Goal: Task Accomplishment & Management: Manage account settings

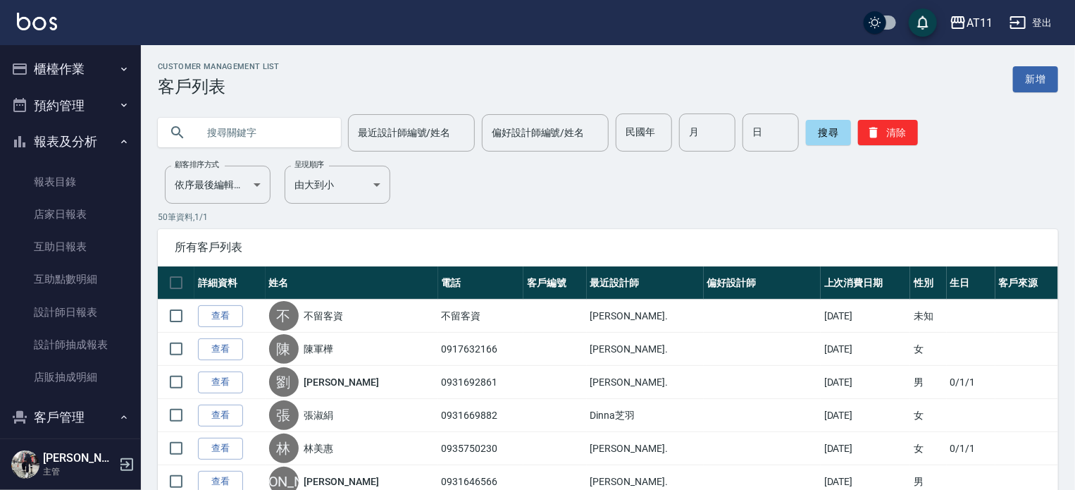
click at [54, 70] on button "櫃檯作業" at bounding box center [71, 69] width 130 height 37
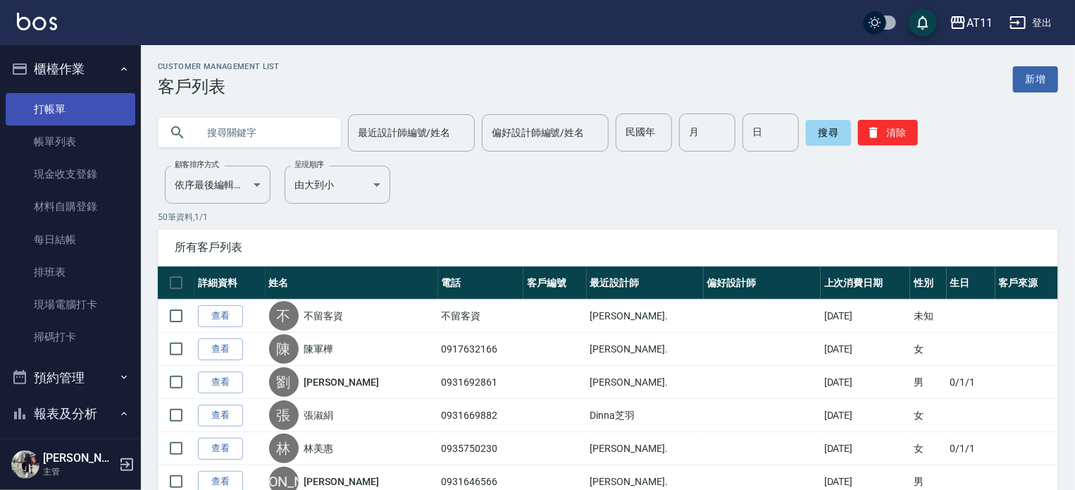
drag, startPoint x: 45, startPoint y: 106, endPoint x: 51, endPoint y: 101, distance: 8.0
click at [45, 105] on link "打帳單" at bounding box center [71, 109] width 130 height 32
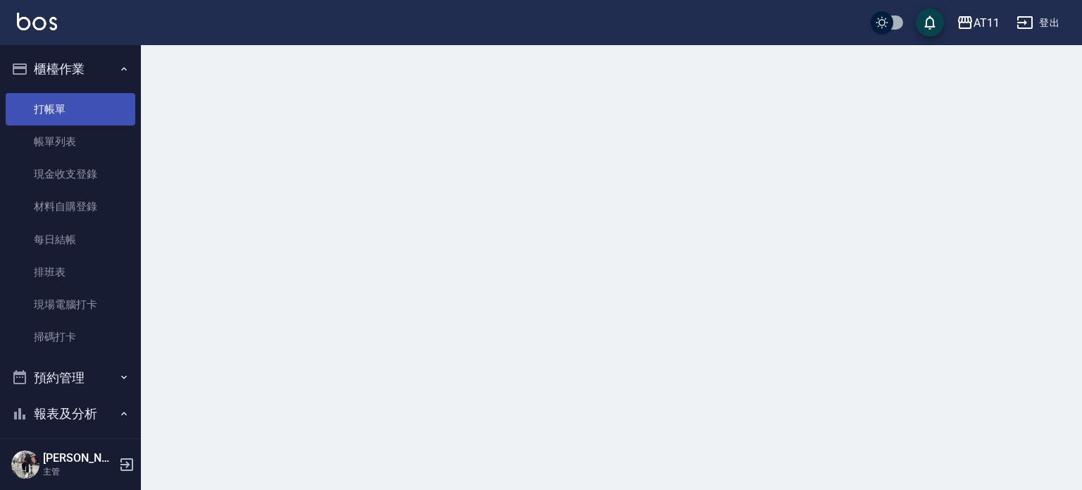
click at [56, 109] on link "打帳單" at bounding box center [71, 109] width 130 height 32
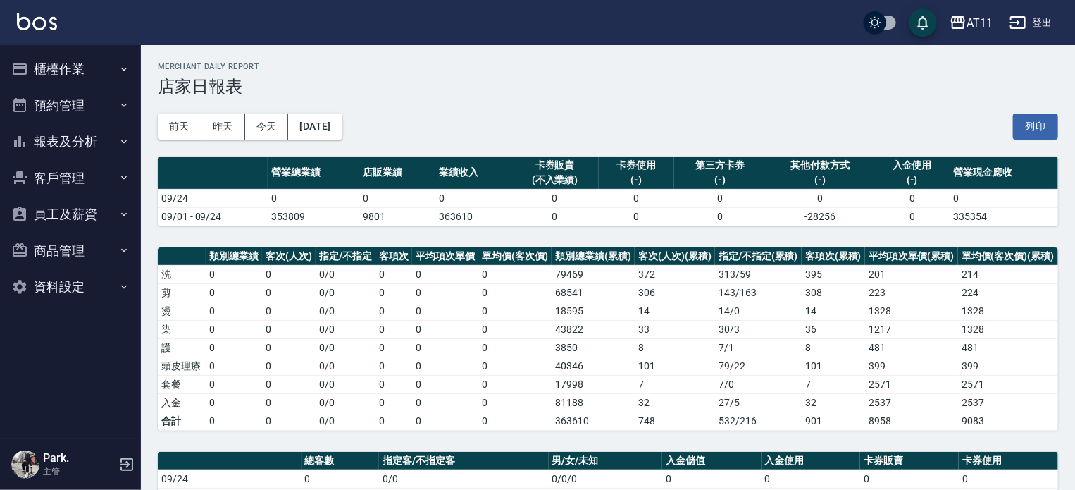
click at [68, 66] on button "櫃檯作業" at bounding box center [71, 69] width 130 height 37
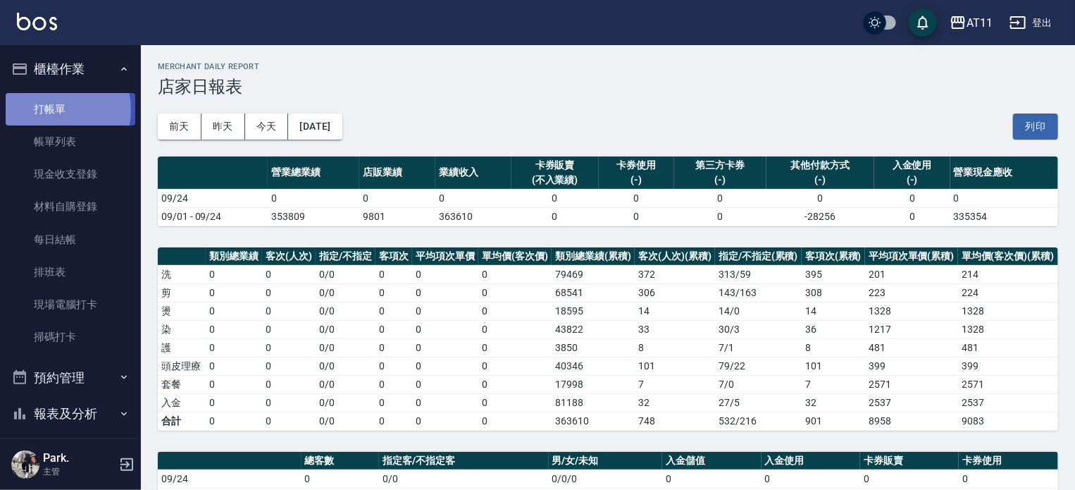
click at [47, 109] on link "打帳單" at bounding box center [71, 109] width 130 height 32
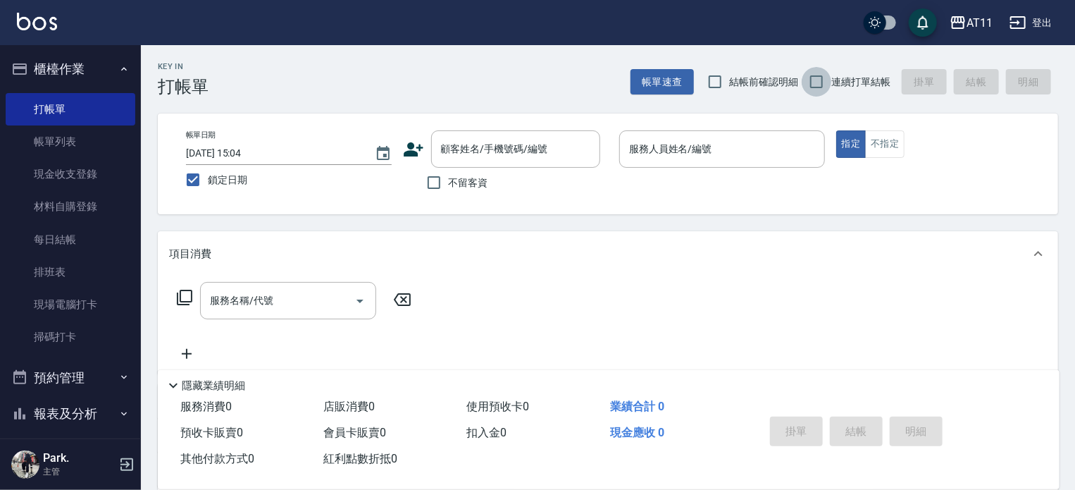
click at [815, 82] on input "連續打單結帳" at bounding box center [817, 82] width 30 height 30
checkbox input "true"
click at [434, 183] on input "不留客資" at bounding box center [434, 183] width 30 height 30
checkbox input "true"
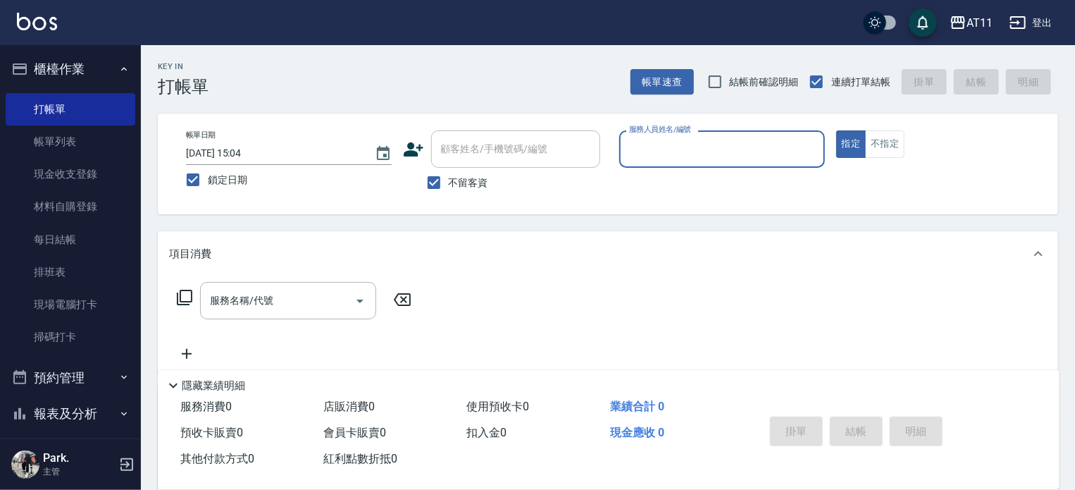
click at [665, 152] on input "服務人員姓名/編號" at bounding box center [722, 149] width 193 height 25
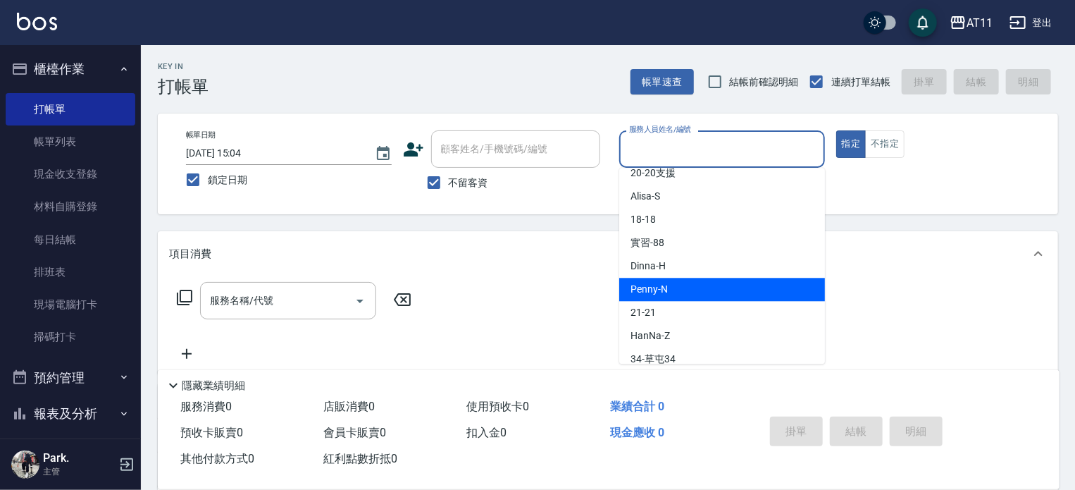
scroll to position [141, 0]
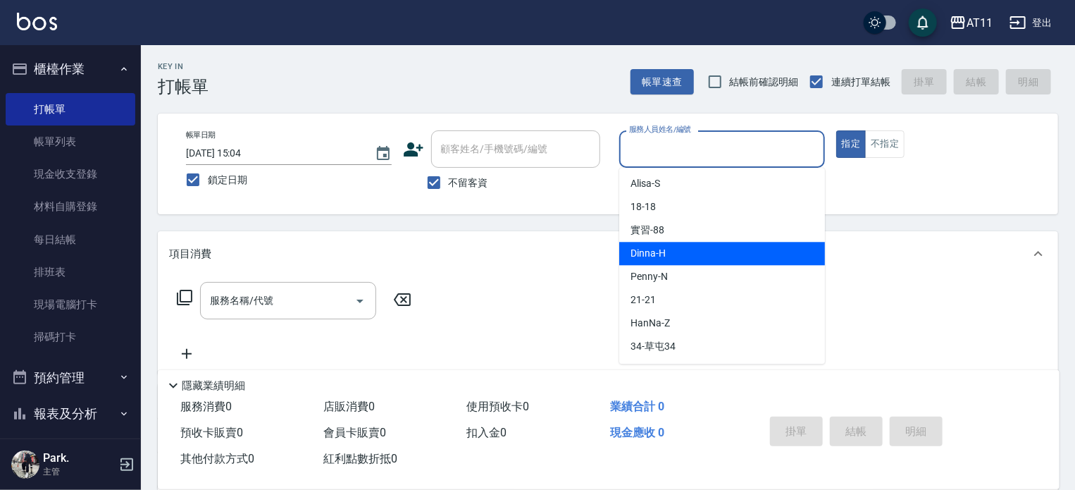
click at [648, 250] on span "Dinna -H" at bounding box center [648, 253] width 35 height 15
type input "Dinna-H"
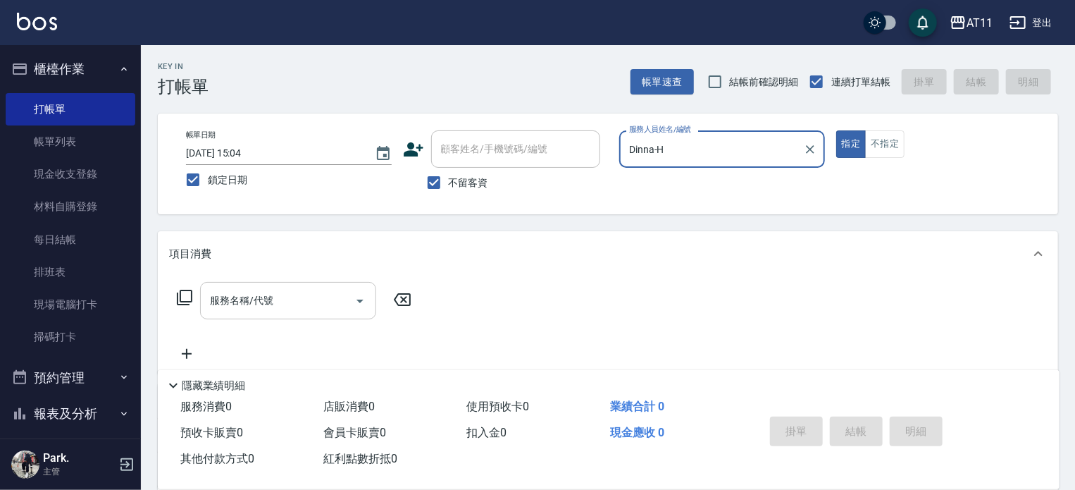
click at [230, 304] on div "服務名稱/代號 服務名稱/代號" at bounding box center [288, 300] width 176 height 37
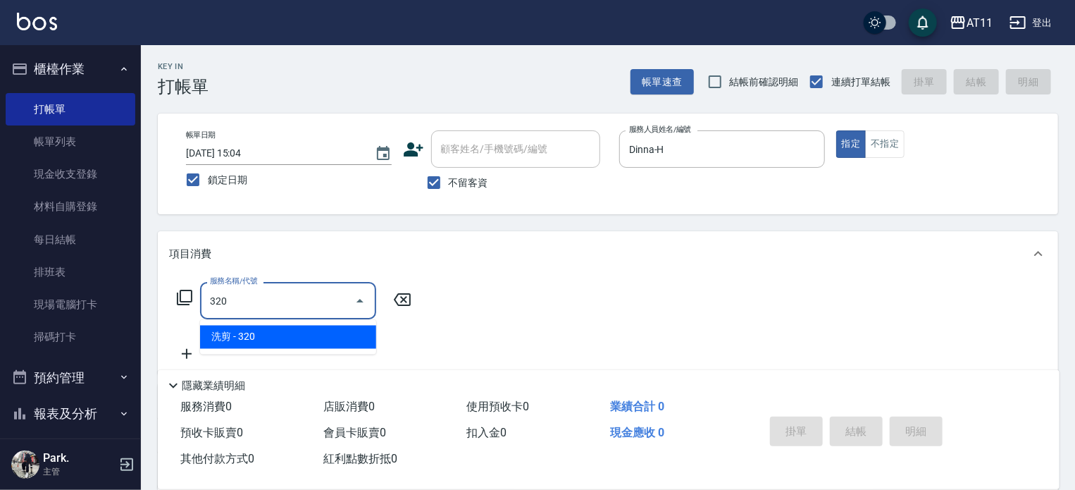
click at [268, 337] on span "洗剪 - 320" at bounding box center [288, 337] width 176 height 23
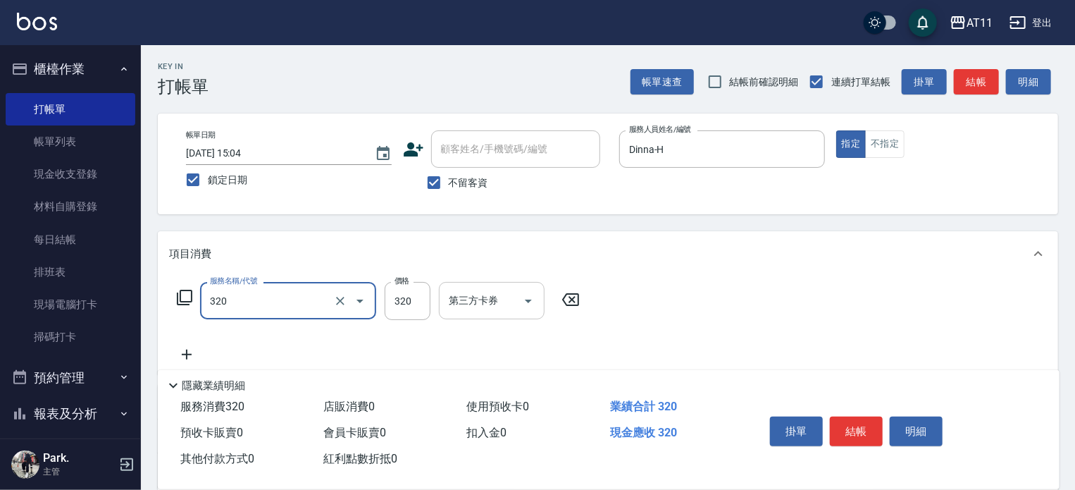
type input "洗剪(320)"
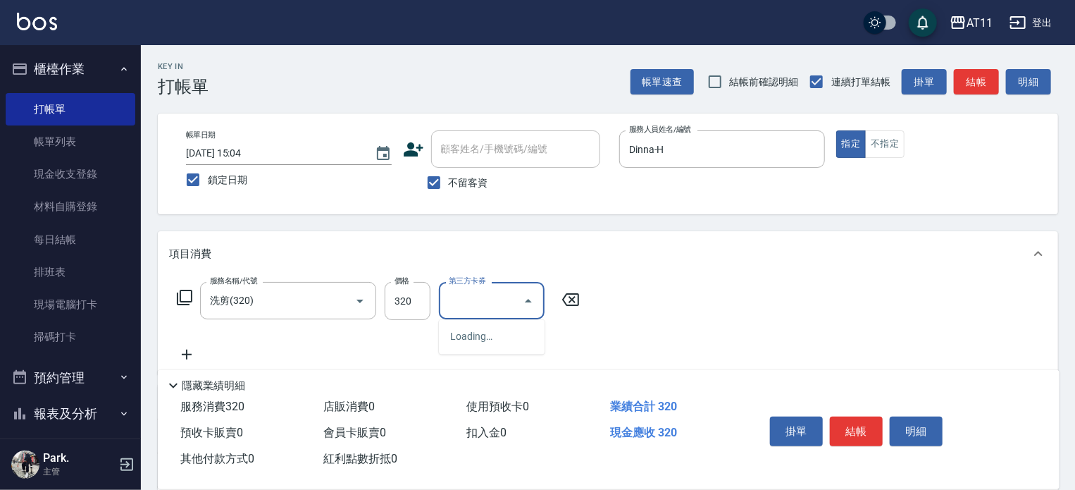
click at [481, 307] on input "第三方卡券" at bounding box center [481, 300] width 72 height 25
click at [462, 307] on input "第三方卡券" at bounding box center [481, 300] width 72 height 25
click at [421, 345] on div "服務名稱/代號 洗剪(320) 服務名稱/代號 價格 320 價格 第三方卡券 第三方卡券" at bounding box center [378, 322] width 419 height 81
click at [845, 427] on button "結帳" at bounding box center [856, 431] width 53 height 30
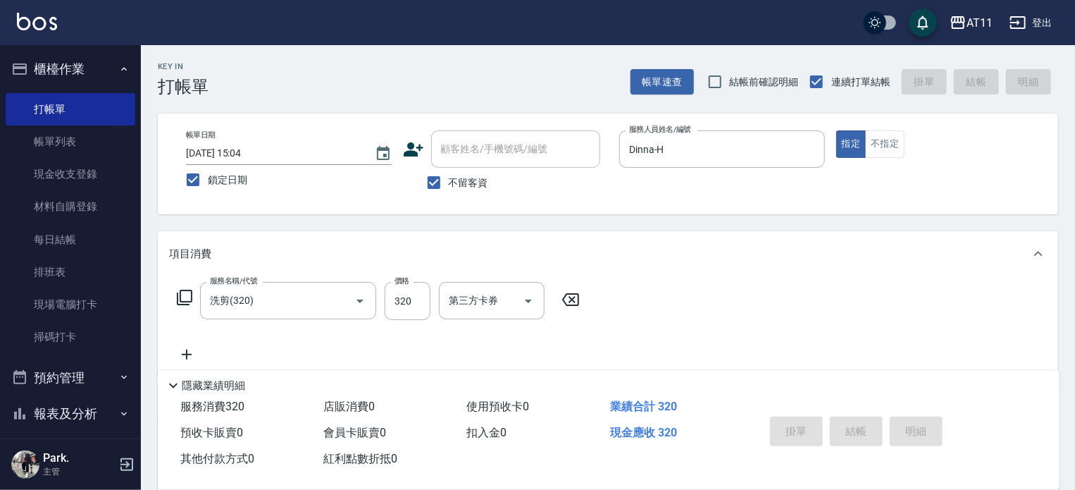
click at [756, 313] on div "服務名稱/代號 洗剪(320) 服務名稱/代號 價格 320 價格 第三方卡券 第三方卡券" at bounding box center [608, 325] width 901 height 98
click at [738, 253] on div "項目消費" at bounding box center [599, 254] width 861 height 15
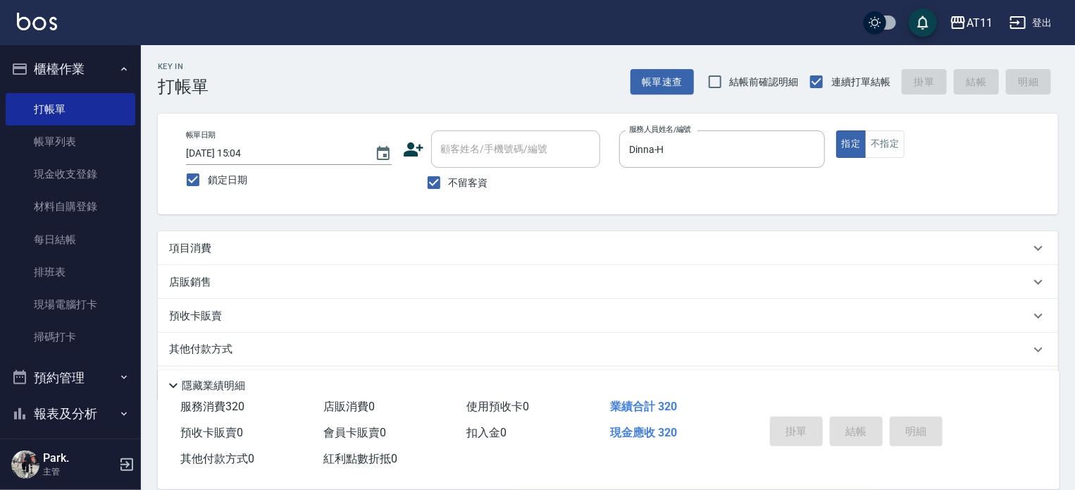
click at [200, 246] on p "項目消費" at bounding box center [190, 248] width 42 height 15
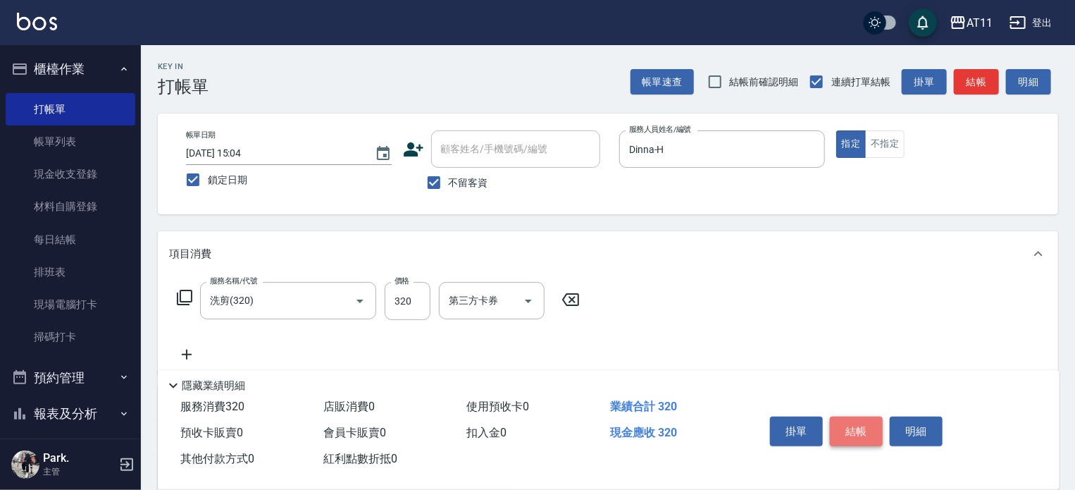
click at [868, 428] on button "結帳" at bounding box center [856, 431] width 53 height 30
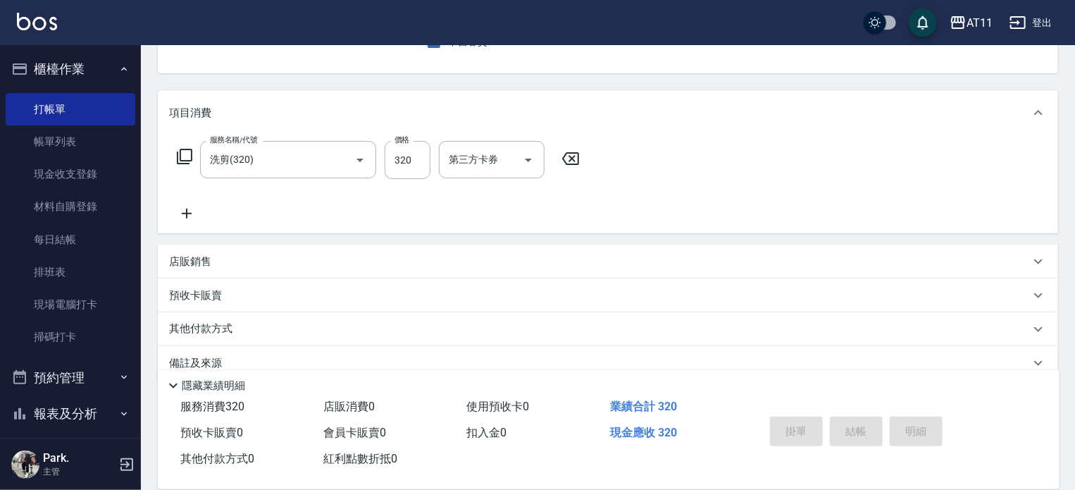
scroll to position [0, 0]
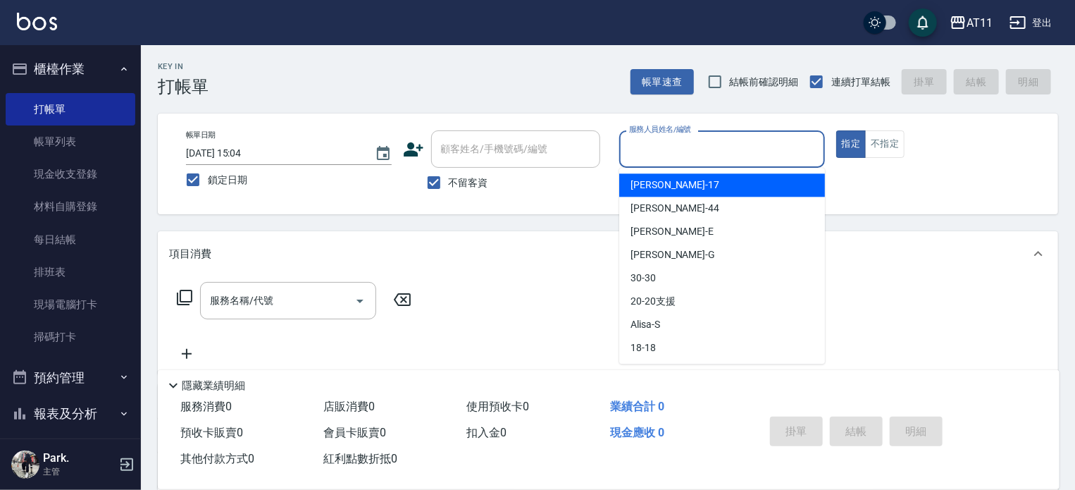
click at [748, 152] on input "服務人員姓名/編號" at bounding box center [722, 149] width 193 height 25
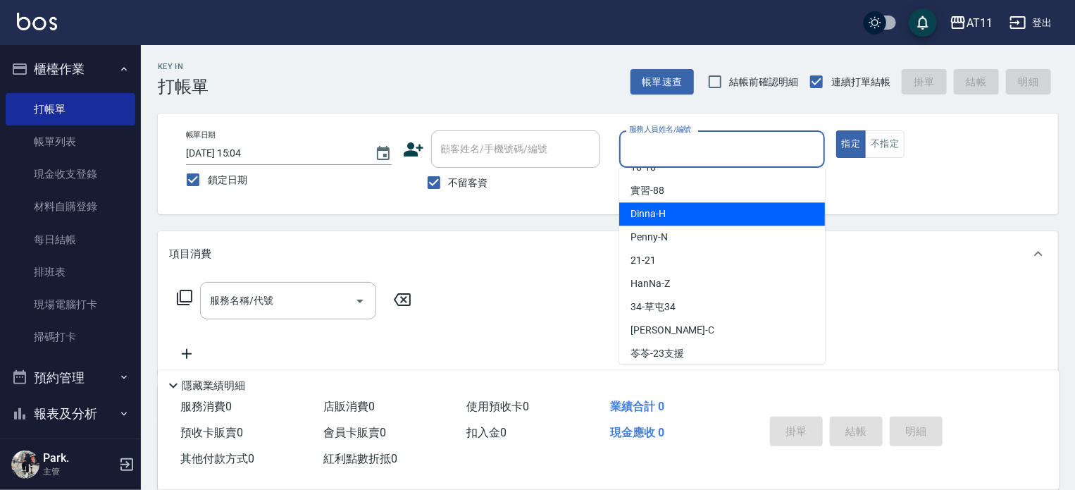
scroll to position [210, 0]
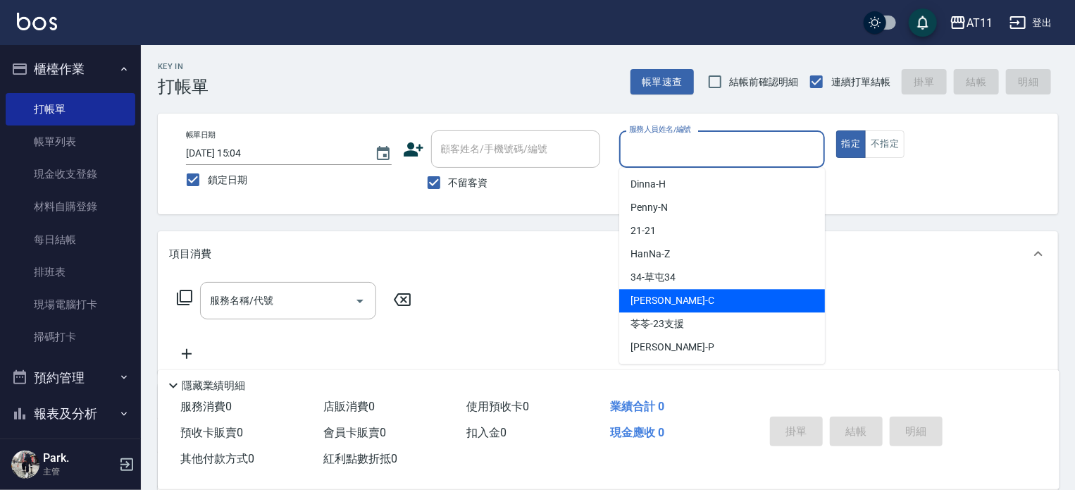
click at [665, 303] on span "[PERSON_NAME]" at bounding box center [673, 300] width 84 height 15
type input "[PERSON_NAME]"
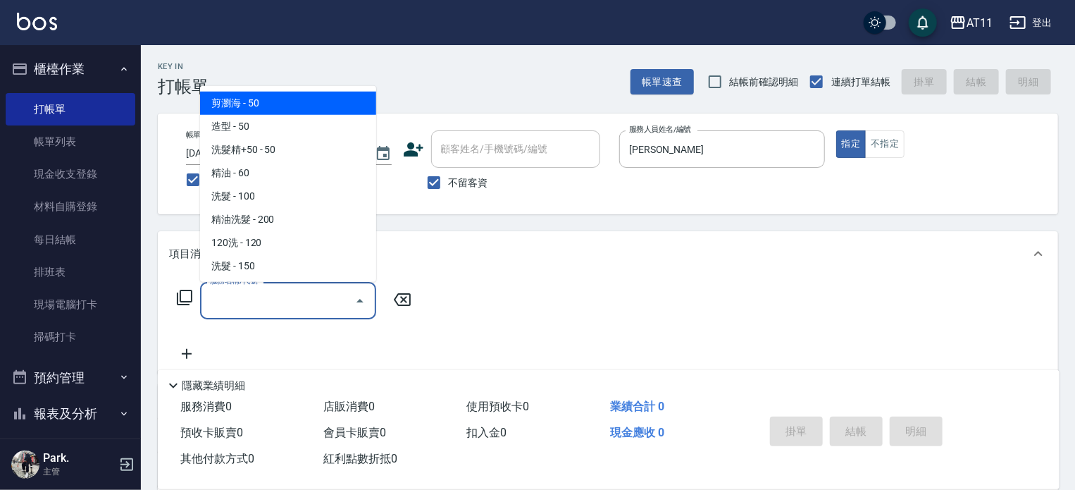
click at [256, 293] on div "服務名稱/代號 服務名稱/代號" at bounding box center [288, 300] width 176 height 37
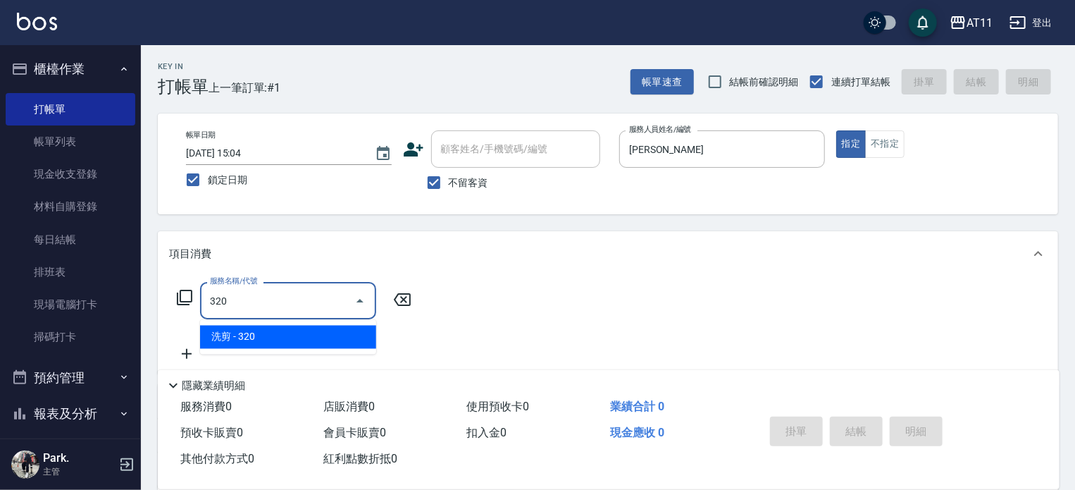
click at [235, 339] on span "洗剪 - 320" at bounding box center [288, 337] width 176 height 23
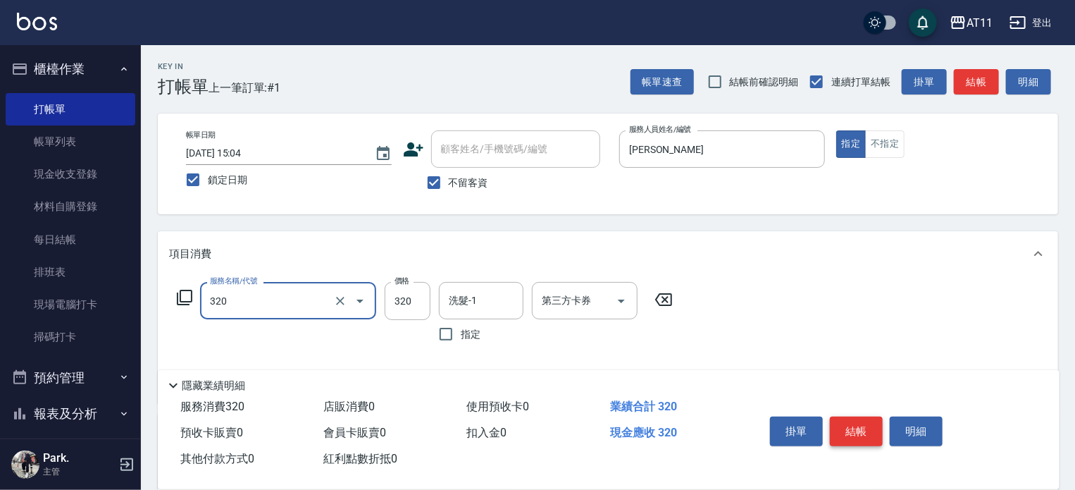
type input "洗剪(320)"
click at [853, 422] on button "結帳" at bounding box center [856, 431] width 53 height 30
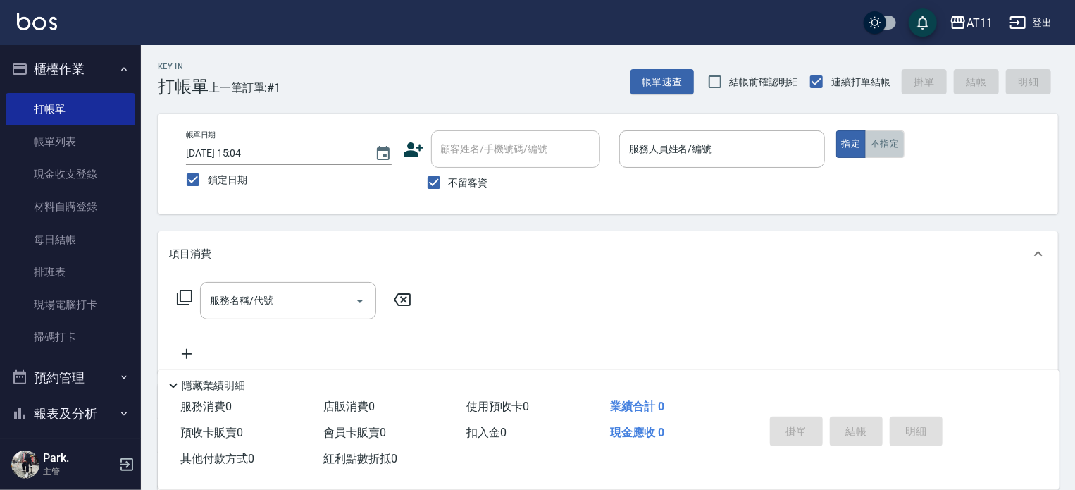
click at [877, 149] on button "不指定" at bounding box center [884, 143] width 39 height 27
click at [722, 154] on input "服務人員姓名/編號" at bounding box center [722, 149] width 193 height 25
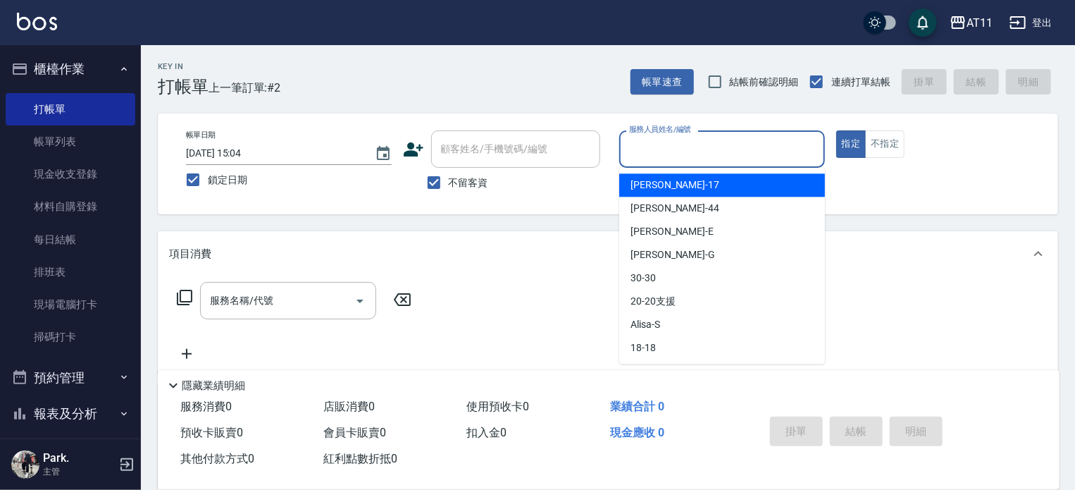
type input "ㄘ"
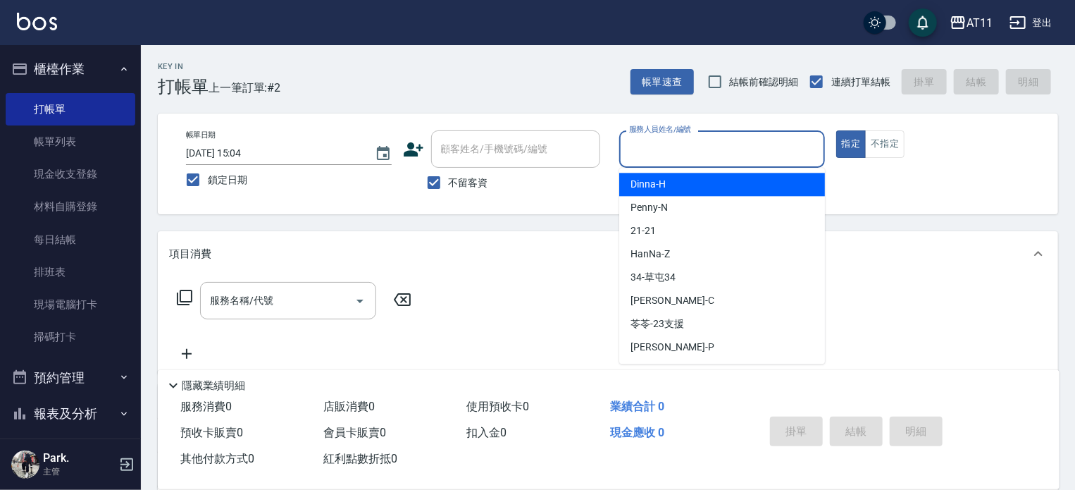
click at [657, 183] on span "Dinna -H" at bounding box center [648, 184] width 35 height 15
type input "Dinna-H"
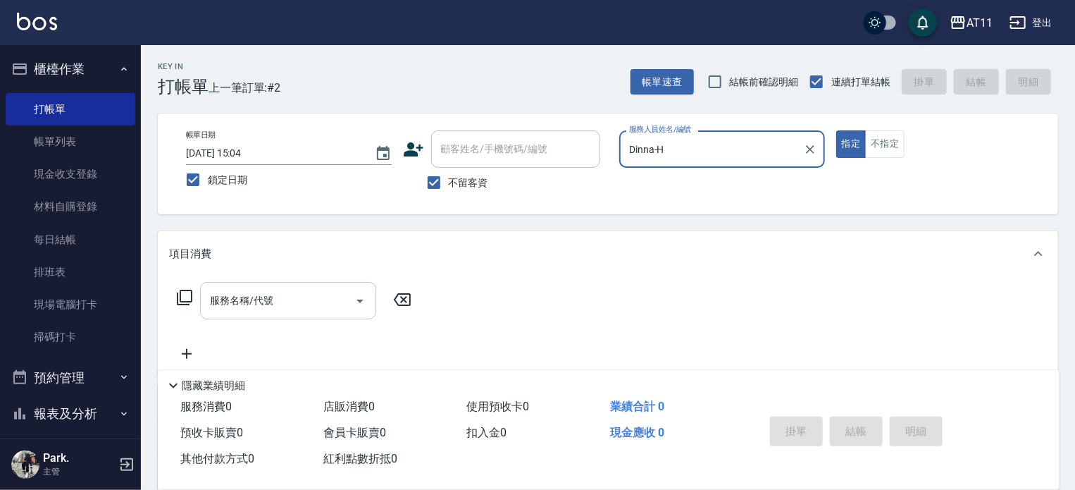
click at [307, 290] on input "服務名稱/代號" at bounding box center [277, 300] width 142 height 25
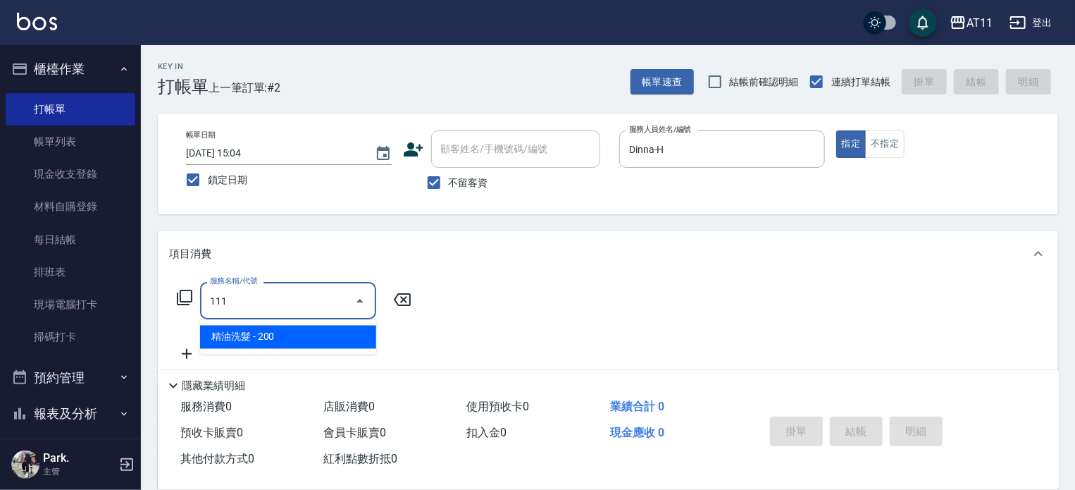
click at [278, 333] on span "精油洗髮 - 200" at bounding box center [288, 337] width 176 height 23
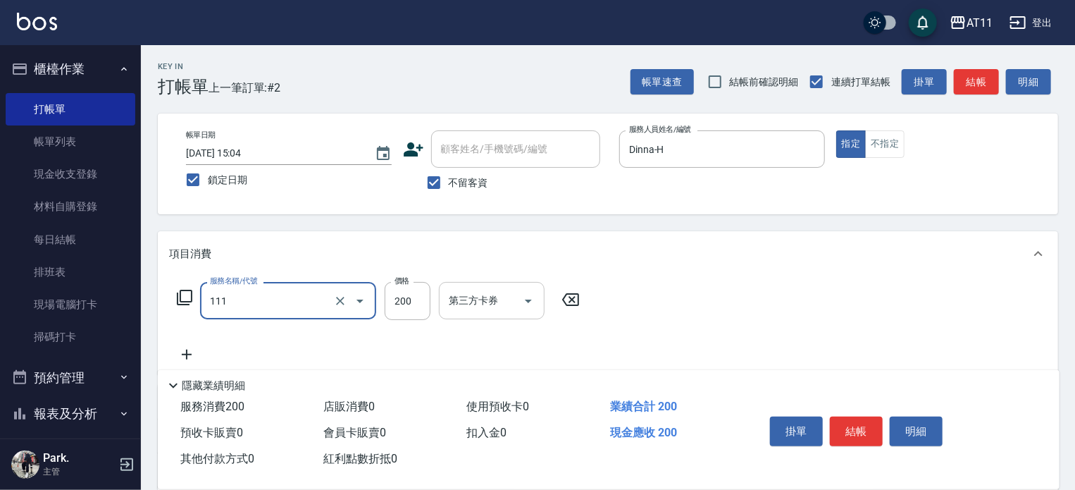
type input "精油洗髮(111)"
click at [448, 304] on input "第三方卡券" at bounding box center [481, 300] width 72 height 25
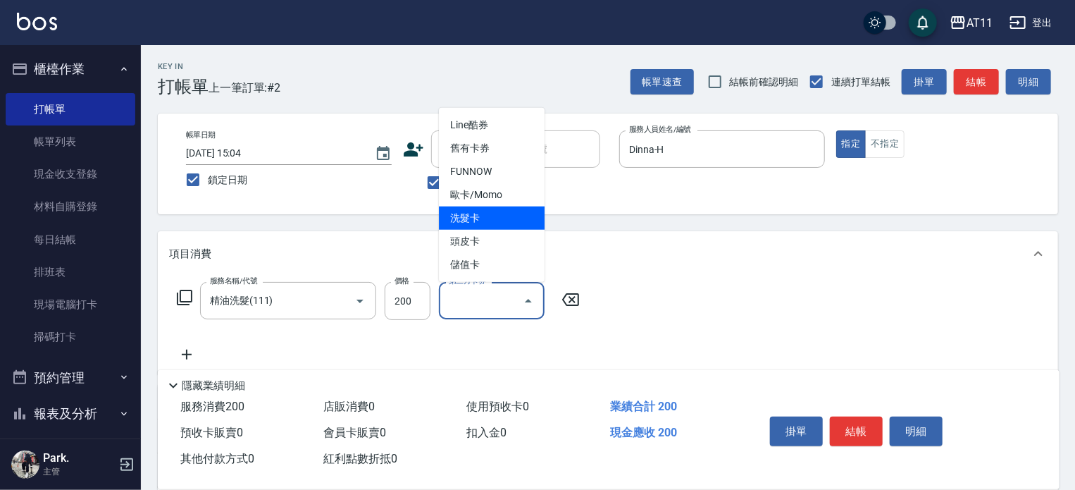
click at [462, 212] on span "洗髮卡" at bounding box center [492, 217] width 106 height 23
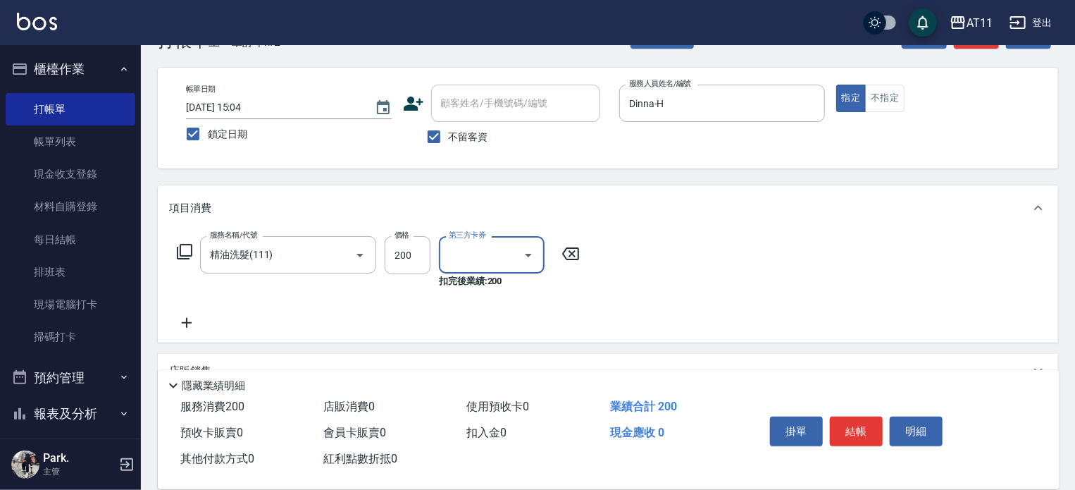
scroll to position [70, 0]
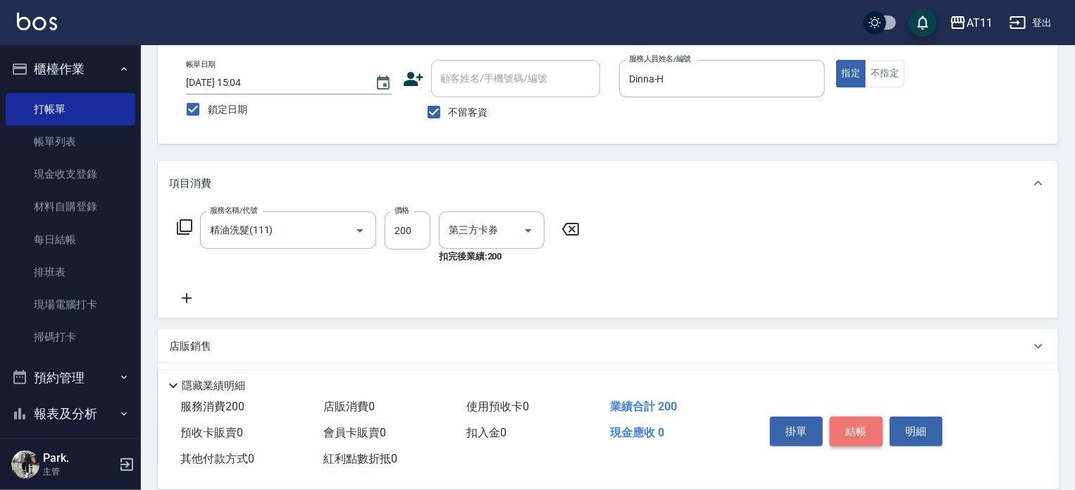
click at [853, 429] on button "結帳" at bounding box center [856, 431] width 53 height 30
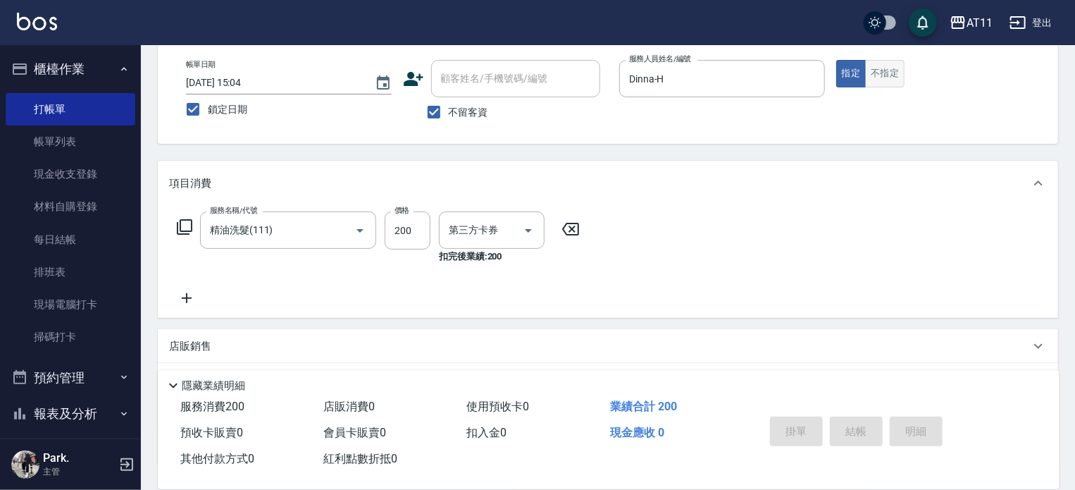
click at [882, 78] on button "不指定" at bounding box center [884, 73] width 39 height 27
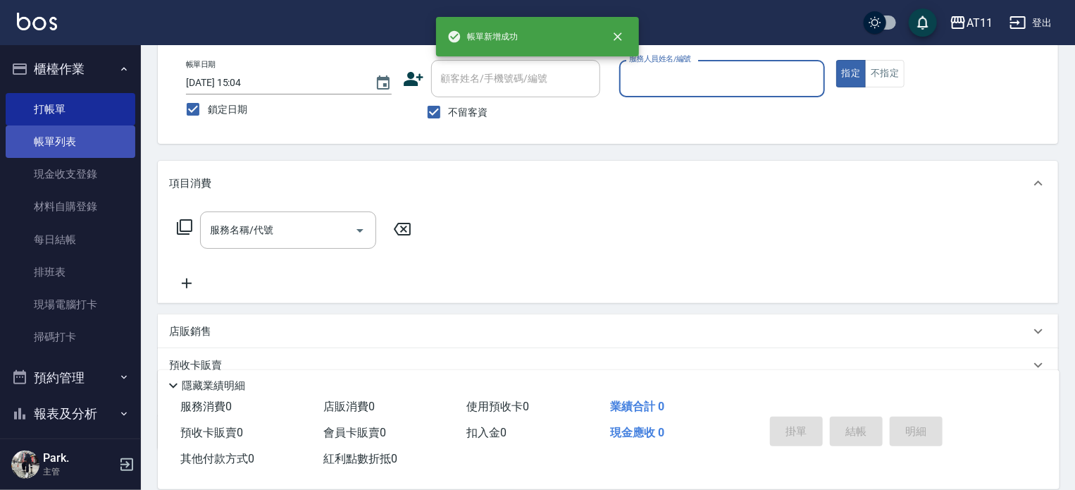
click at [54, 143] on link "帳單列表" at bounding box center [71, 141] width 130 height 32
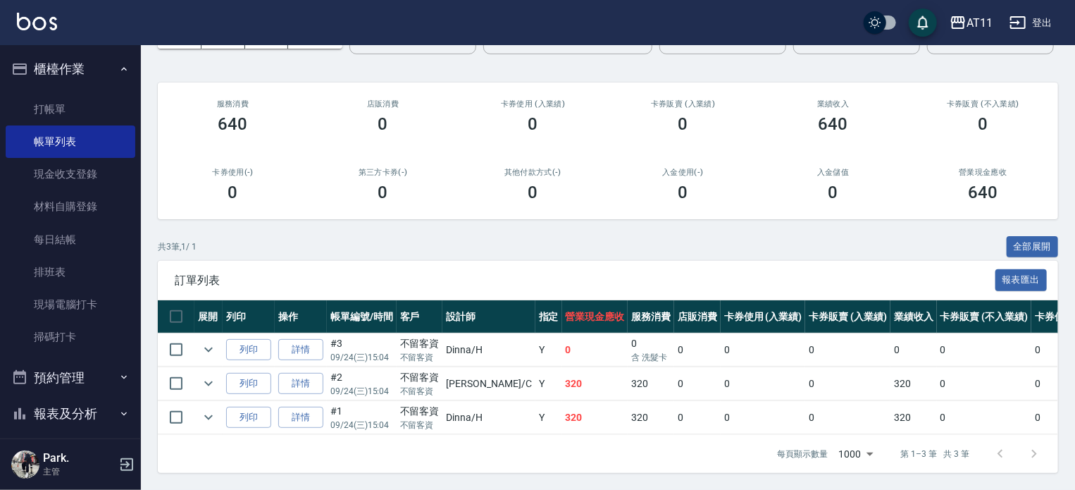
scroll to position [144, 0]
click at [306, 339] on link "詳情" at bounding box center [300, 350] width 45 height 22
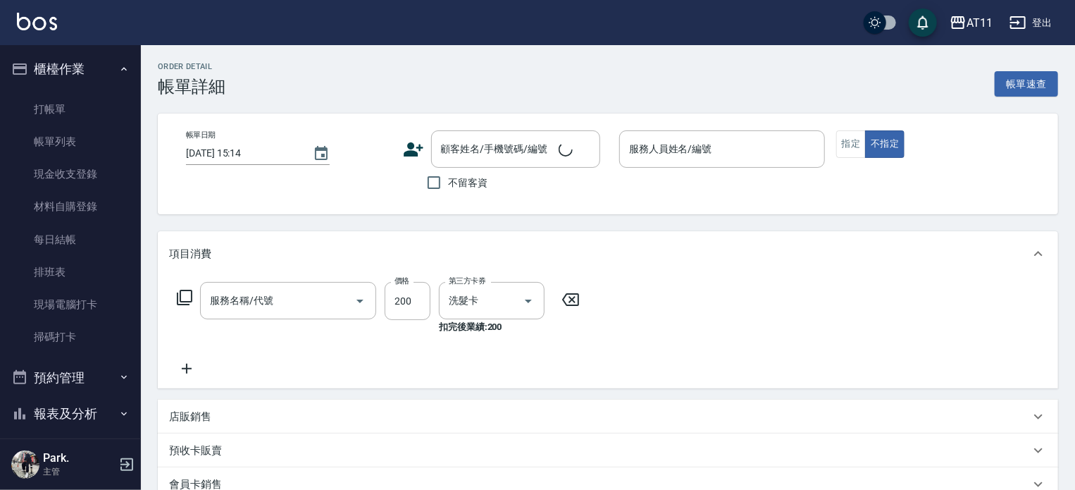
type input "[DATE] 15:04"
checkbox input "true"
type input "Dinna-H"
click at [892, 137] on button "不指定" at bounding box center [884, 143] width 39 height 27
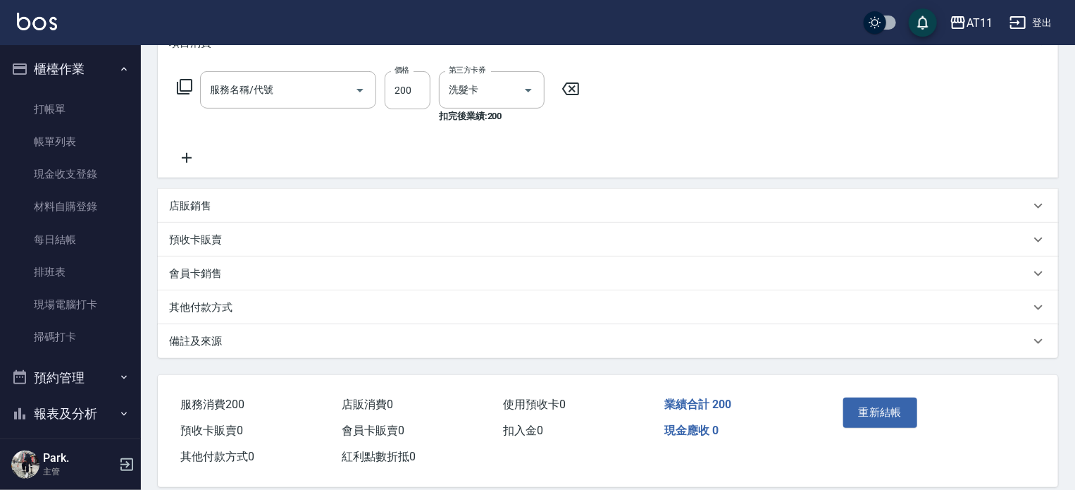
scroll to position [229, 0]
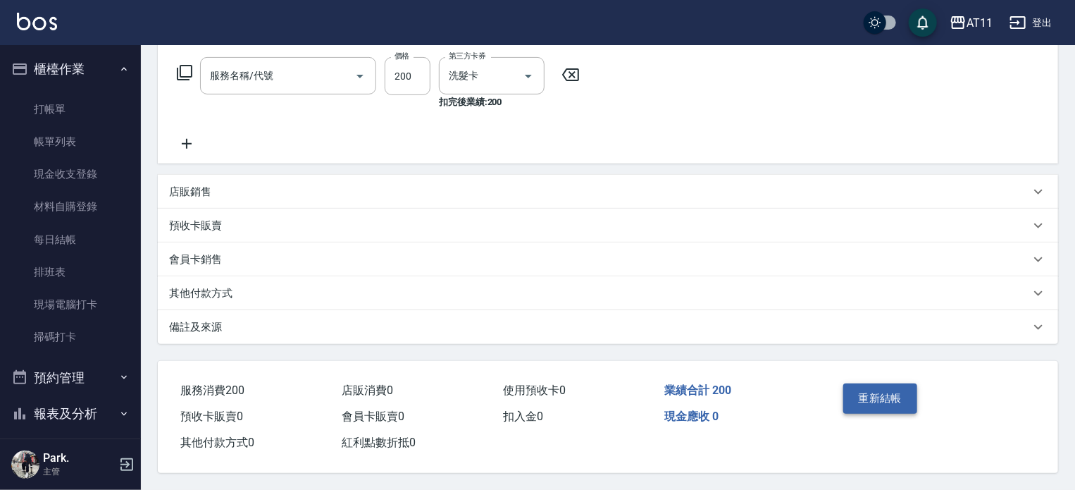
click at [882, 398] on button "重新結帳" at bounding box center [881, 398] width 75 height 30
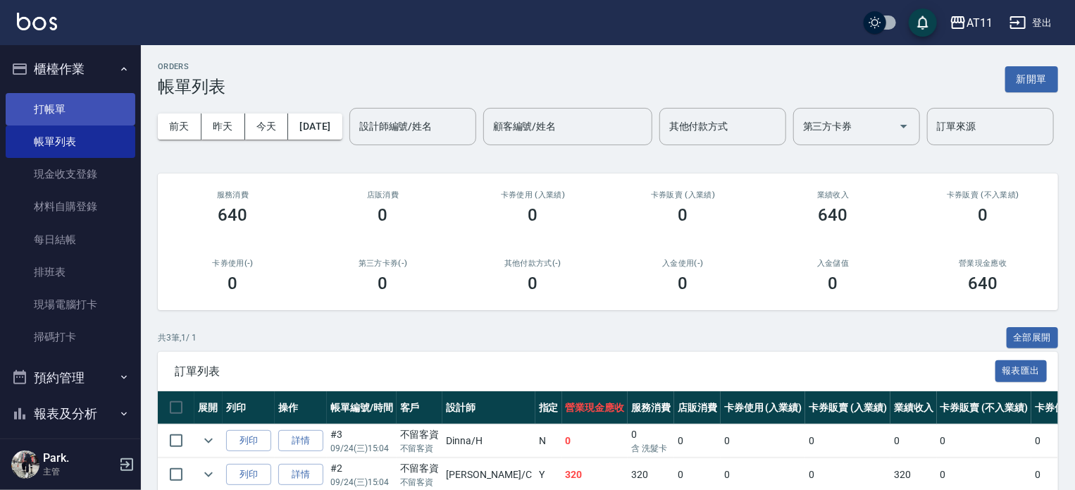
drag, startPoint x: 44, startPoint y: 109, endPoint x: 54, endPoint y: 105, distance: 10.7
click at [44, 109] on link "打帳單" at bounding box center [71, 109] width 130 height 32
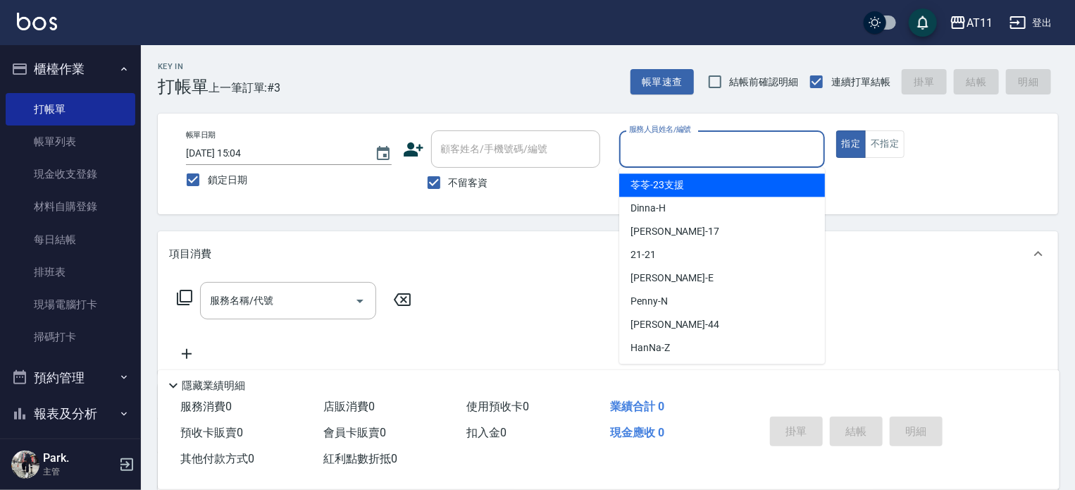
click at [761, 156] on input "服務人員姓名/編號" at bounding box center [722, 149] width 193 height 25
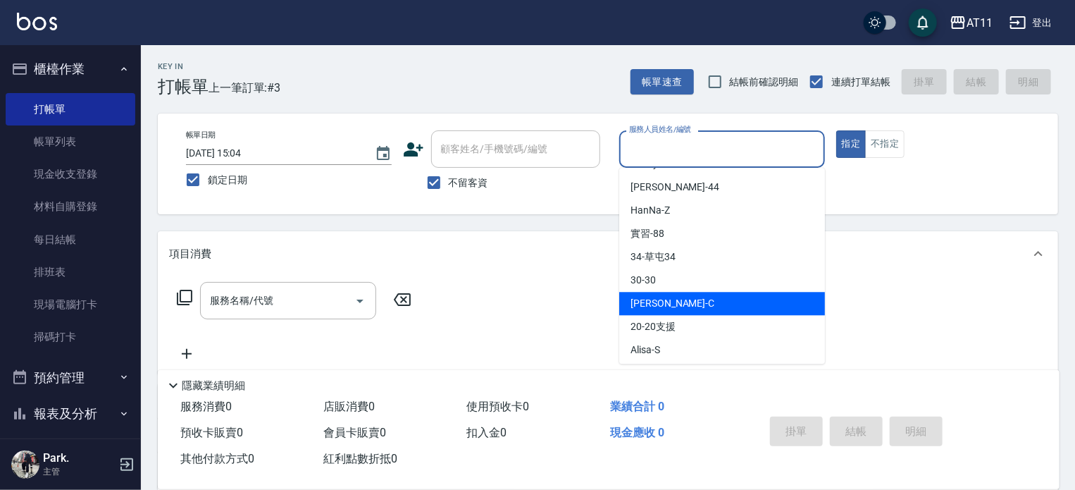
scroll to position [141, 0]
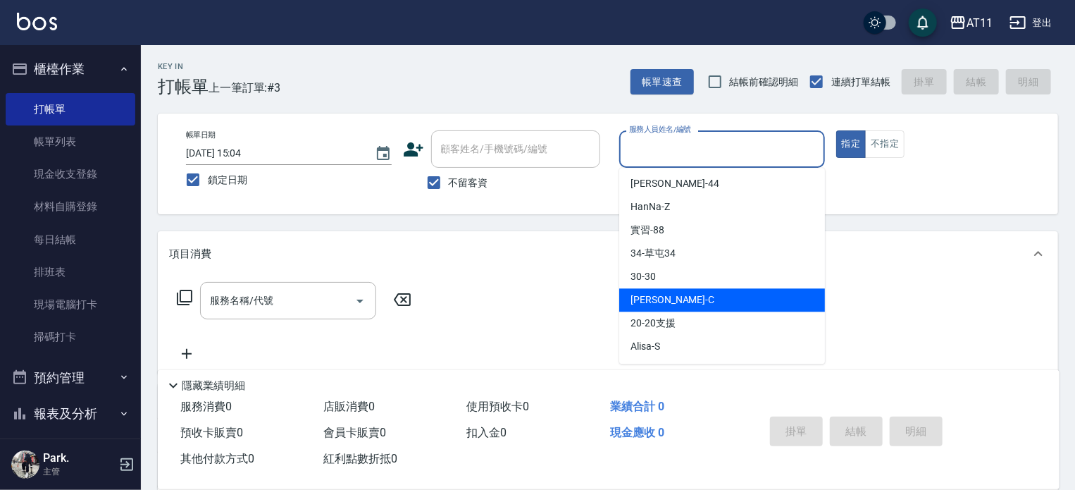
click at [667, 301] on span "[PERSON_NAME]" at bounding box center [673, 299] width 84 height 15
type input "[PERSON_NAME]"
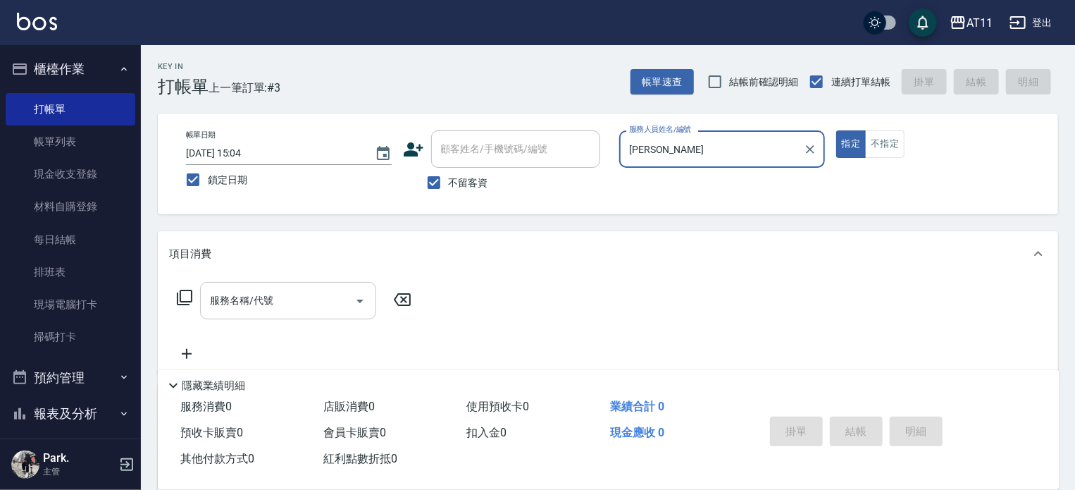
click at [269, 297] on input "服務名稱/代號" at bounding box center [277, 300] width 142 height 25
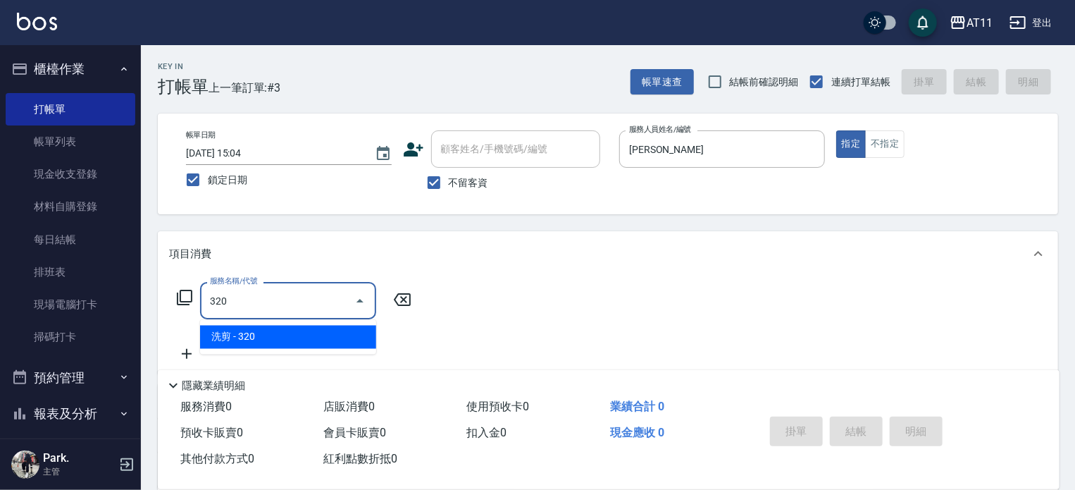
click at [269, 340] on span "洗剪 - 320" at bounding box center [288, 337] width 176 height 23
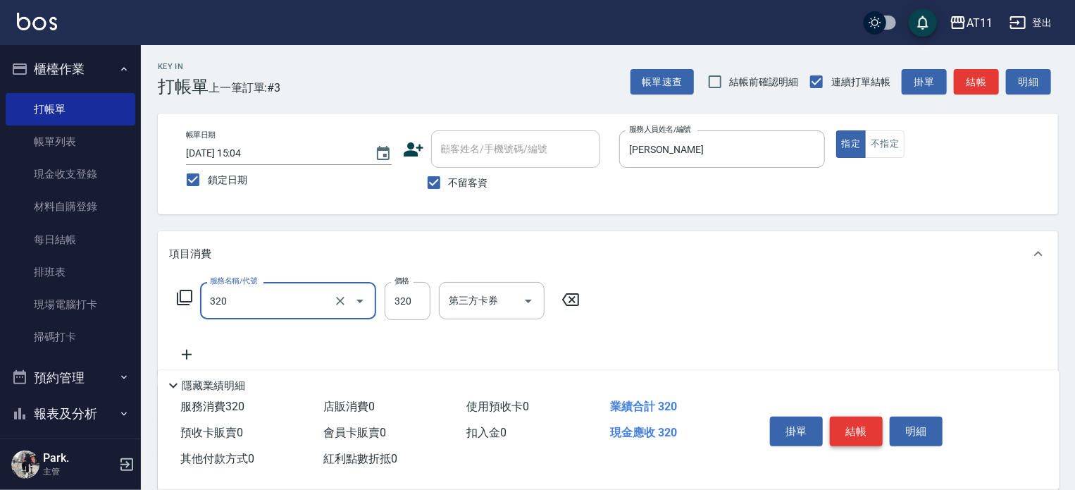
type input "洗剪(320)"
click at [858, 431] on button "結帳" at bounding box center [856, 431] width 53 height 30
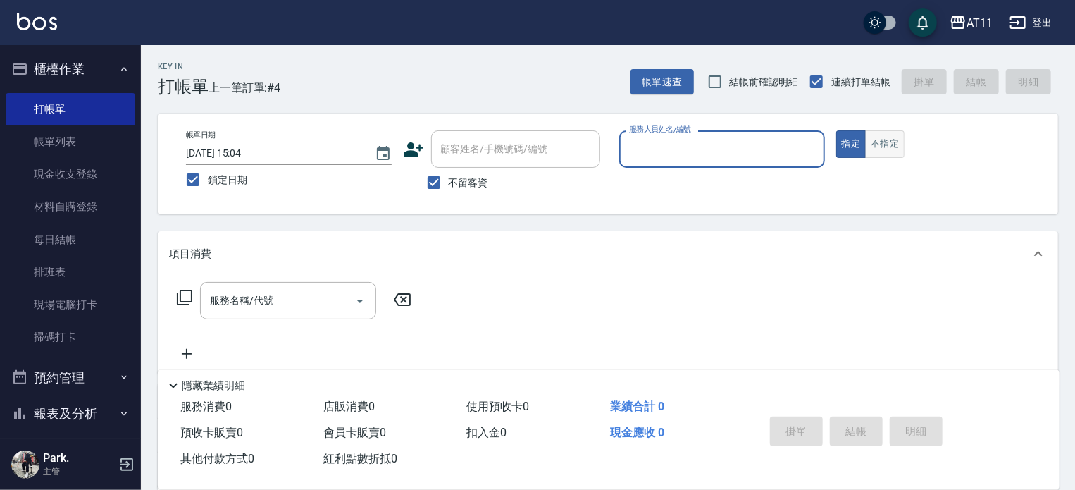
click at [875, 140] on button "不指定" at bounding box center [884, 143] width 39 height 27
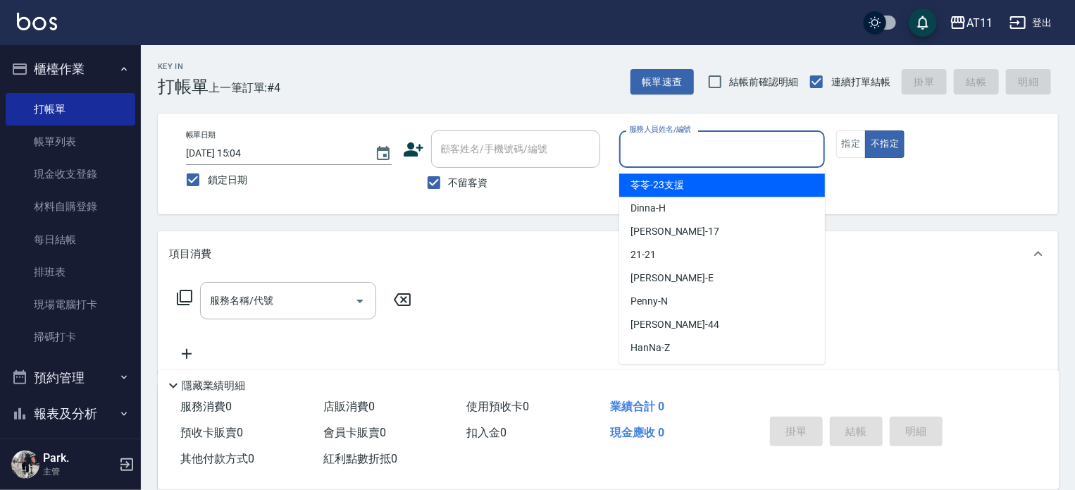
click at [771, 156] on input "服務人員姓名/編號" at bounding box center [722, 149] width 193 height 25
type input "ㄘ"
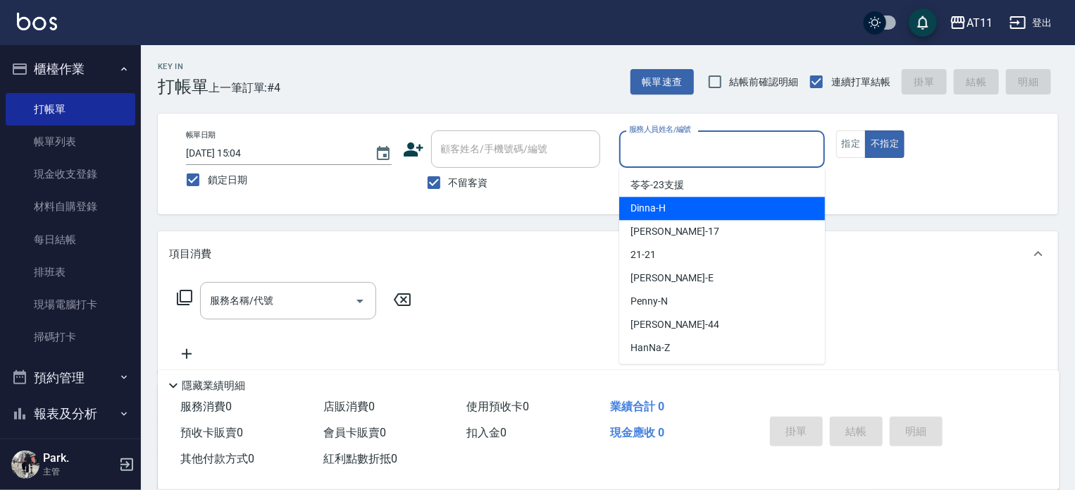
click at [677, 202] on div "Dinna -H" at bounding box center [722, 208] width 206 height 23
type input "Dinna-H"
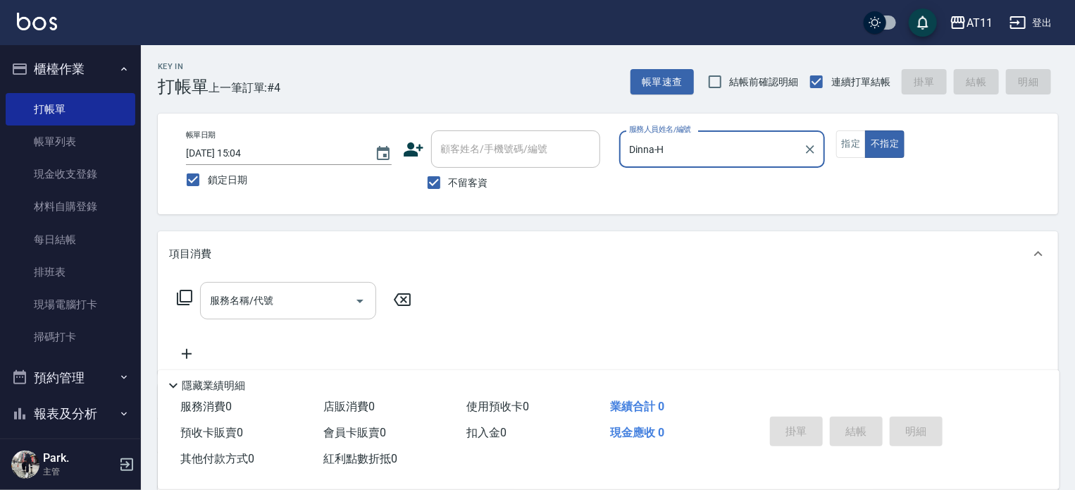
click at [283, 295] on input "服務名稱/代號" at bounding box center [277, 300] width 142 height 25
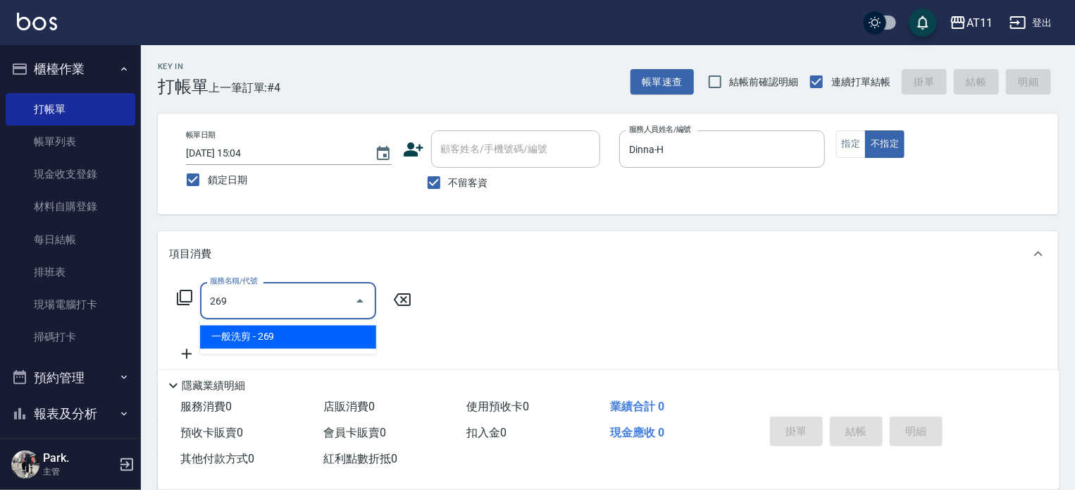
click at [293, 332] on span "一般洗剪 - 269" at bounding box center [288, 337] width 176 height 23
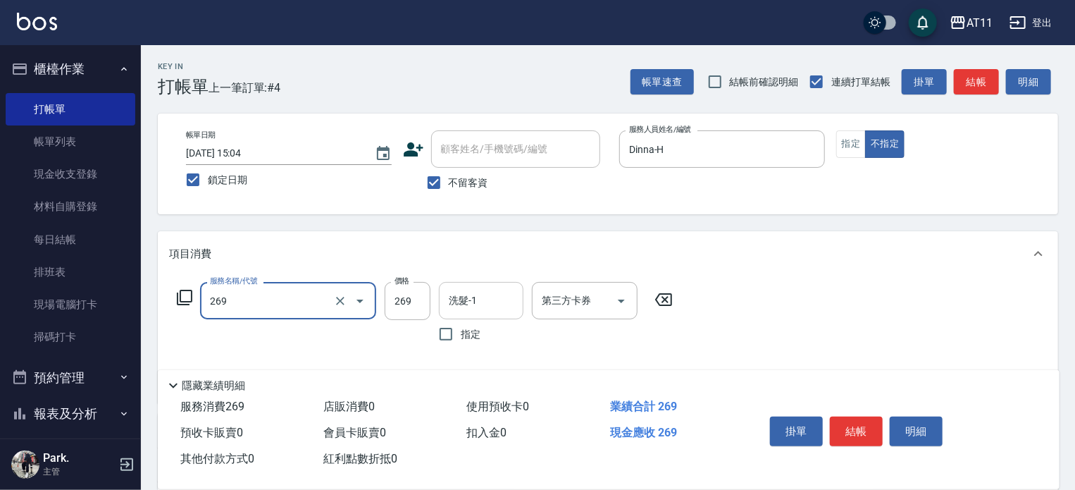
type input "一般洗剪(269)"
click at [481, 307] on input "洗髮-1" at bounding box center [481, 300] width 72 height 25
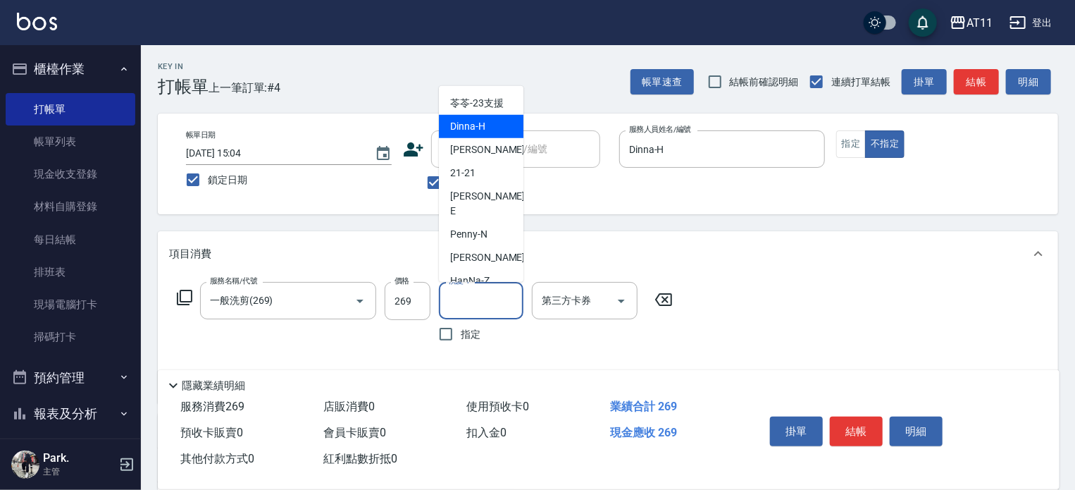
click at [484, 124] on span "Dinna -H" at bounding box center [467, 126] width 35 height 15
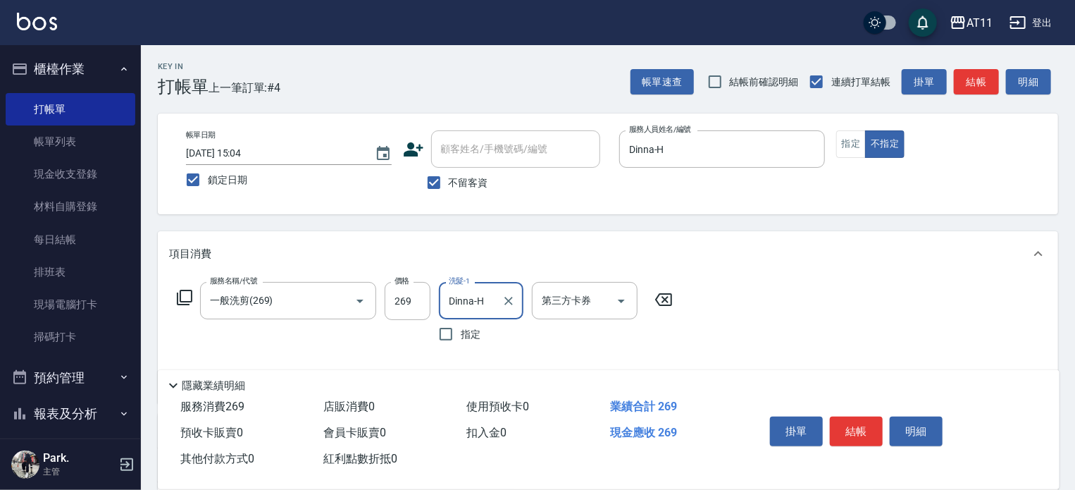
type input "Dinna-H"
click at [854, 421] on button "結帳" at bounding box center [856, 431] width 53 height 30
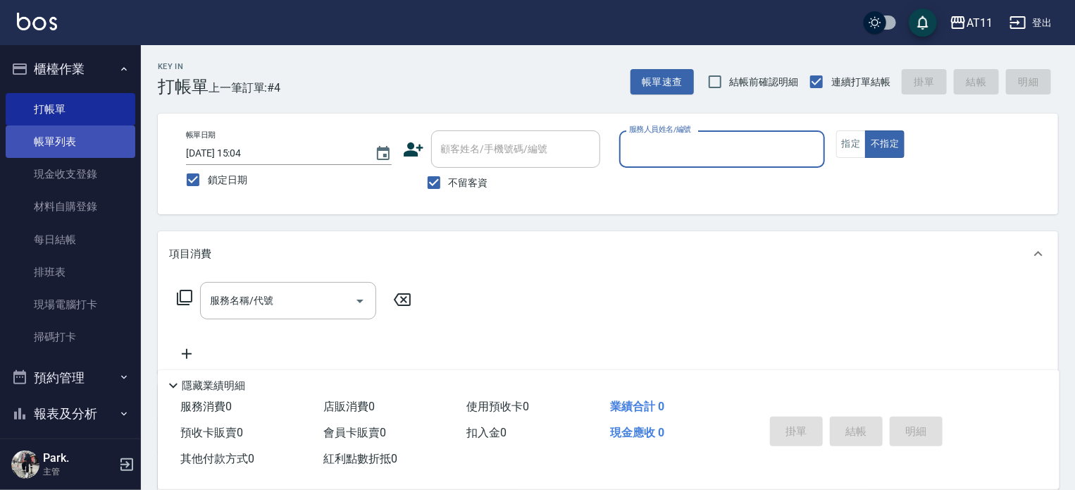
click at [58, 138] on link "帳單列表" at bounding box center [71, 141] width 130 height 32
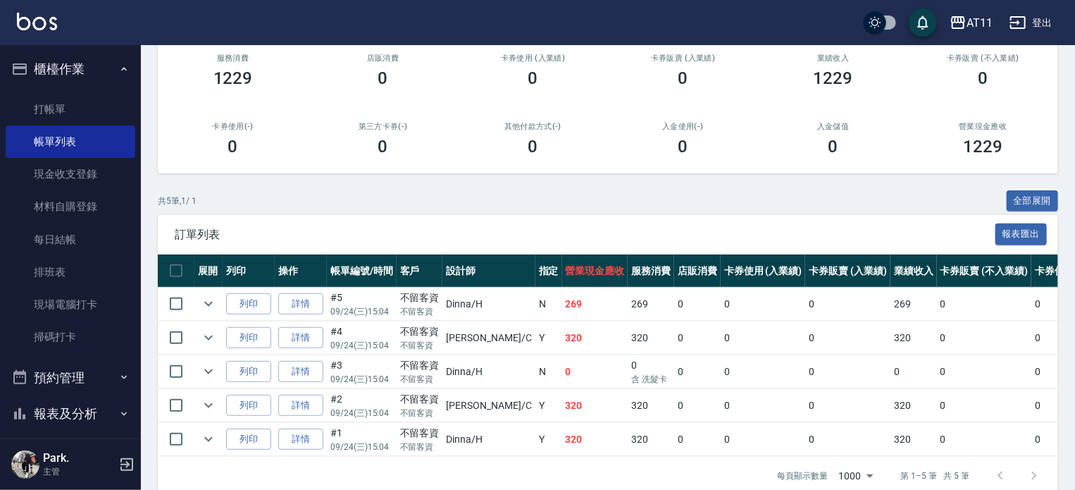
scroll to position [211, 0]
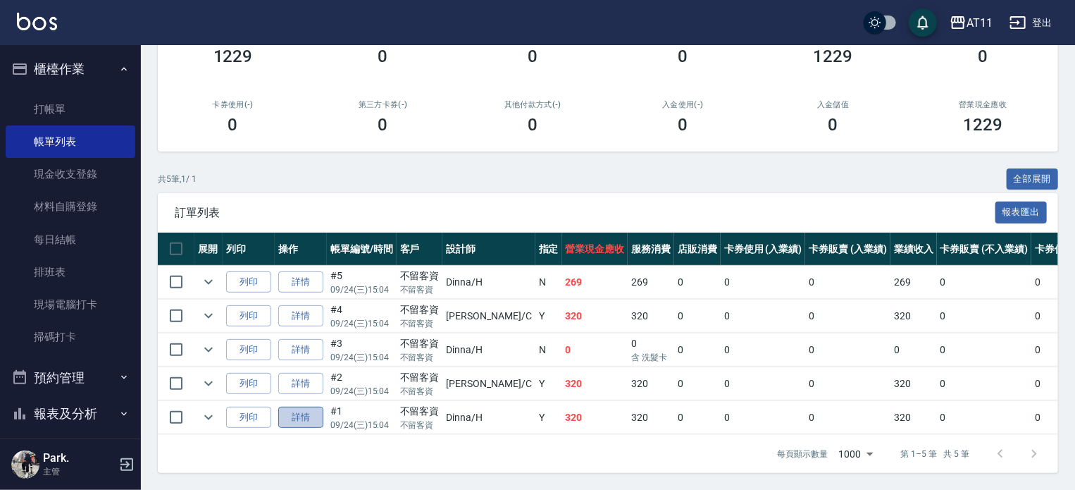
click at [296, 407] on link "詳情" at bounding box center [300, 418] width 45 height 22
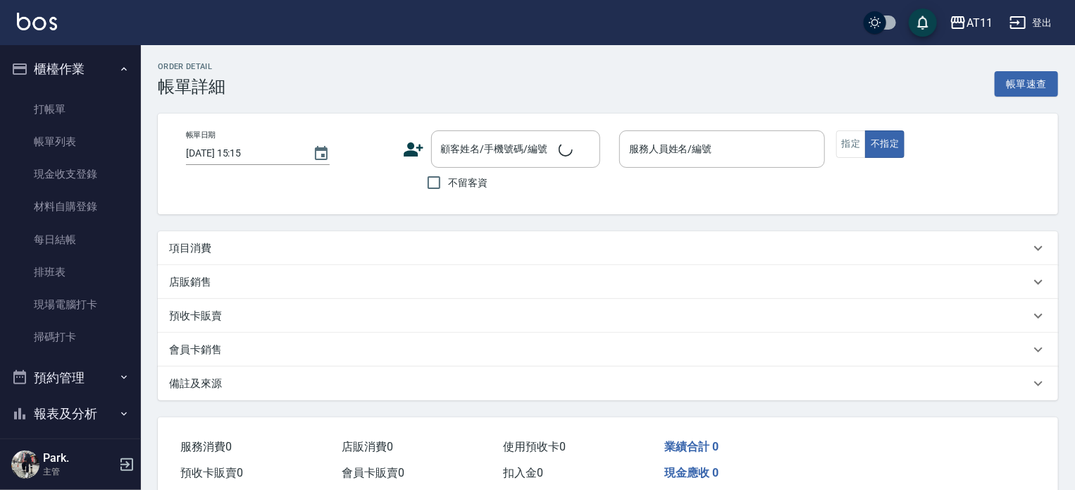
click at [188, 245] on p "項目消費" at bounding box center [190, 248] width 42 height 15
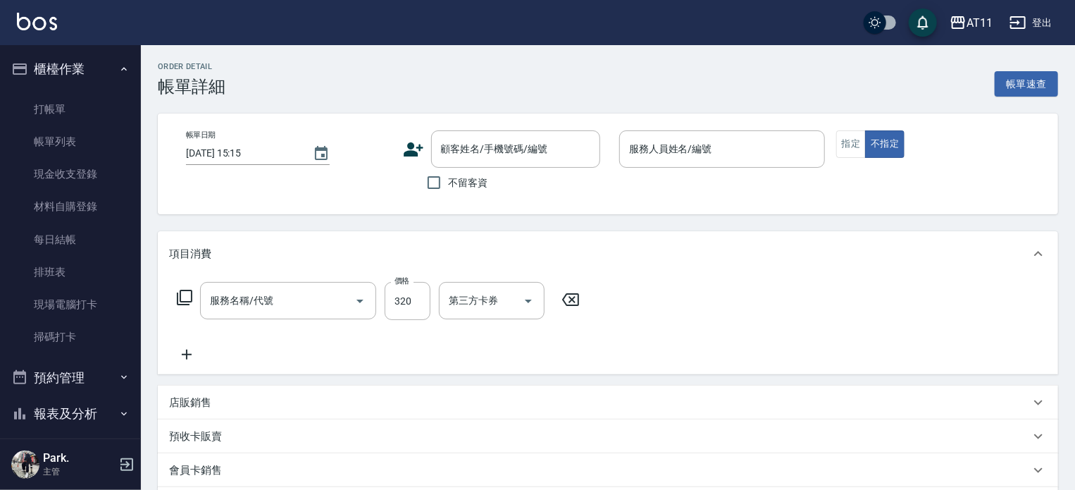
type input "[DATE] 15:04"
checkbox input "true"
type input "Dinna-H"
click at [513, 345] on div "服務名稱/代號 服務名稱/代號 價格 320 價格 第三方卡券 第三方卡券" at bounding box center [378, 322] width 419 height 81
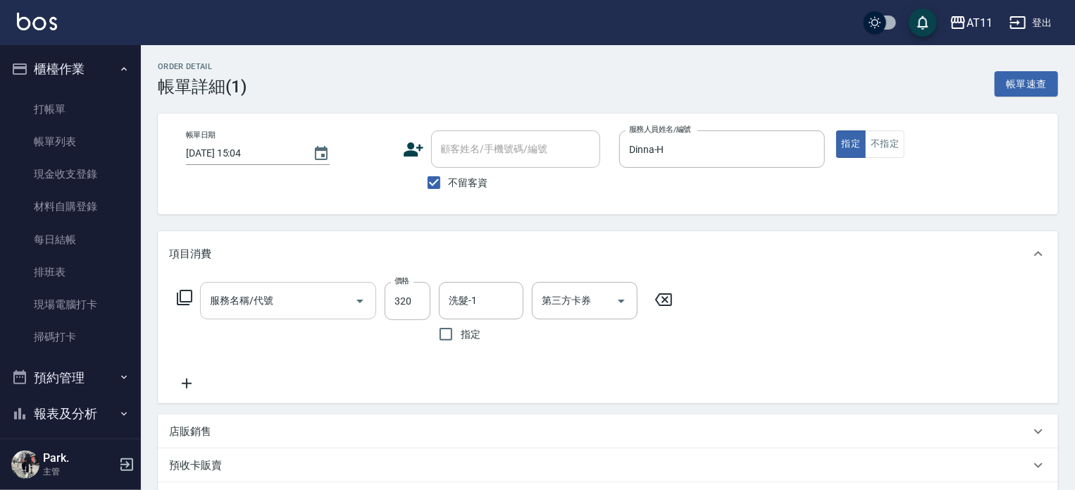
type input "洗剪(320)"
click at [470, 302] on input "洗髮-1" at bounding box center [481, 300] width 72 height 25
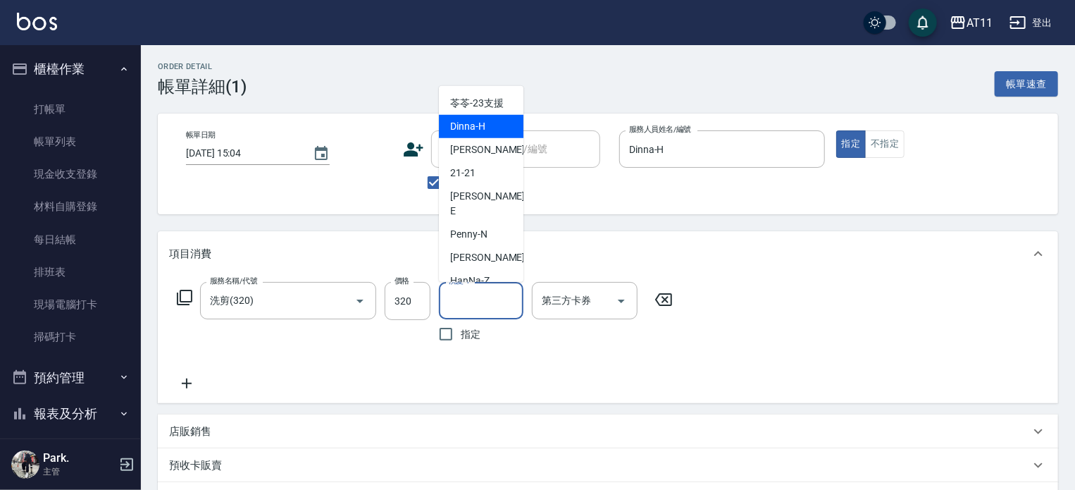
click at [486, 126] on div "Dinna -H" at bounding box center [481, 126] width 85 height 23
type input "Dinna-H"
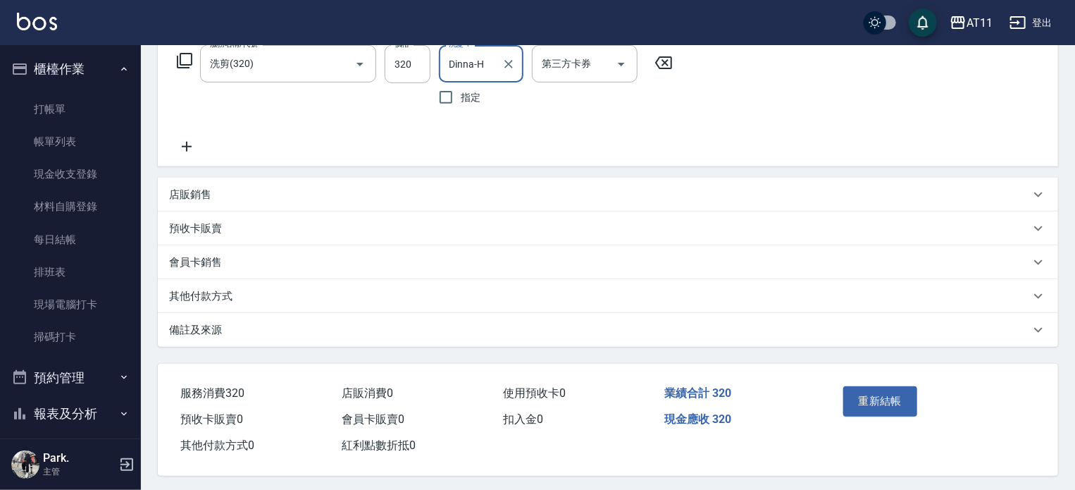
scroll to position [244, 0]
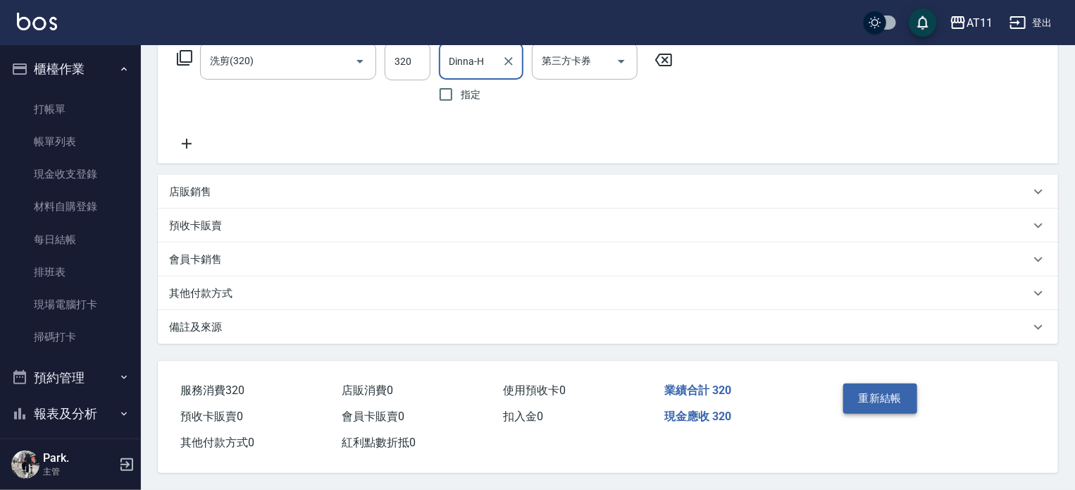
click at [881, 389] on button "重新結帳" at bounding box center [881, 398] width 75 height 30
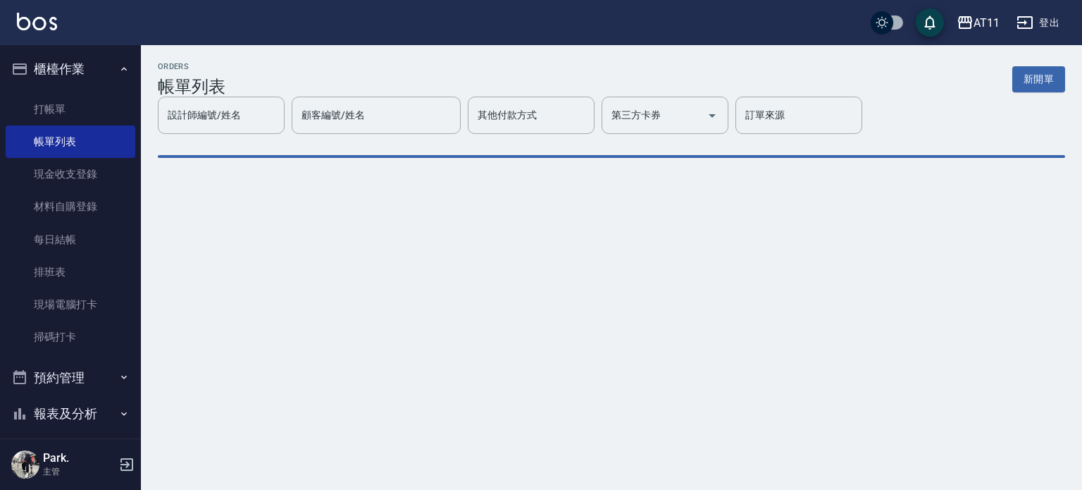
click at [835, 70] on div "ORDERS 帳單列表 新開單" at bounding box center [612, 79] width 908 height 35
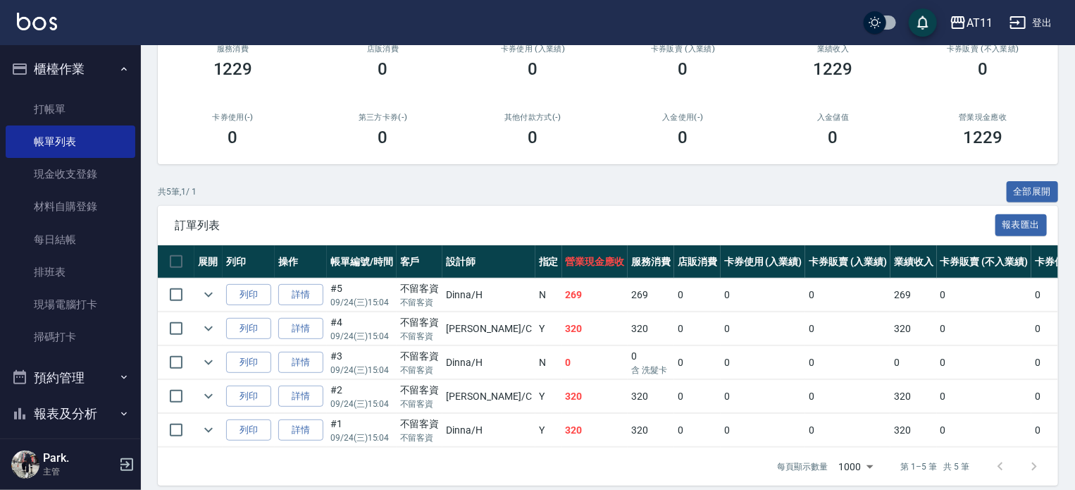
scroll to position [211, 0]
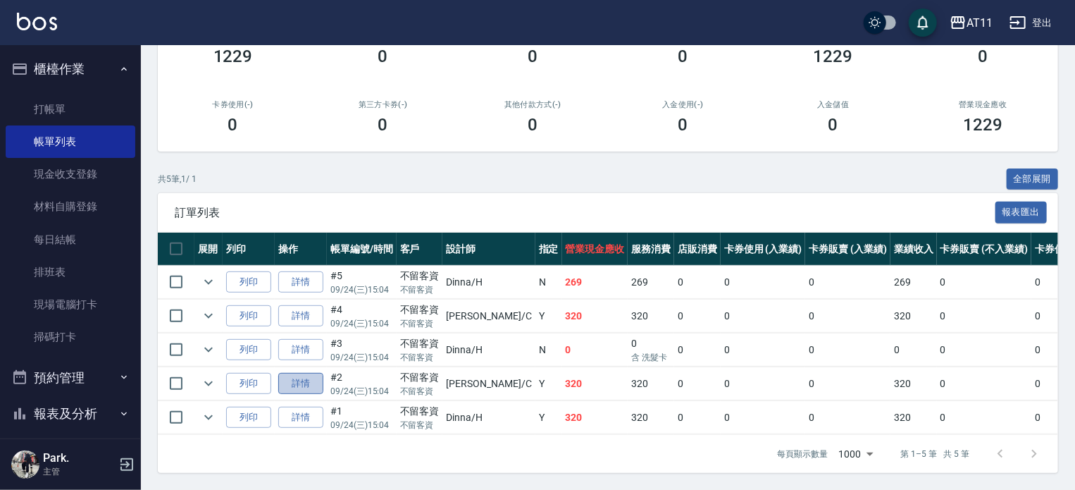
click at [299, 373] on link "詳情" at bounding box center [300, 384] width 45 height 22
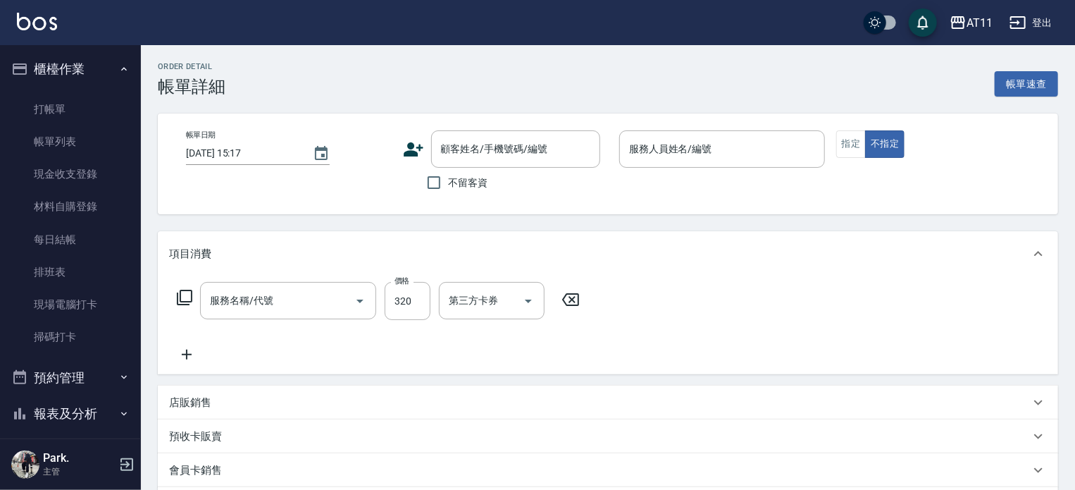
type input "[DATE] 15:04"
checkbox input "true"
type input "[PERSON_NAME]"
type input "洗剪(320)"
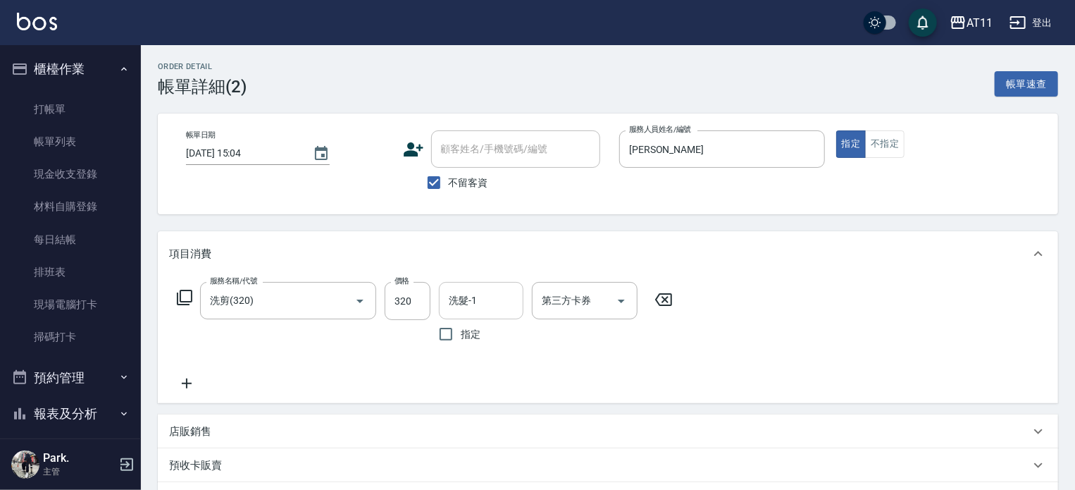
click at [464, 304] on input "洗髮-1" at bounding box center [481, 300] width 72 height 25
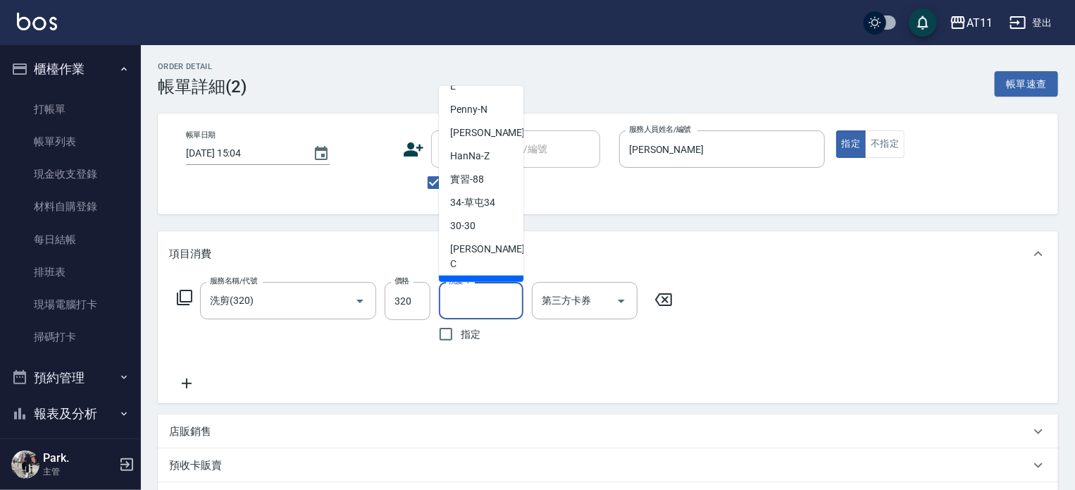
scroll to position [141, 0]
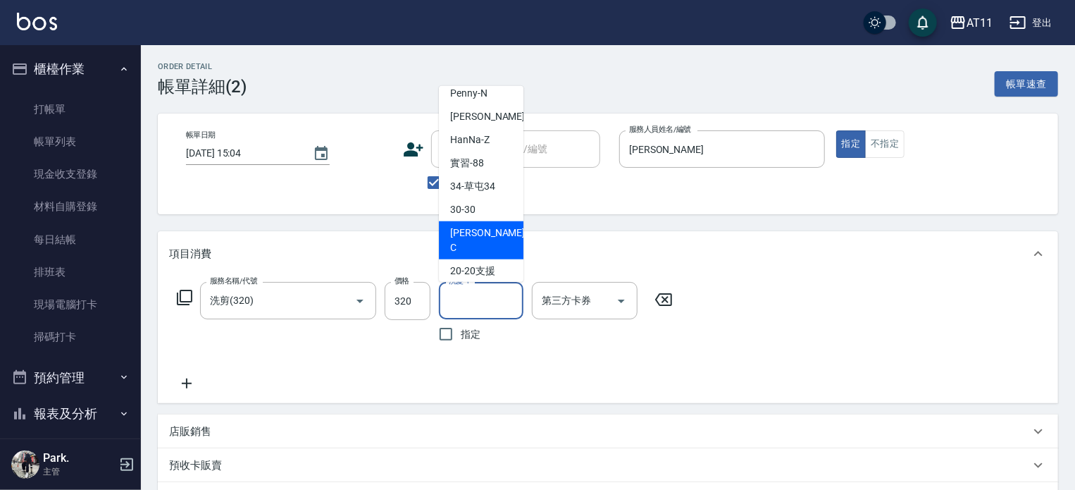
click at [468, 226] on span "[PERSON_NAME]" at bounding box center [489, 241] width 78 height 30
type input "[PERSON_NAME]"
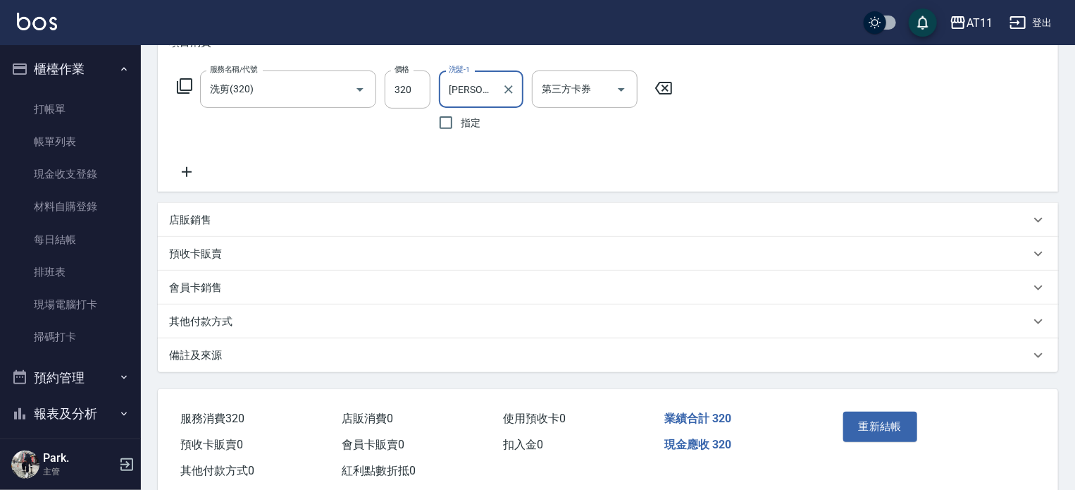
scroll to position [244, 0]
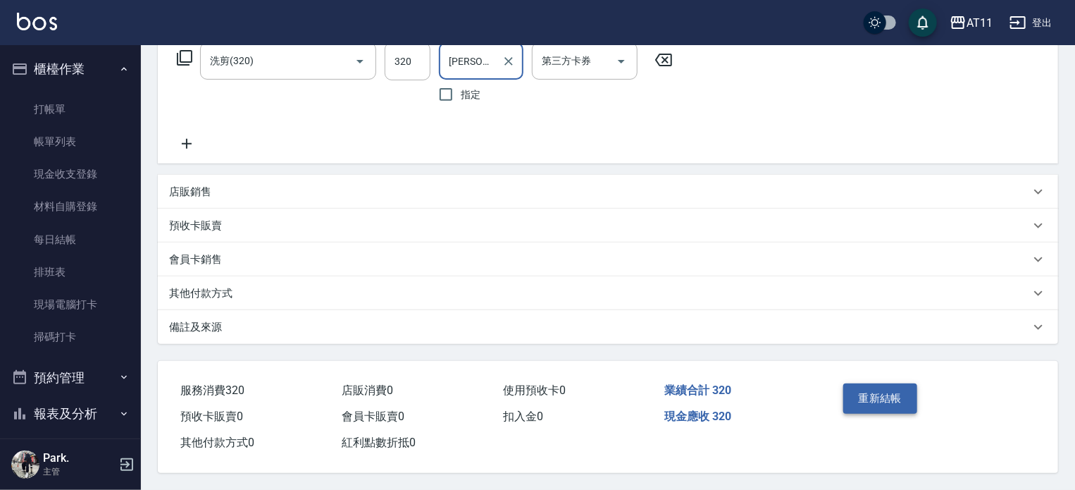
click at [863, 395] on button "重新結帳" at bounding box center [881, 398] width 75 height 30
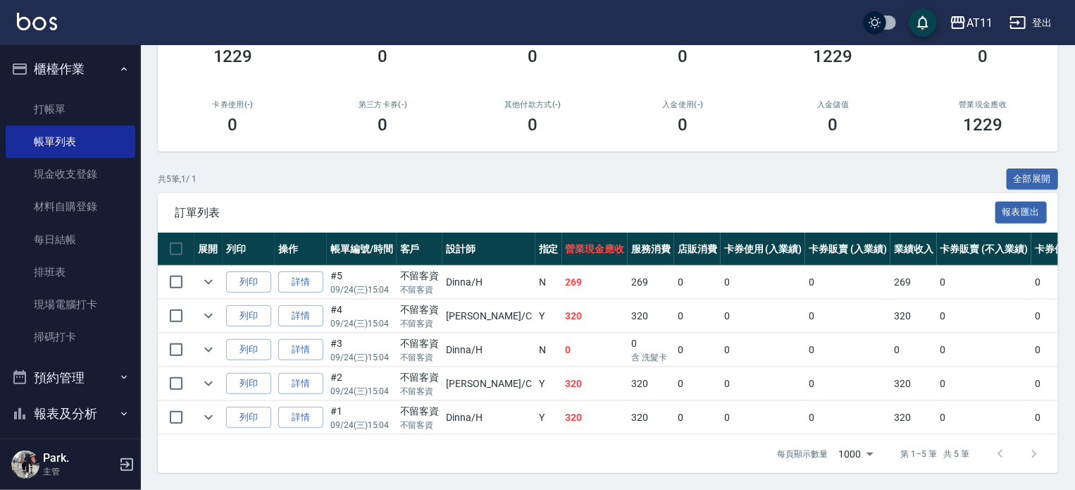
scroll to position [211, 0]
click at [302, 339] on link "詳情" at bounding box center [300, 350] width 45 height 22
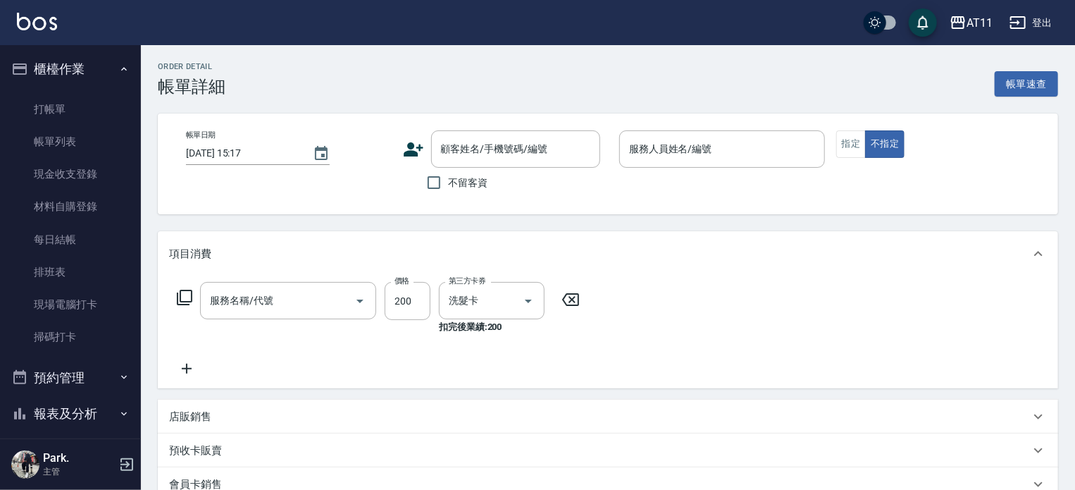
type input "[DATE] 15:04"
checkbox input "true"
type input "Dinna-H"
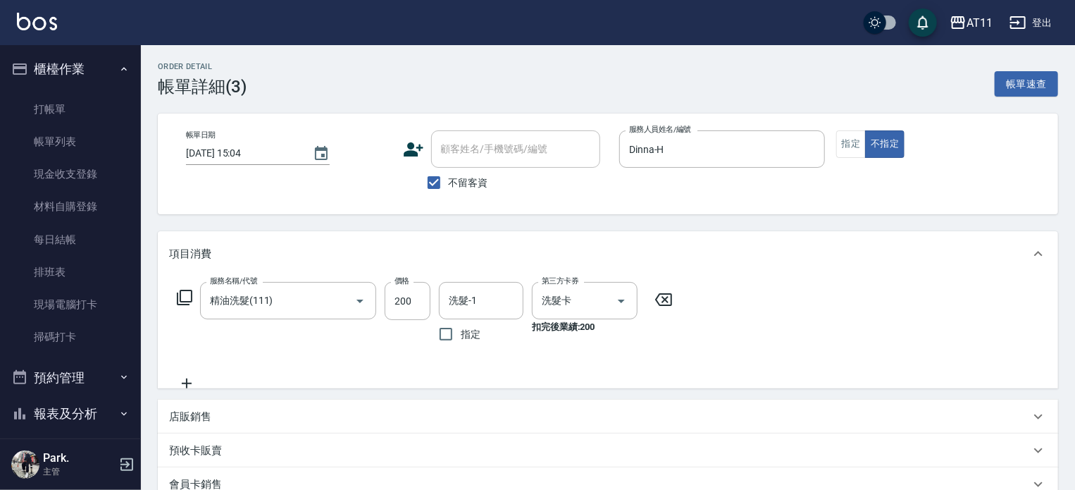
type input "精油洗髮(111)"
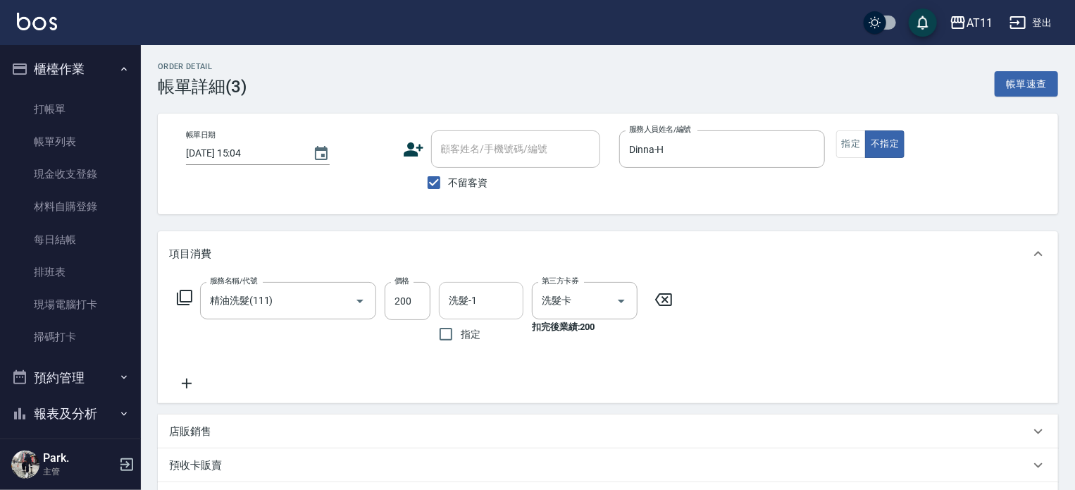
click at [496, 302] on input "洗髮-1" at bounding box center [481, 300] width 72 height 25
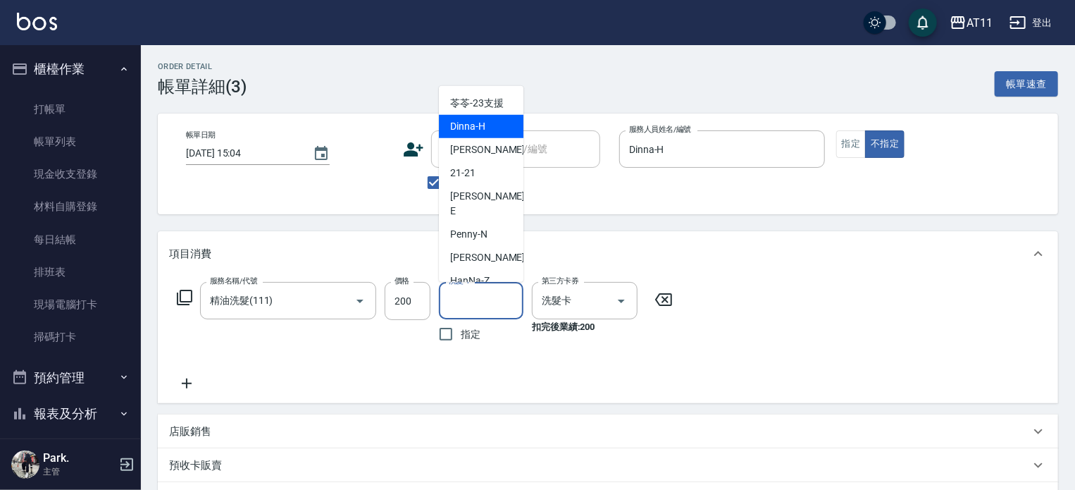
click at [468, 128] on span "Dinna -H" at bounding box center [467, 126] width 35 height 15
type input "Dinna-H"
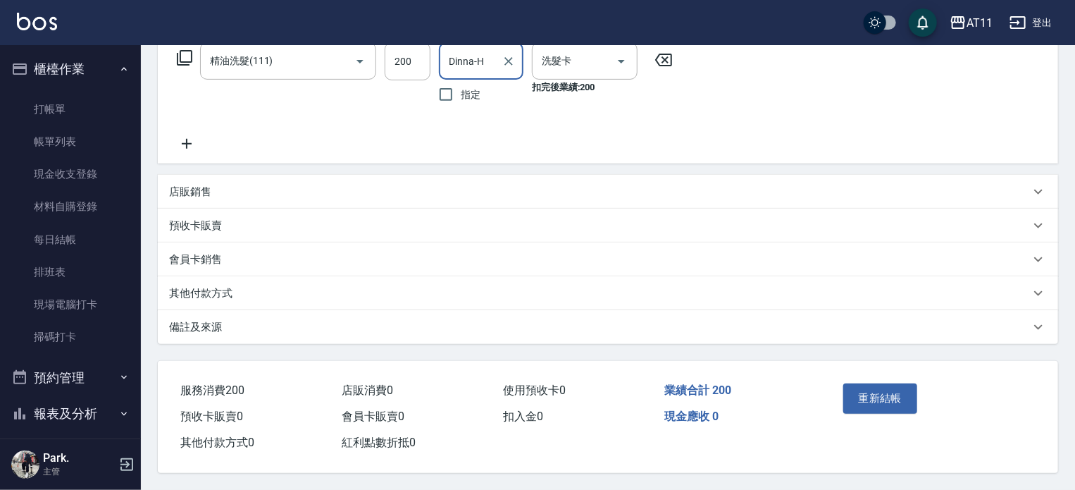
scroll to position [244, 0]
click at [879, 399] on button "重新結帳" at bounding box center [881, 398] width 75 height 30
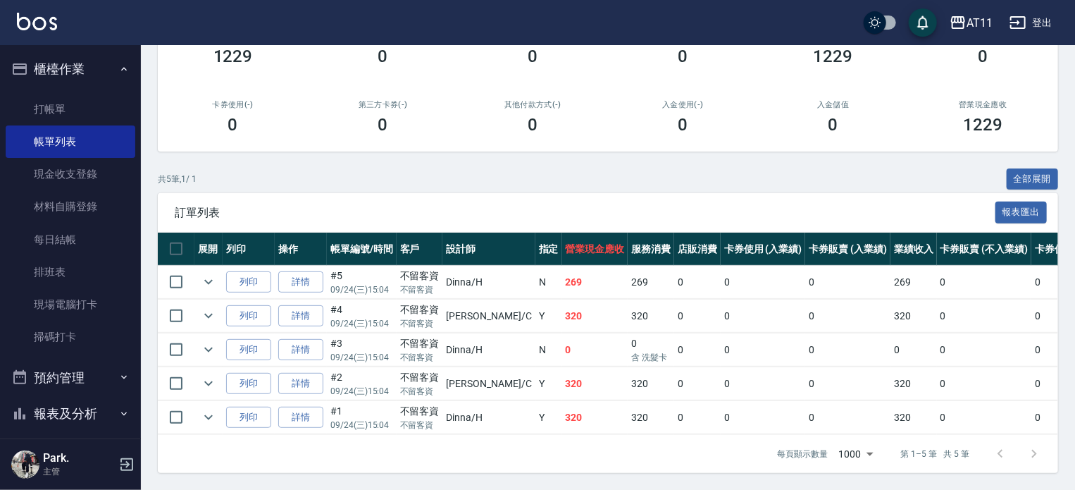
scroll to position [211, 0]
click at [292, 308] on link "詳情" at bounding box center [300, 316] width 45 height 22
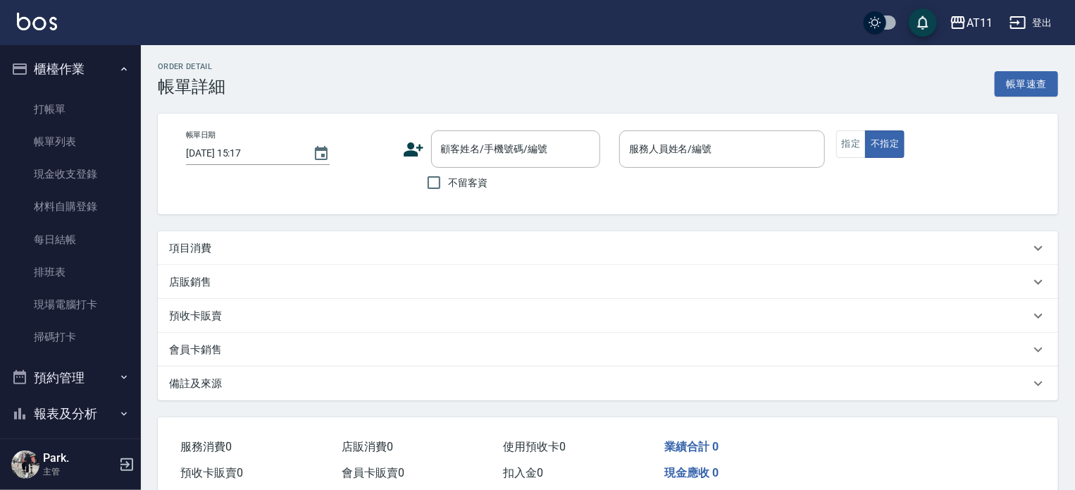
type input "[DATE] 15:04"
checkbox input "true"
type input "[PERSON_NAME]"
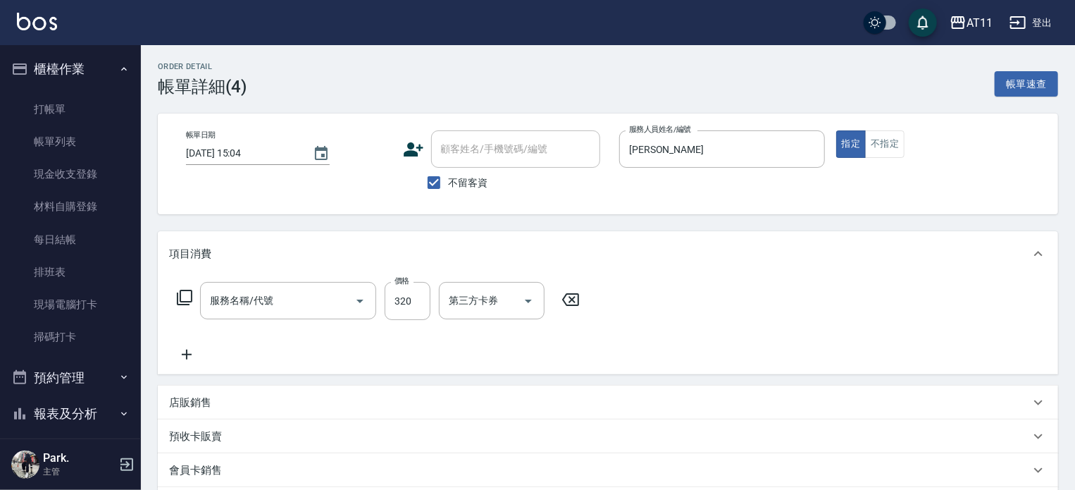
type input "洗剪(320)"
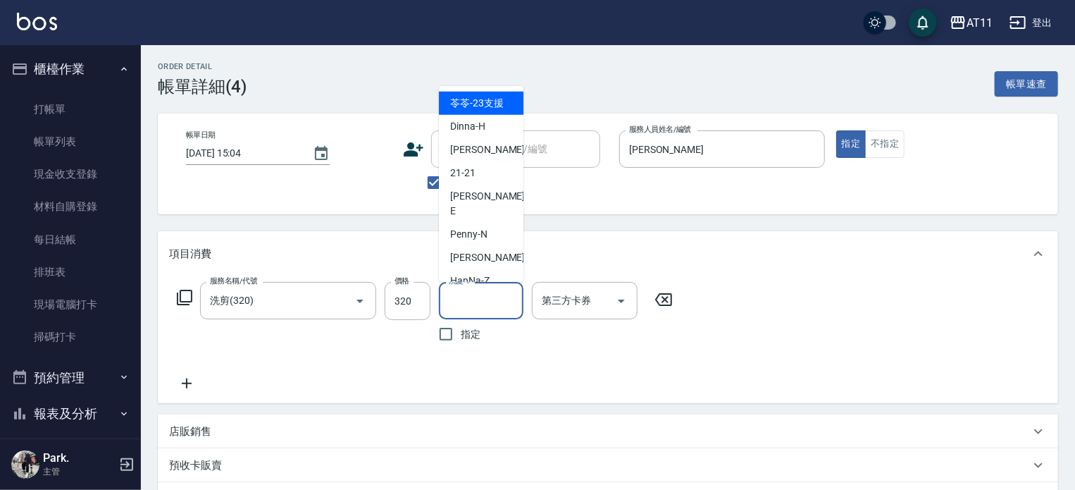
click at [492, 292] on input "洗髮-1" at bounding box center [481, 300] width 72 height 25
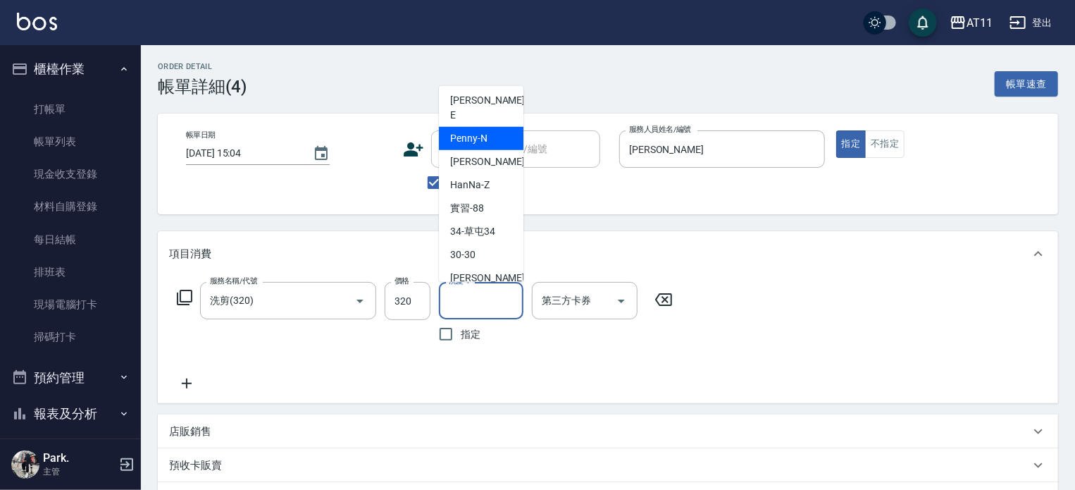
scroll to position [141, 0]
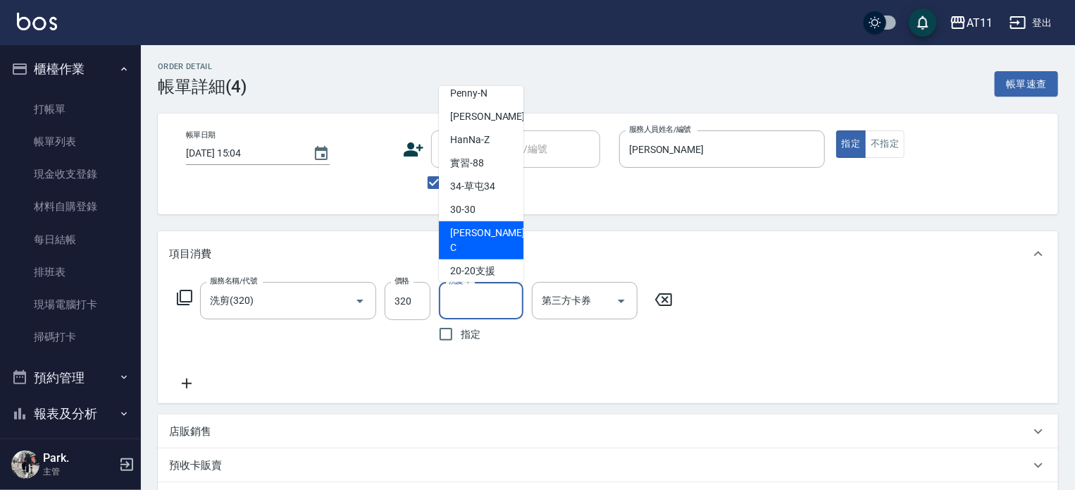
click at [459, 226] on span "[PERSON_NAME]" at bounding box center [489, 241] width 78 height 30
type input "[PERSON_NAME]"
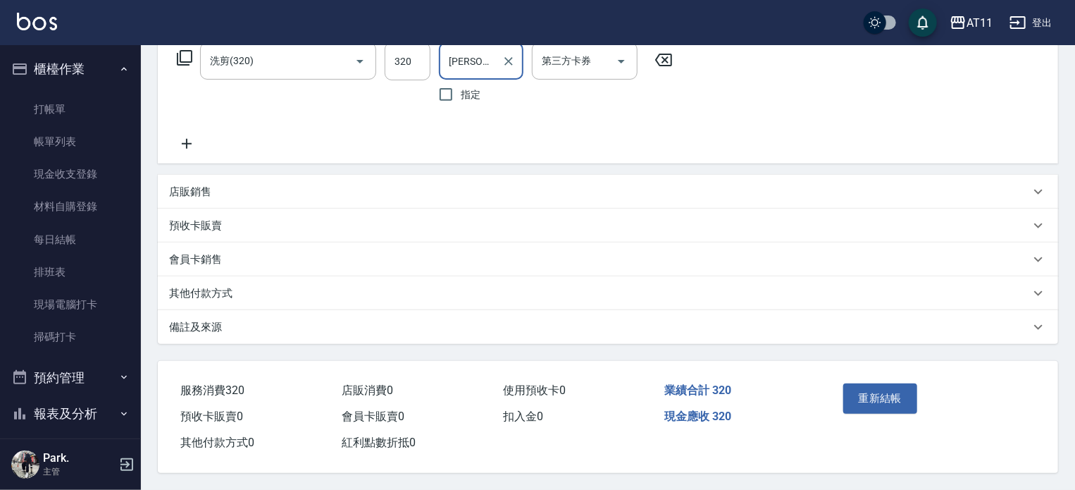
scroll to position [244, 0]
click at [865, 388] on button "重新結帳" at bounding box center [881, 398] width 75 height 30
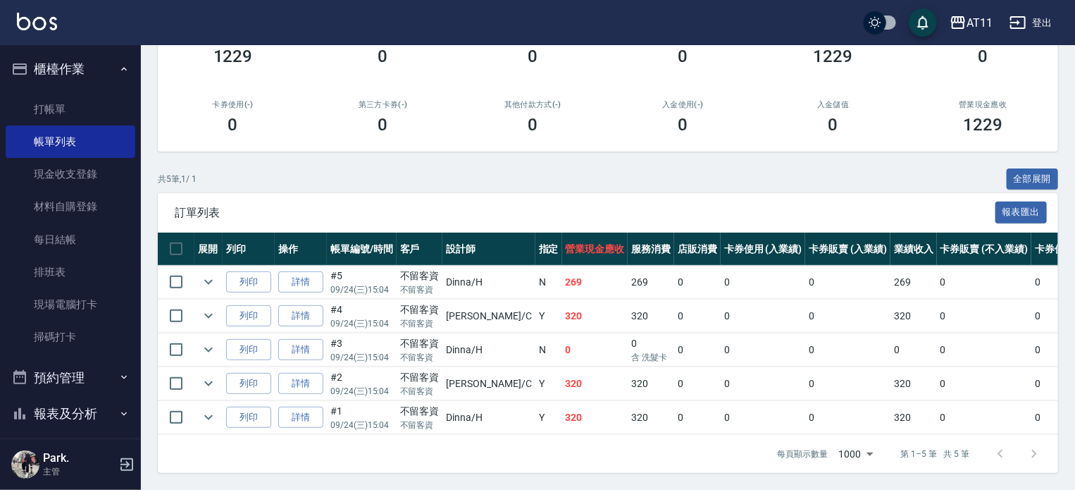
scroll to position [211, 0]
click at [296, 274] on link "詳情" at bounding box center [300, 282] width 45 height 22
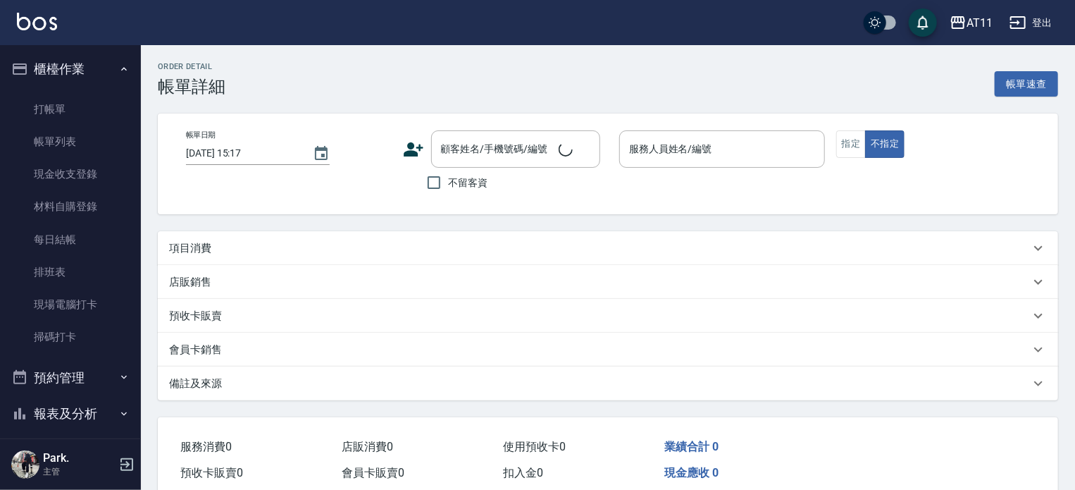
type input "[DATE] 15:04"
checkbox input "true"
type input "Dinna-H"
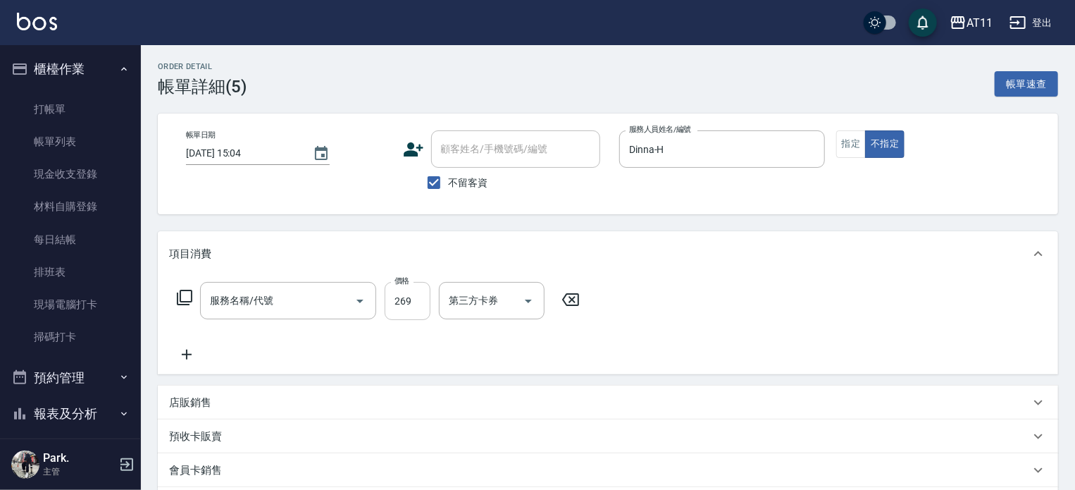
type input "一般洗剪(269)"
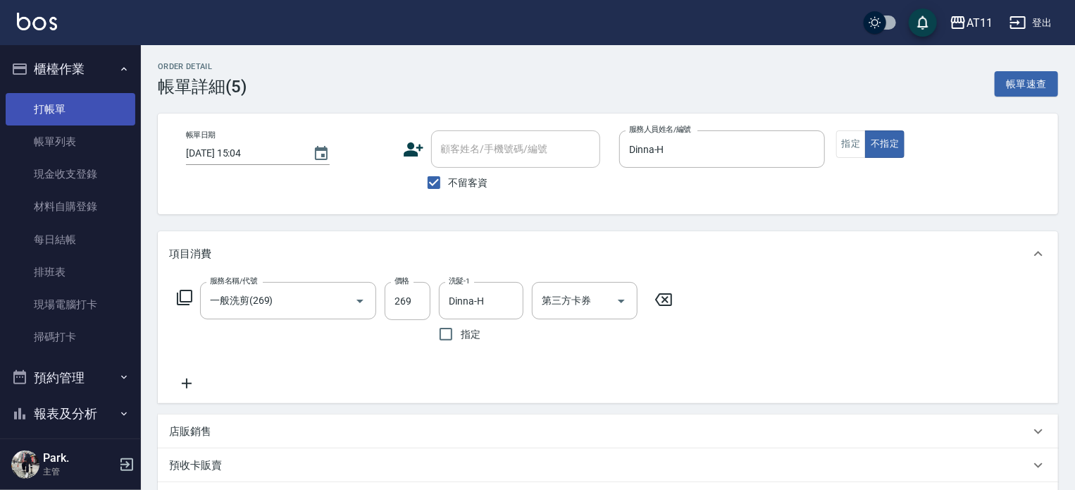
click at [62, 107] on link "打帳單" at bounding box center [71, 109] width 130 height 32
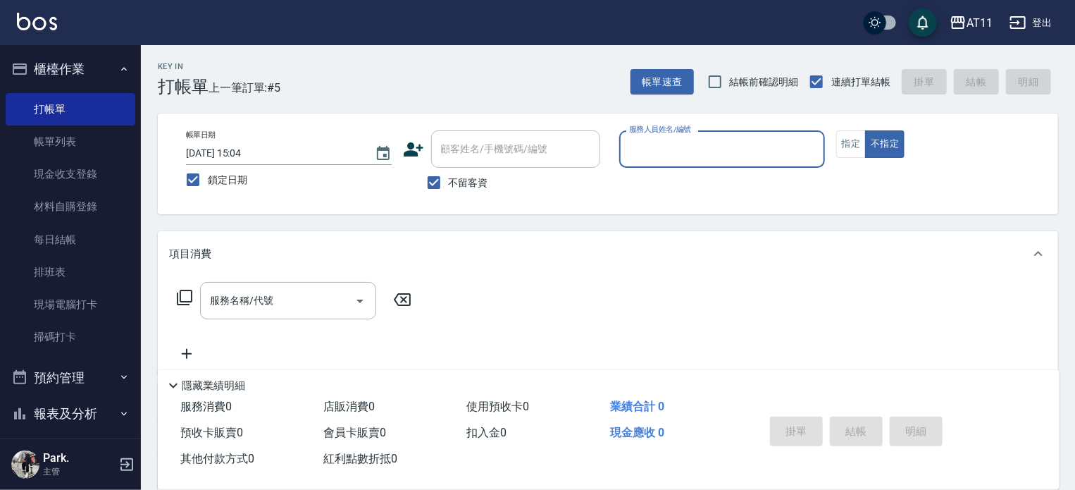
click at [685, 151] on input "服務人員姓名/編號" at bounding box center [722, 149] width 193 height 25
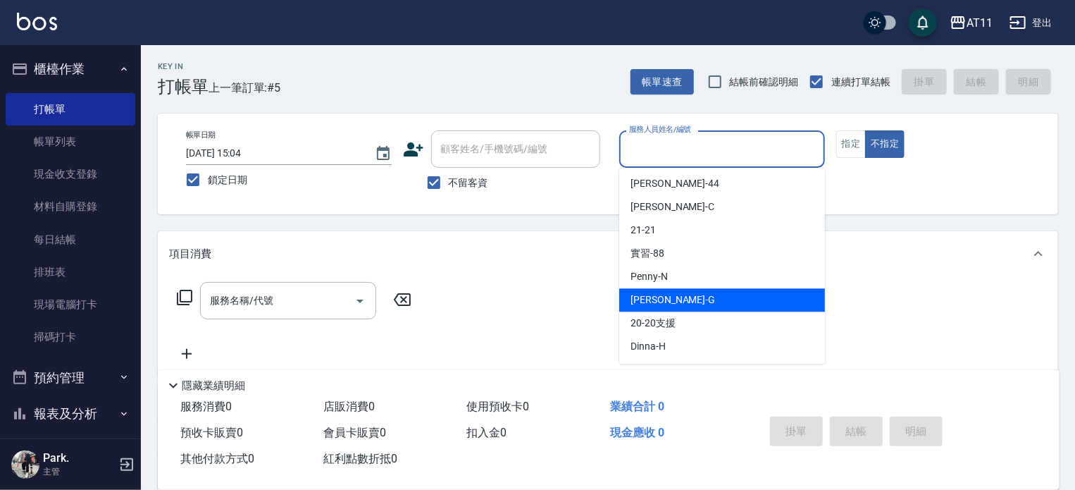
scroll to position [141, 0]
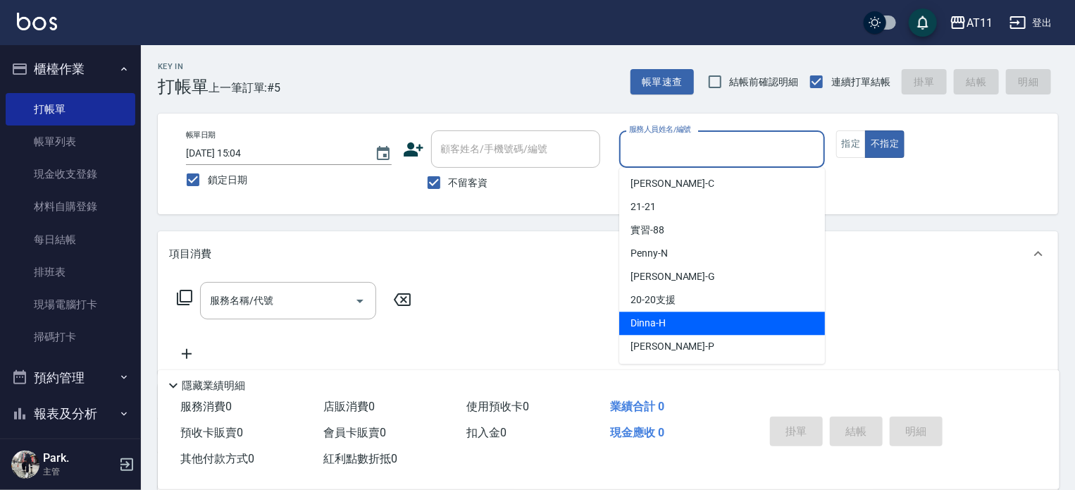
click at [666, 315] on div "Dinna -H" at bounding box center [722, 322] width 206 height 23
type input "Dinna-H"
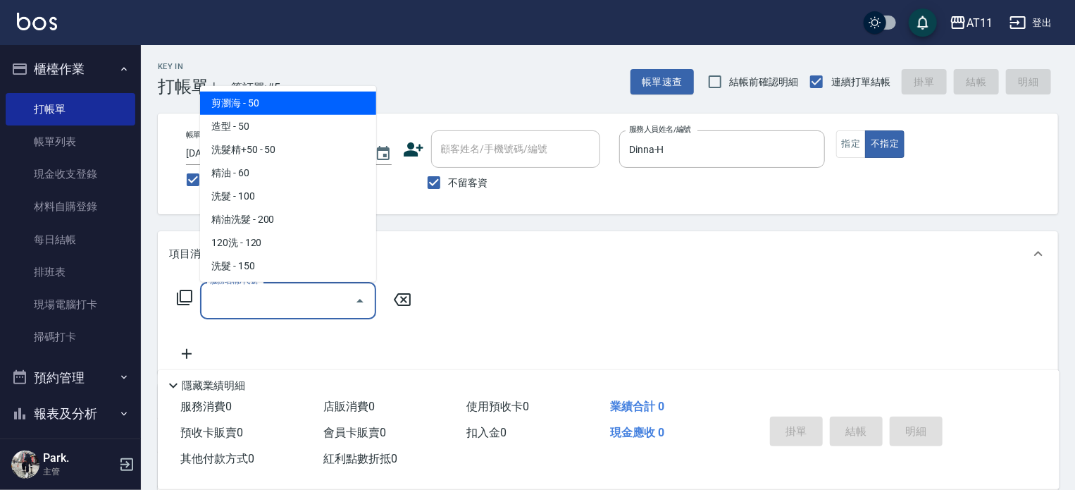
click at [281, 304] on input "服務名稱/代號" at bounding box center [277, 300] width 142 height 25
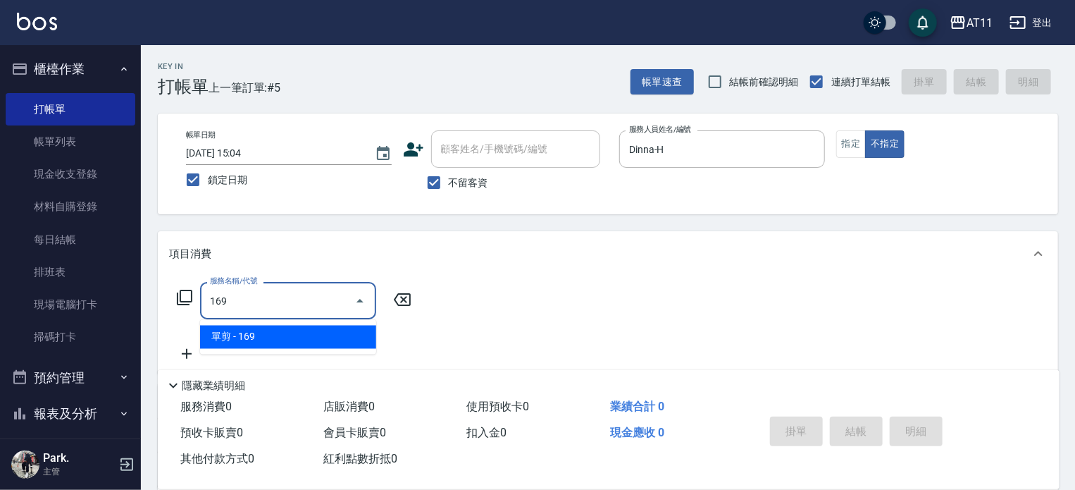
click at [279, 341] on span "單剪 - 169" at bounding box center [288, 337] width 176 height 23
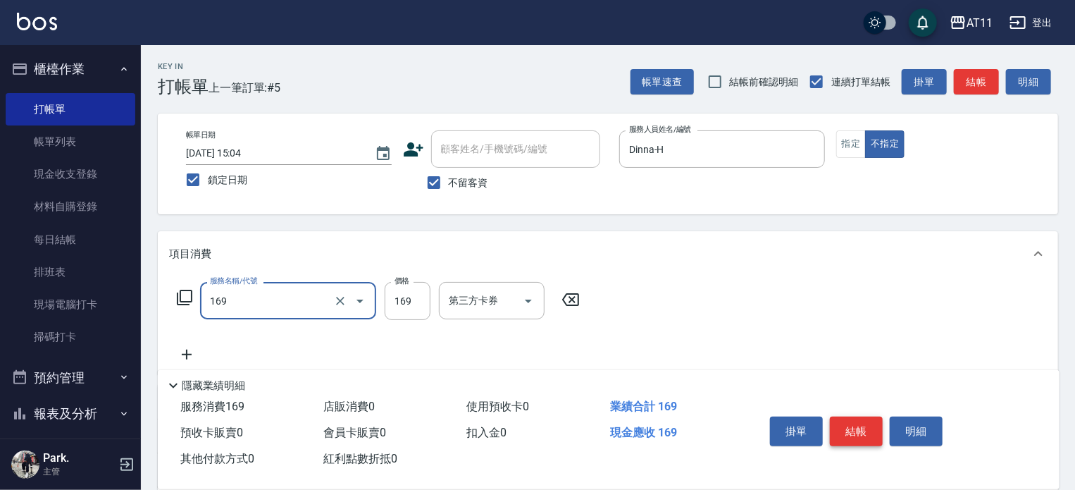
type input "單剪(169)"
click at [865, 426] on button "結帳" at bounding box center [856, 431] width 53 height 30
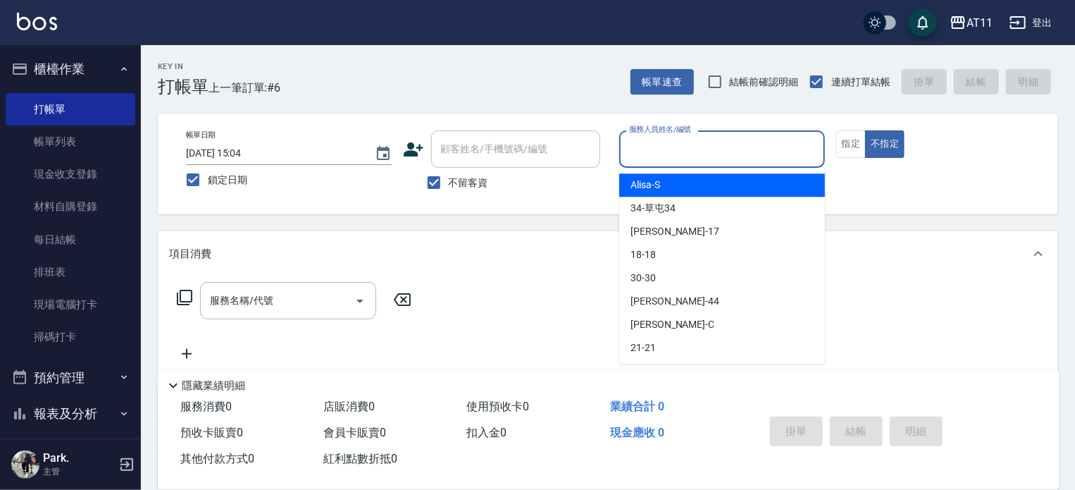
click at [738, 146] on input "服務人員姓名/編號" at bounding box center [722, 149] width 193 height 25
type input "ㄏ"
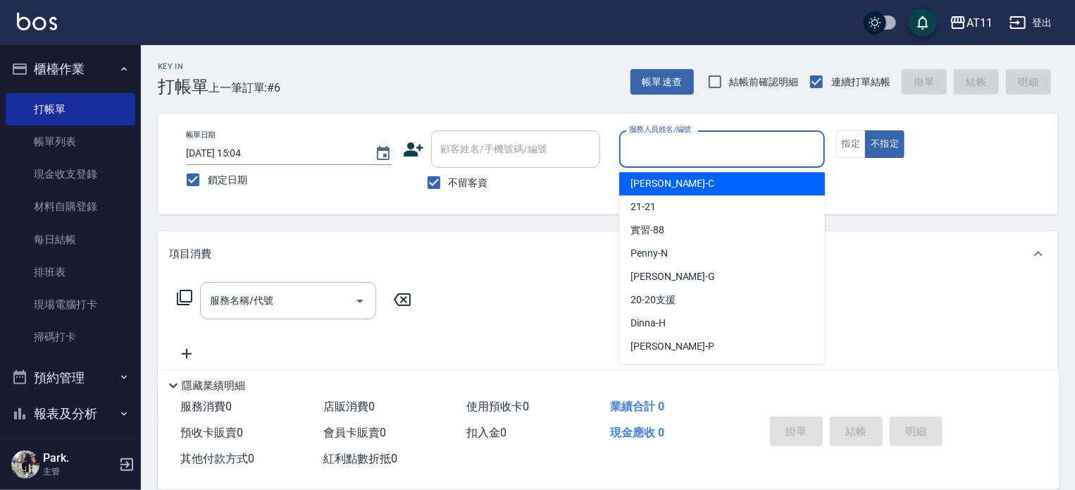
click at [683, 180] on div "[PERSON_NAME]" at bounding box center [722, 183] width 206 height 23
type input "[PERSON_NAME]"
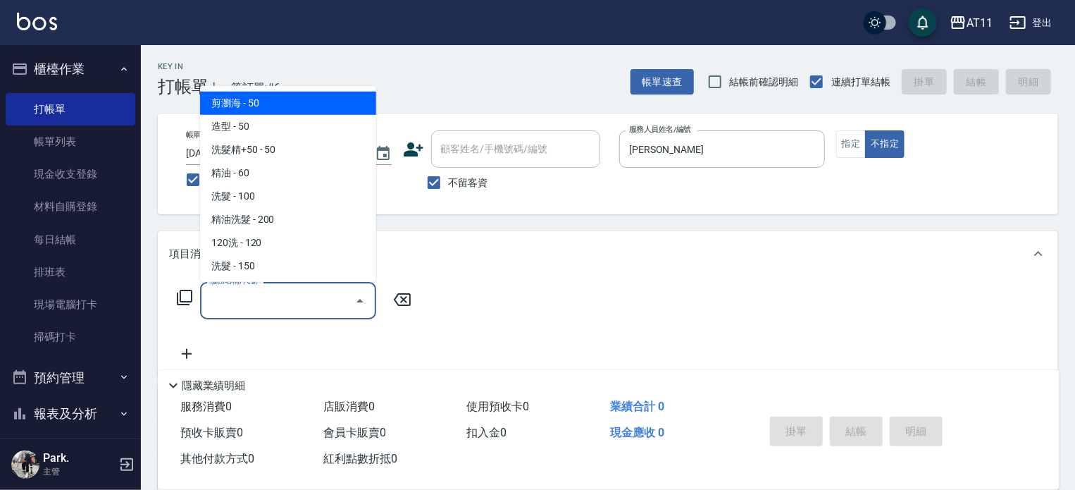
click at [273, 297] on input "服務名稱/代號" at bounding box center [277, 300] width 142 height 25
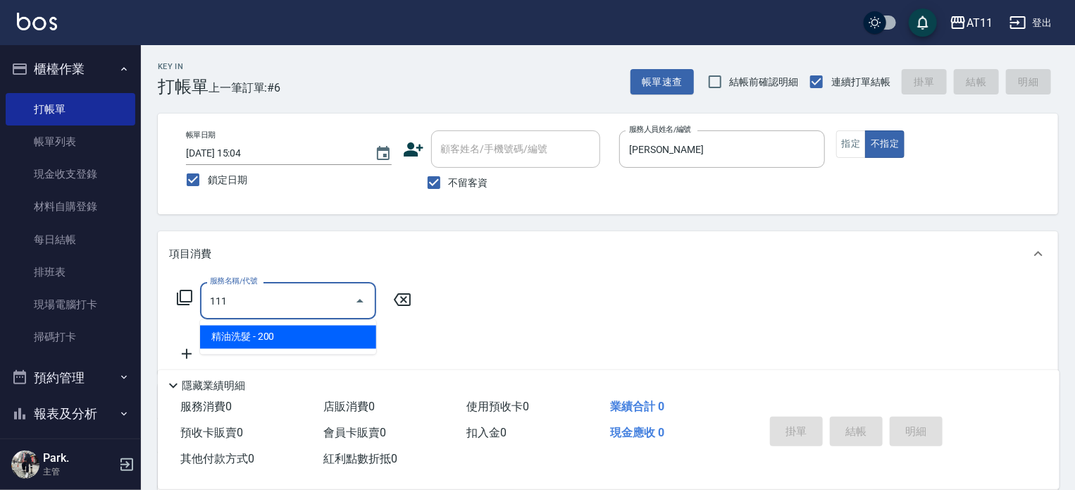
click at [216, 338] on span "精油洗髮 - 200" at bounding box center [288, 337] width 176 height 23
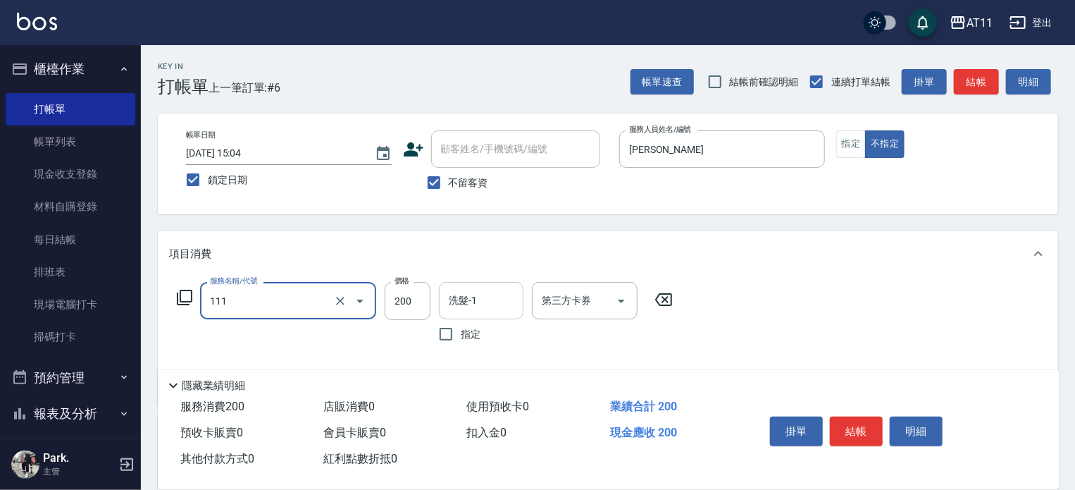
type input "精油洗髮(111)"
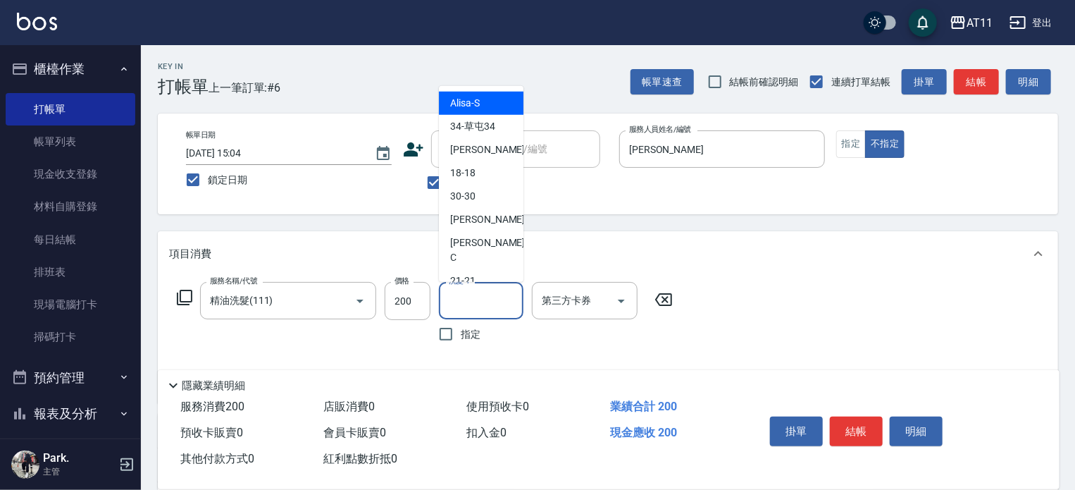
click at [478, 295] on input "洗髮-1" at bounding box center [481, 300] width 72 height 25
click at [481, 206] on div "30 -30" at bounding box center [481, 196] width 85 height 23
type input "30-30"
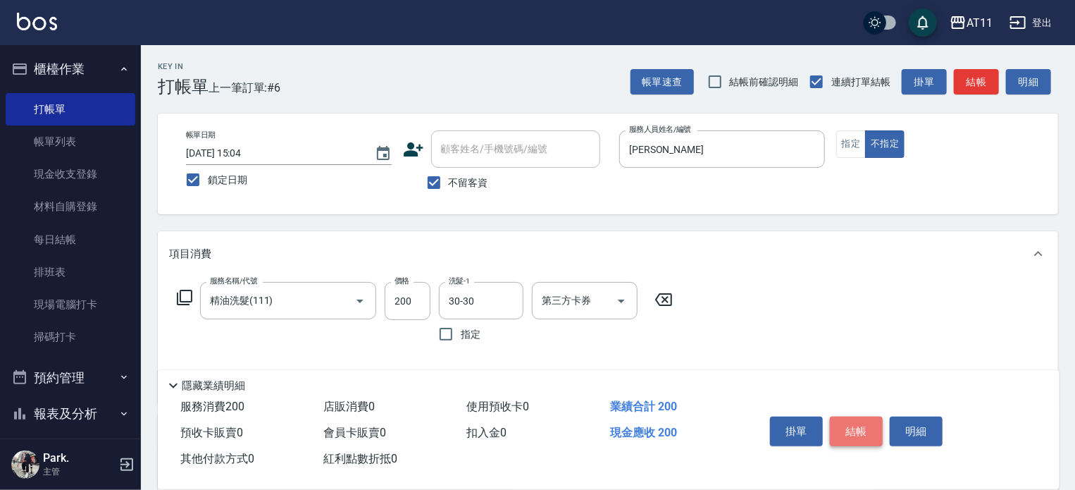
click at [860, 422] on button "結帳" at bounding box center [856, 431] width 53 height 30
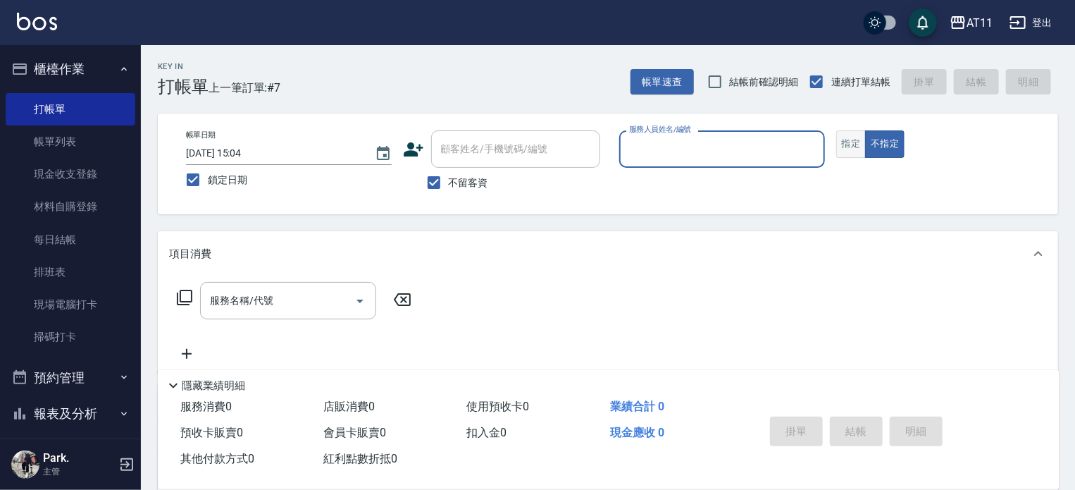
click at [857, 140] on button "指定" at bounding box center [851, 143] width 30 height 27
click at [787, 152] on input "服務人員姓名/編號" at bounding box center [722, 149] width 193 height 25
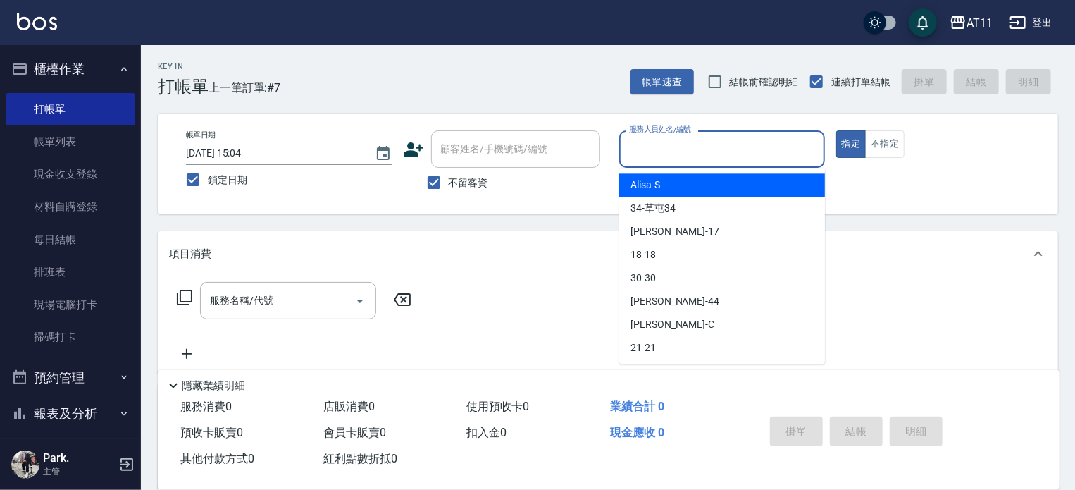
type input "ㄏ"
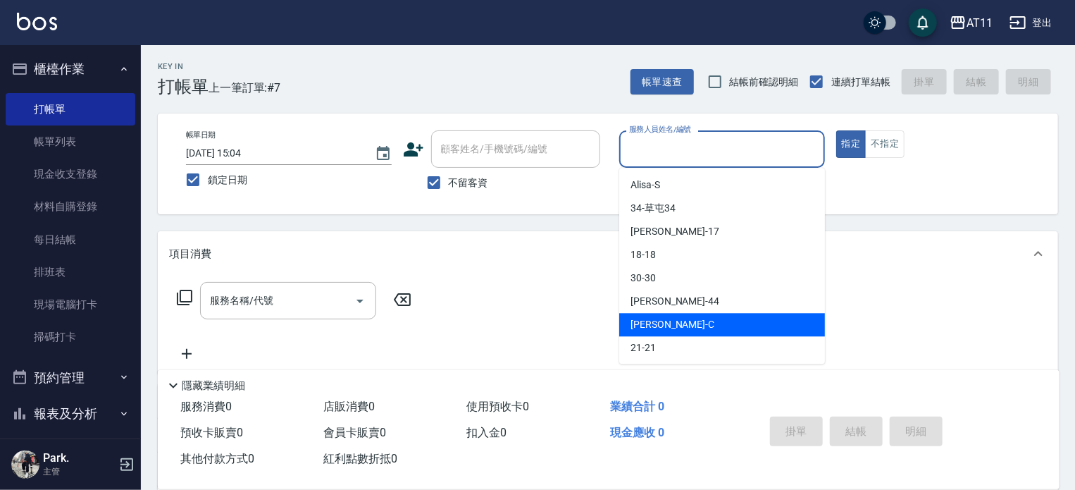
click at [668, 326] on span "[PERSON_NAME]" at bounding box center [673, 324] width 84 height 15
type input "[PERSON_NAME]"
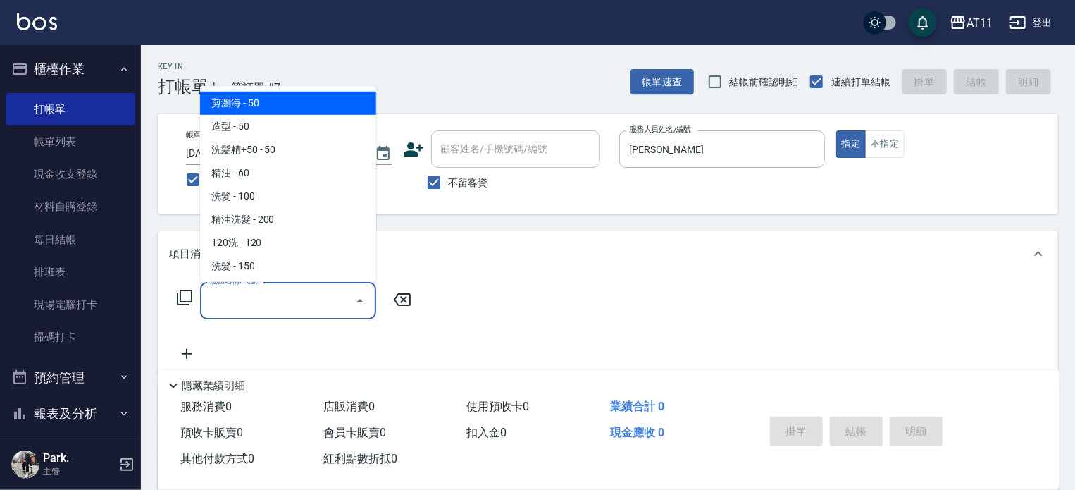
click at [221, 311] on input "服務名稱/代號" at bounding box center [277, 300] width 142 height 25
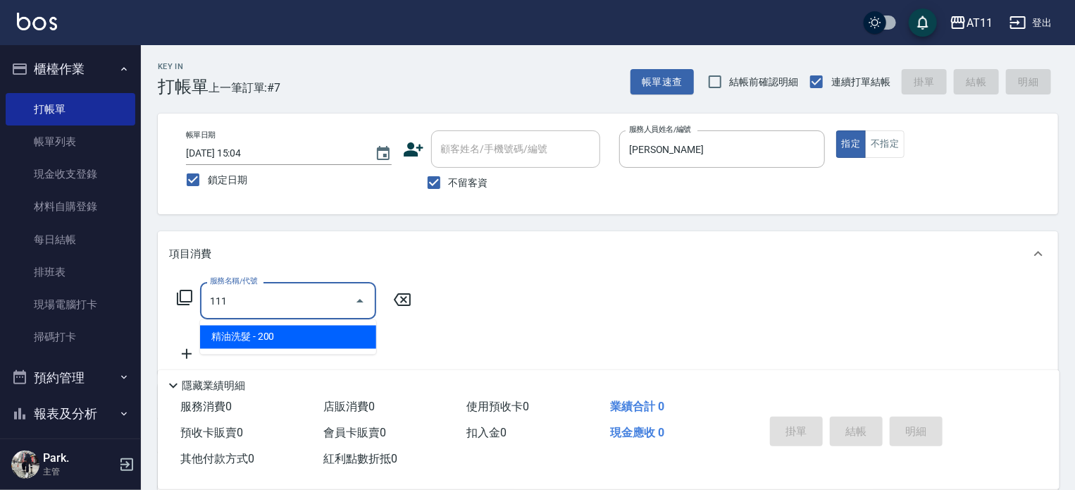
click at [250, 329] on span "精油洗髮 - 200" at bounding box center [288, 337] width 176 height 23
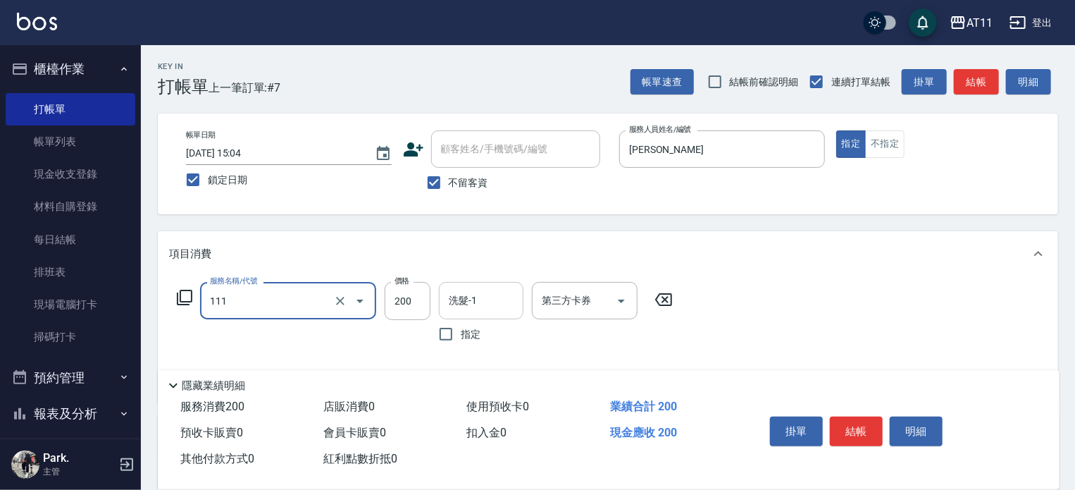
type input "精油洗髮(111)"
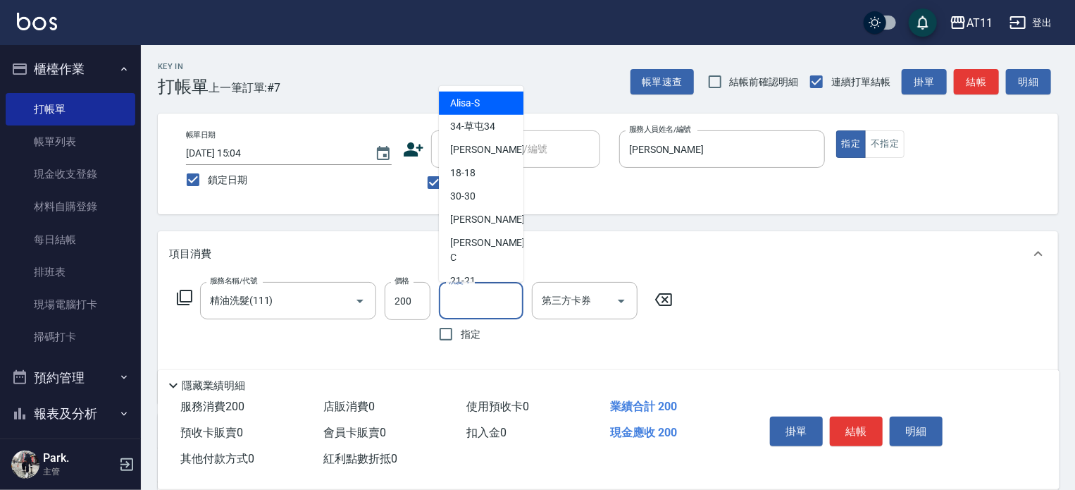
click at [490, 298] on input "洗髮-1" at bounding box center [481, 300] width 72 height 25
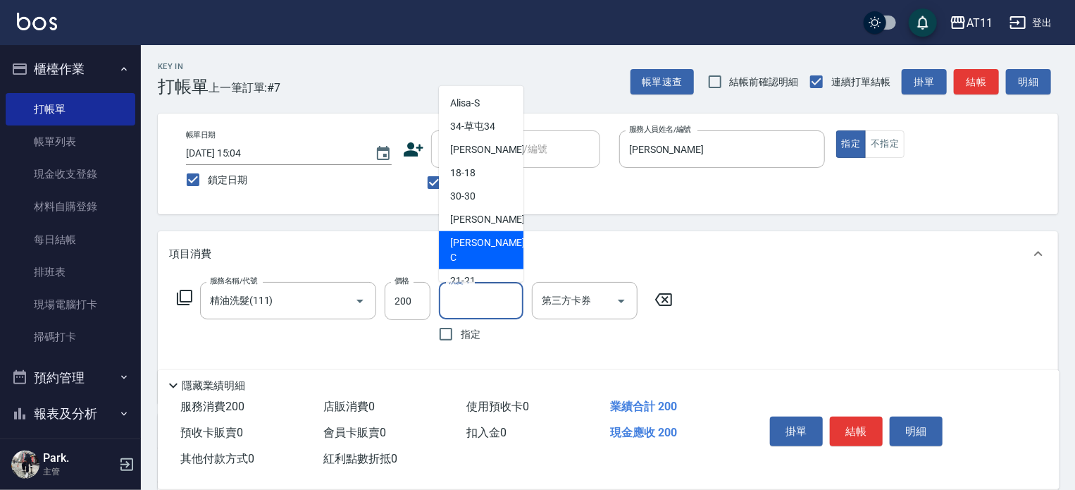
click at [476, 245] on span "[PERSON_NAME]" at bounding box center [489, 250] width 78 height 30
type input "[PERSON_NAME]"
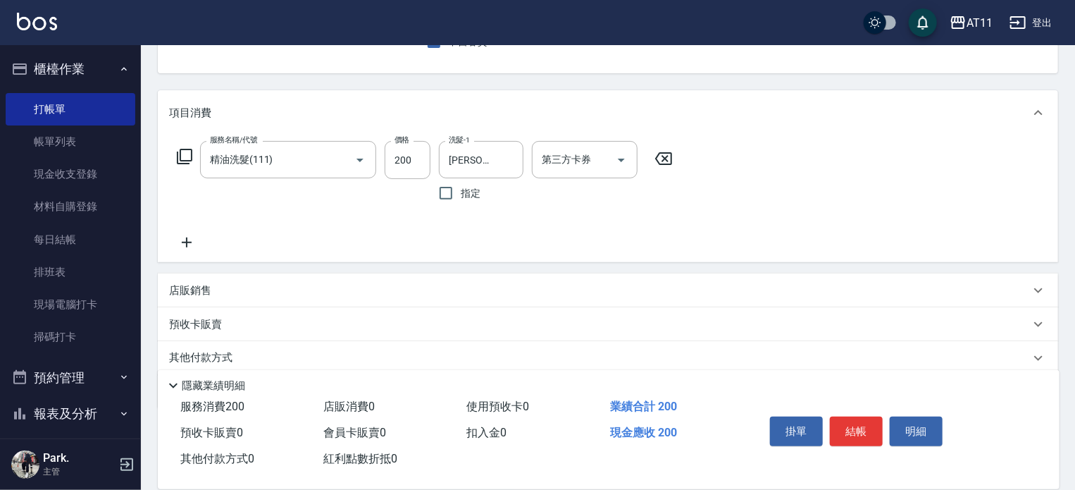
click at [186, 247] on icon at bounding box center [186, 242] width 35 height 17
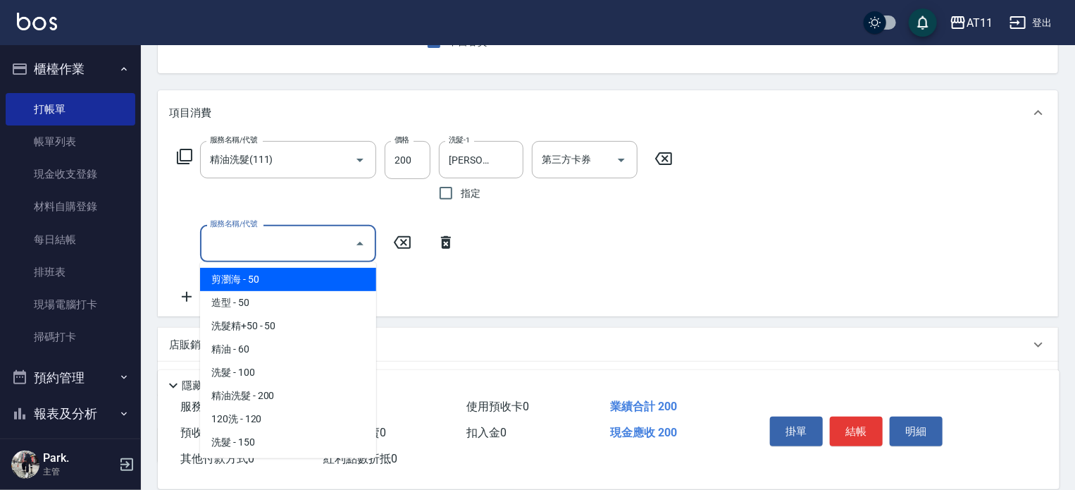
click at [265, 253] on input "服務名稱/代號" at bounding box center [277, 243] width 142 height 25
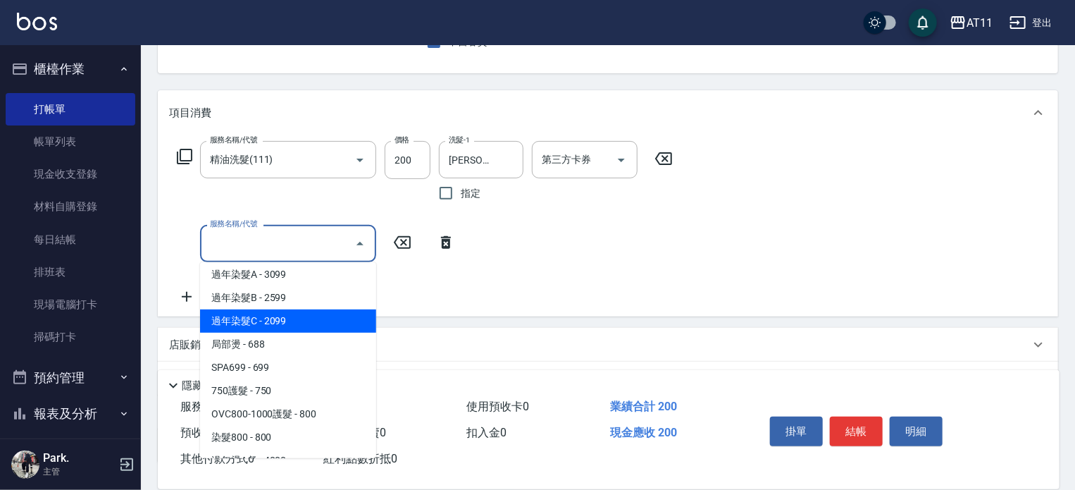
scroll to position [705, 0]
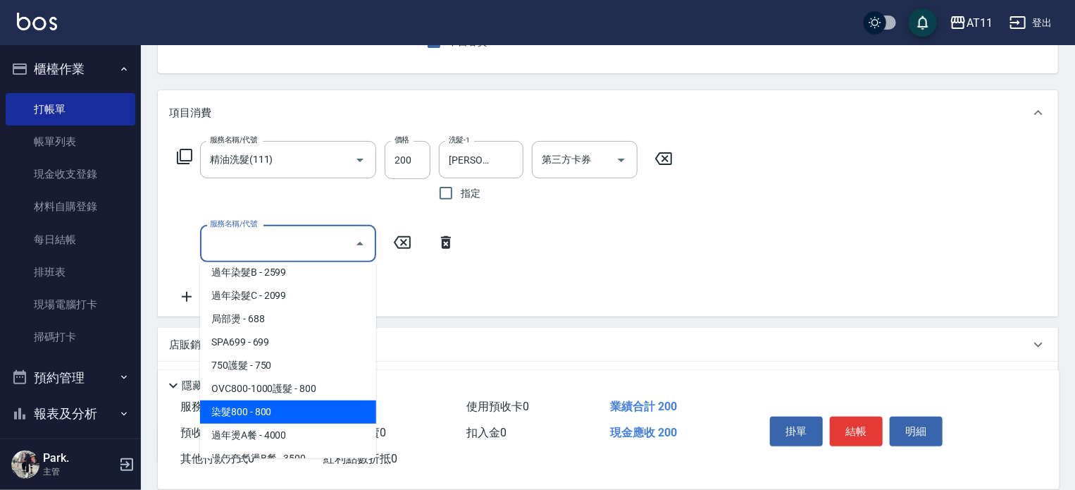
click at [240, 409] on span "染髮800 - 800" at bounding box center [288, 411] width 176 height 23
type input "染髮800(800)"
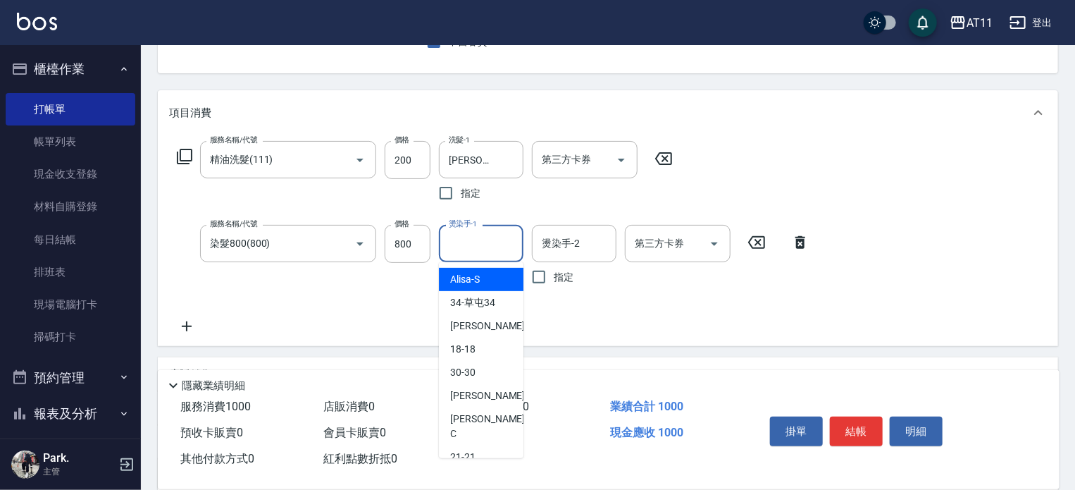
click at [460, 246] on input "燙染手-1" at bounding box center [481, 243] width 72 height 25
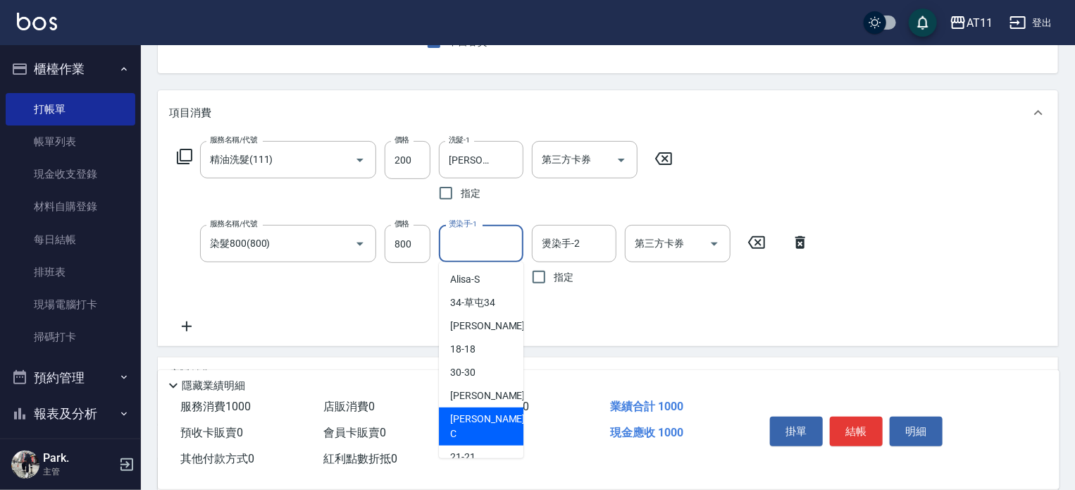
drag, startPoint x: 483, startPoint y: 416, endPoint x: 488, endPoint y: 407, distance: 10.4
click at [484, 416] on span "[PERSON_NAME]" at bounding box center [489, 427] width 78 height 30
type input "[PERSON_NAME]"
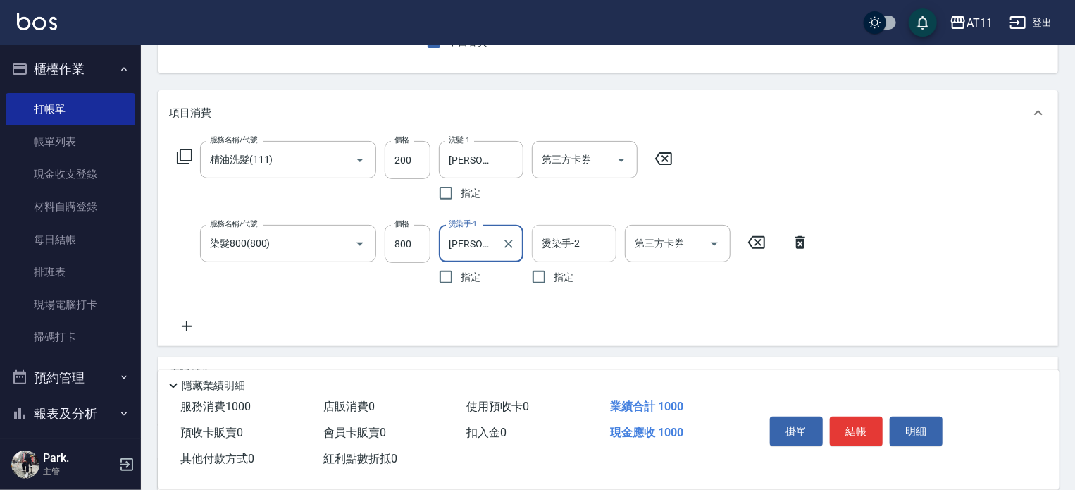
click at [574, 247] on input "燙染手-2" at bounding box center [574, 243] width 72 height 25
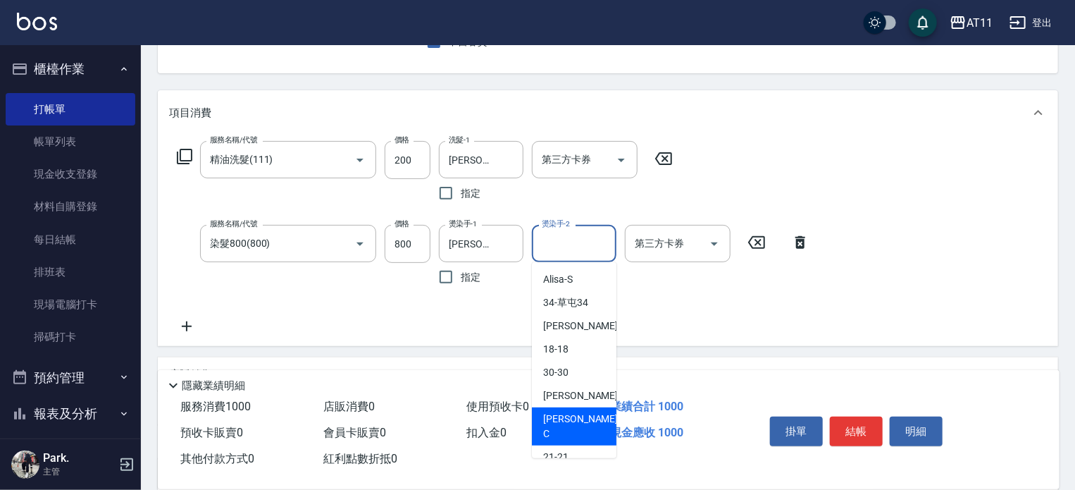
click at [572, 415] on span "[PERSON_NAME]" at bounding box center [582, 427] width 78 height 30
type input "[PERSON_NAME]"
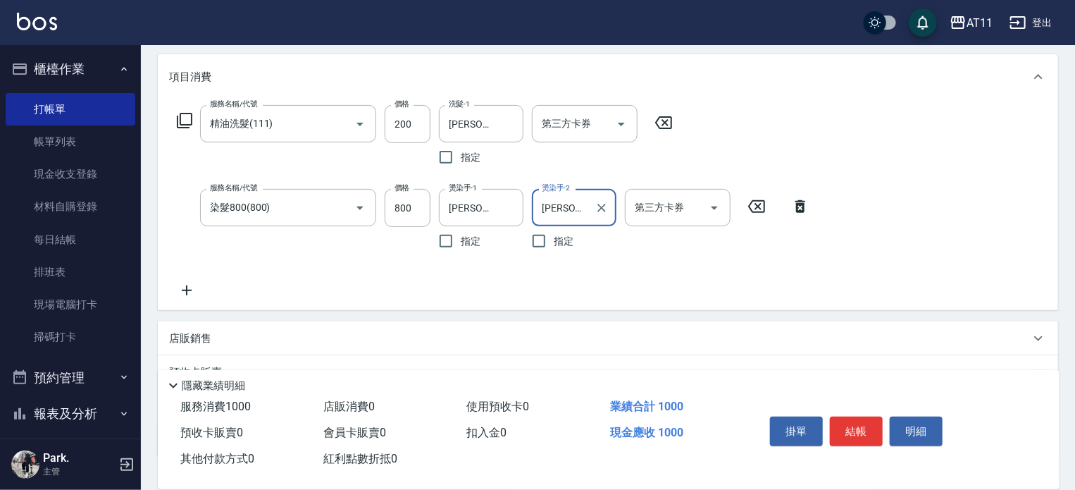
scroll to position [211, 0]
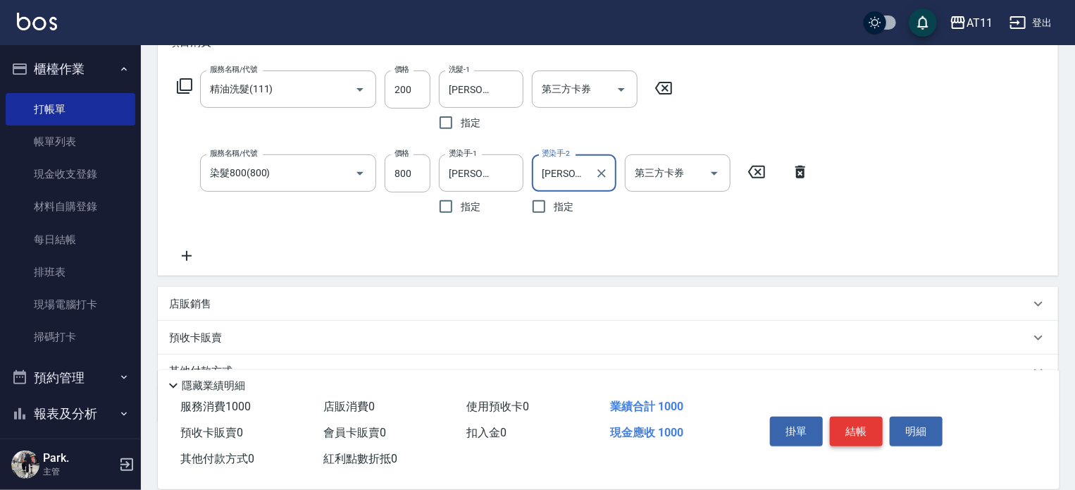
click at [851, 422] on button "結帳" at bounding box center [856, 431] width 53 height 30
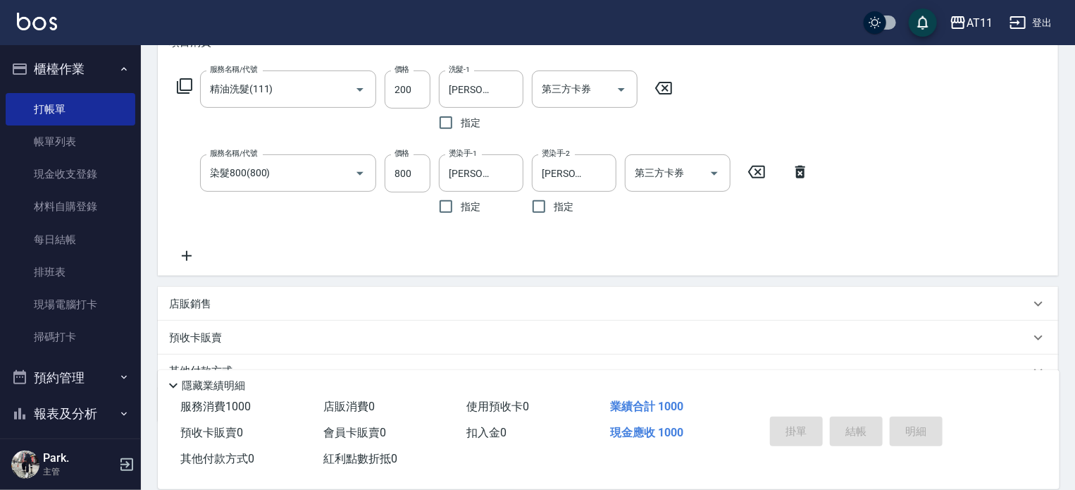
scroll to position [0, 0]
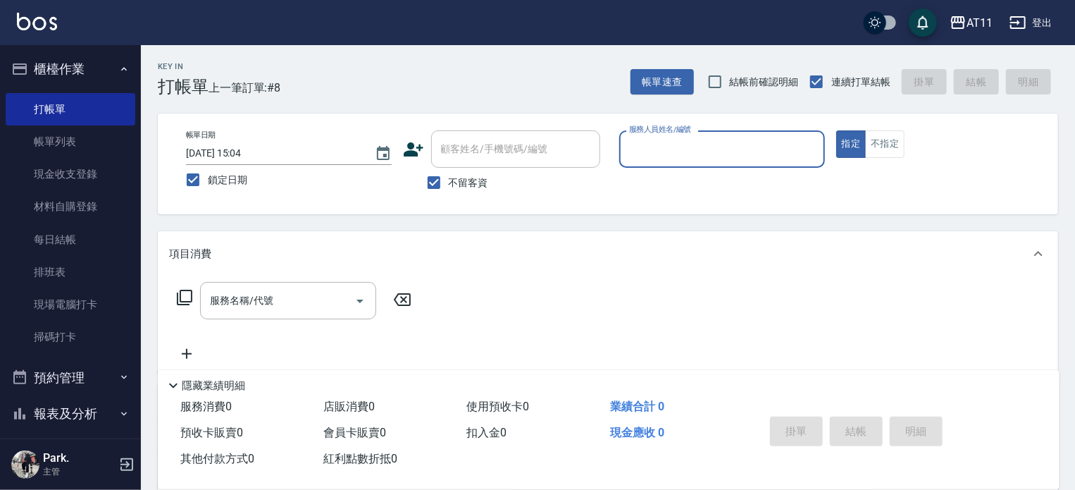
click at [668, 159] on input "服務人員姓名/編號" at bounding box center [722, 149] width 193 height 25
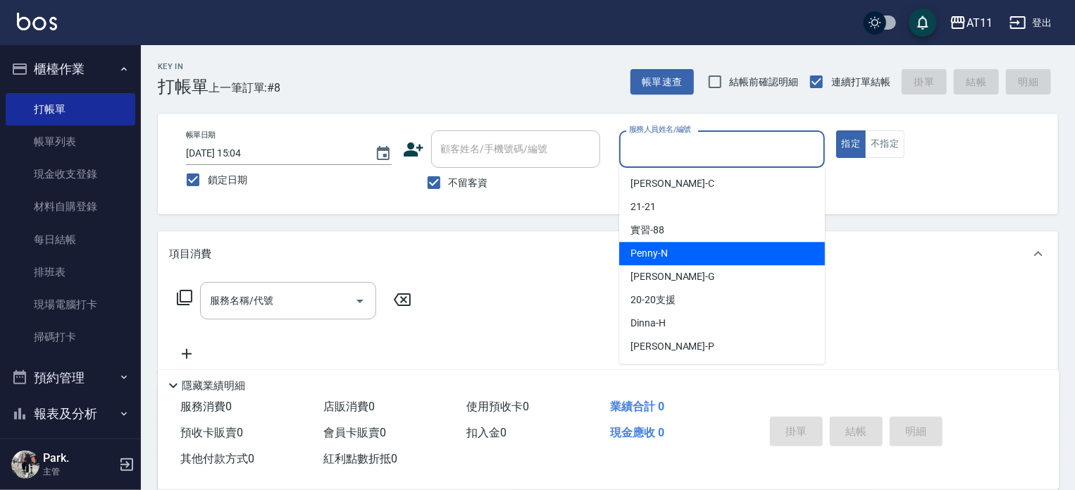
scroll to position [210, 0]
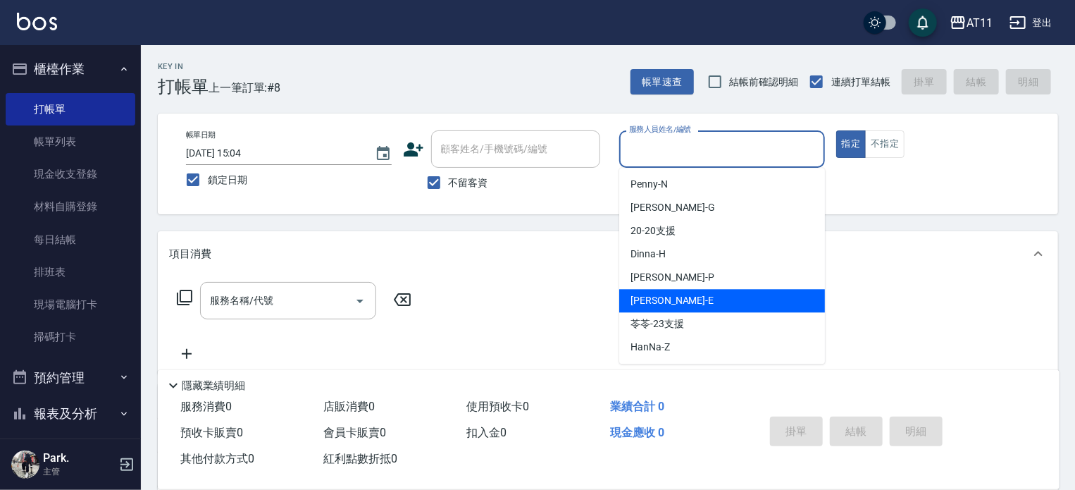
click at [654, 300] on span "[PERSON_NAME] -E" at bounding box center [672, 300] width 83 height 15
type input "EVA-E"
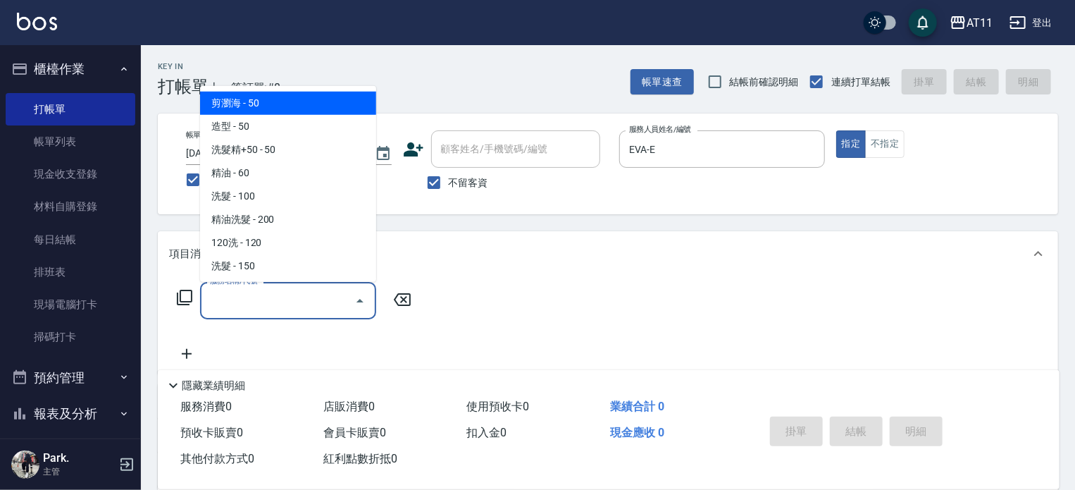
click at [245, 306] on input "服務名稱/代號" at bounding box center [277, 300] width 142 height 25
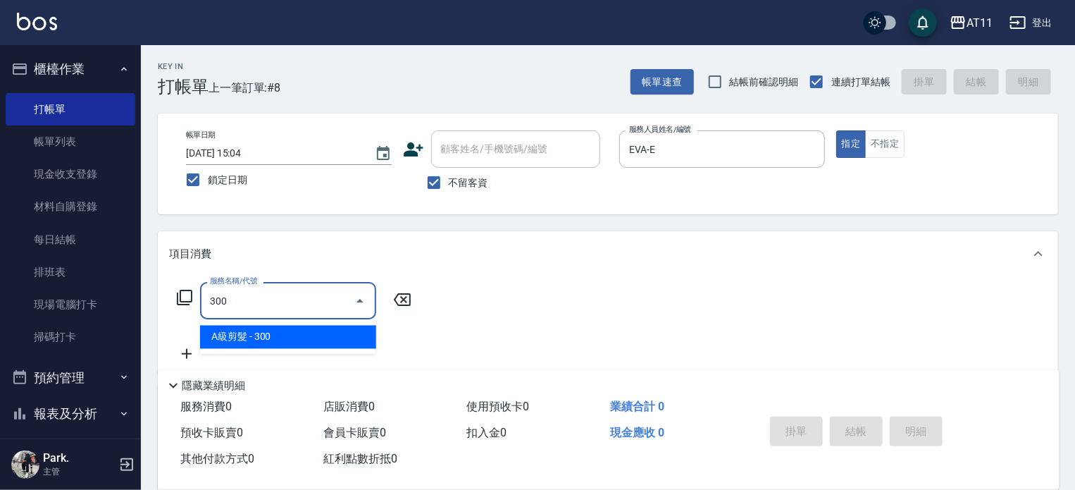
click at [286, 333] on span "A級剪髮 - 300" at bounding box center [288, 337] width 176 height 23
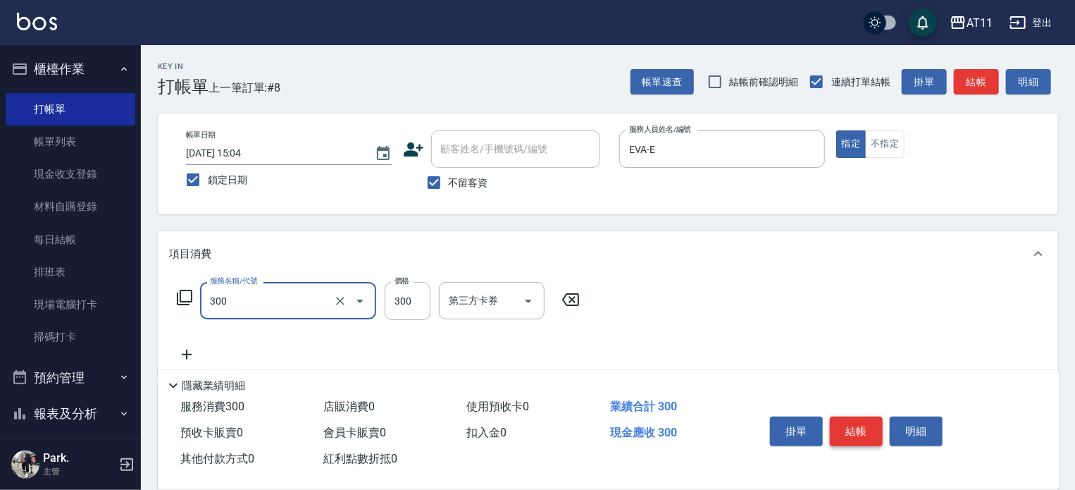
type input "A級剪髮(300)"
click at [846, 436] on button "結帳" at bounding box center [856, 431] width 53 height 30
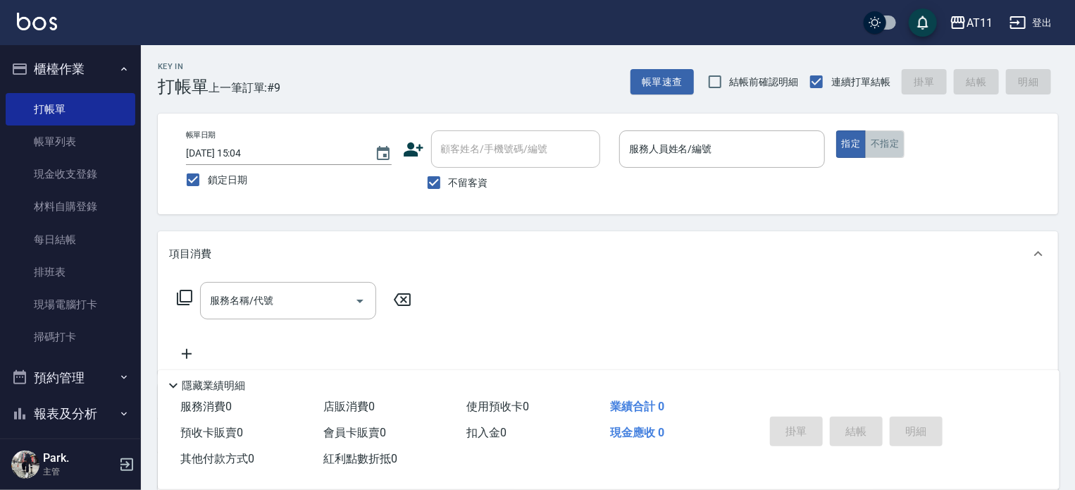
click at [894, 145] on button "不指定" at bounding box center [884, 143] width 39 height 27
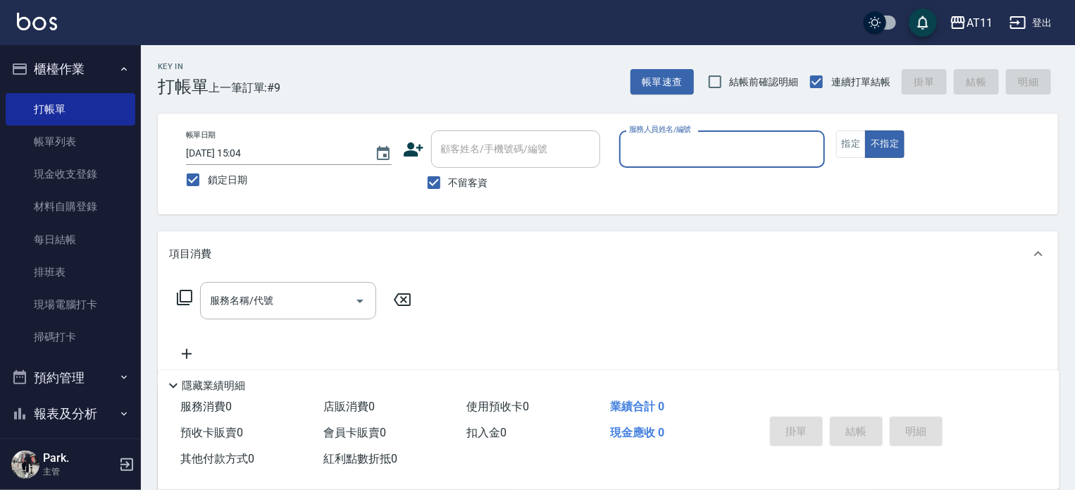
click at [731, 145] on input "服務人員姓名/編號" at bounding box center [722, 149] width 193 height 25
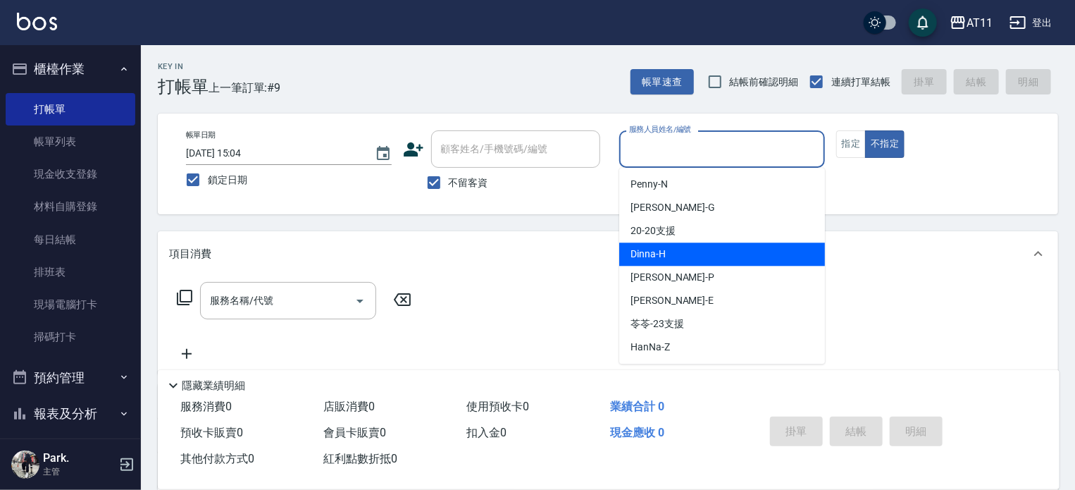
click at [677, 251] on div "Dinna -H" at bounding box center [722, 253] width 206 height 23
type input "Dinna-H"
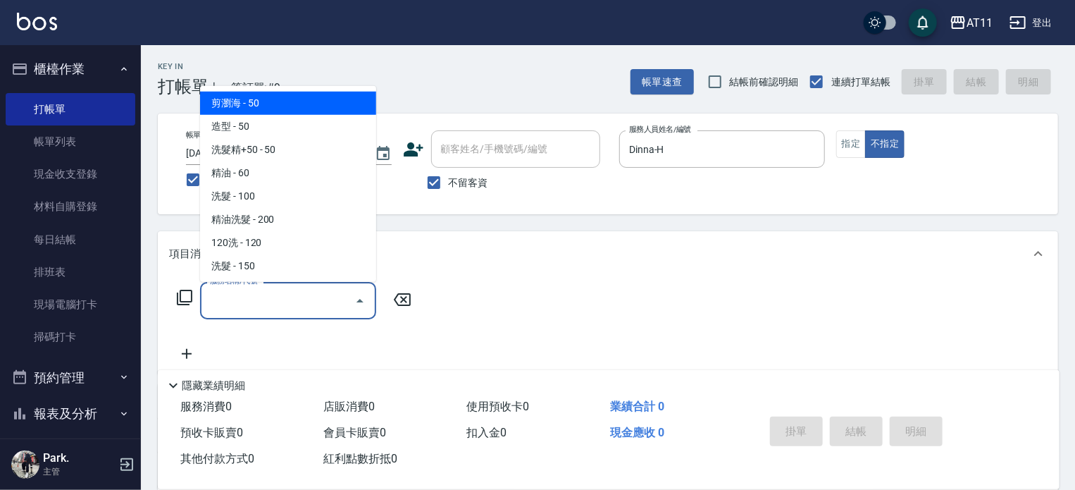
click at [244, 305] on input "服務名稱/代號" at bounding box center [277, 300] width 142 height 25
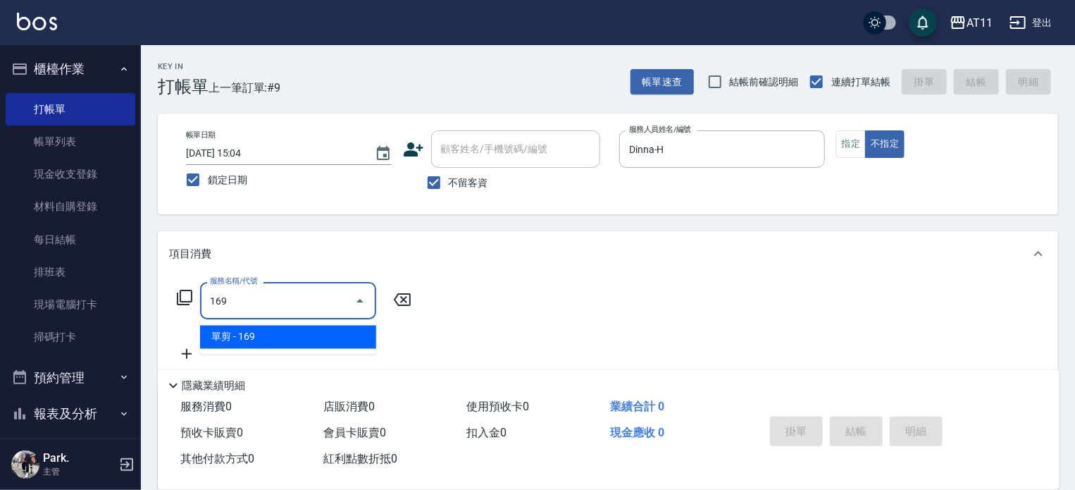
click at [273, 330] on span "單剪 - 169" at bounding box center [288, 337] width 176 height 23
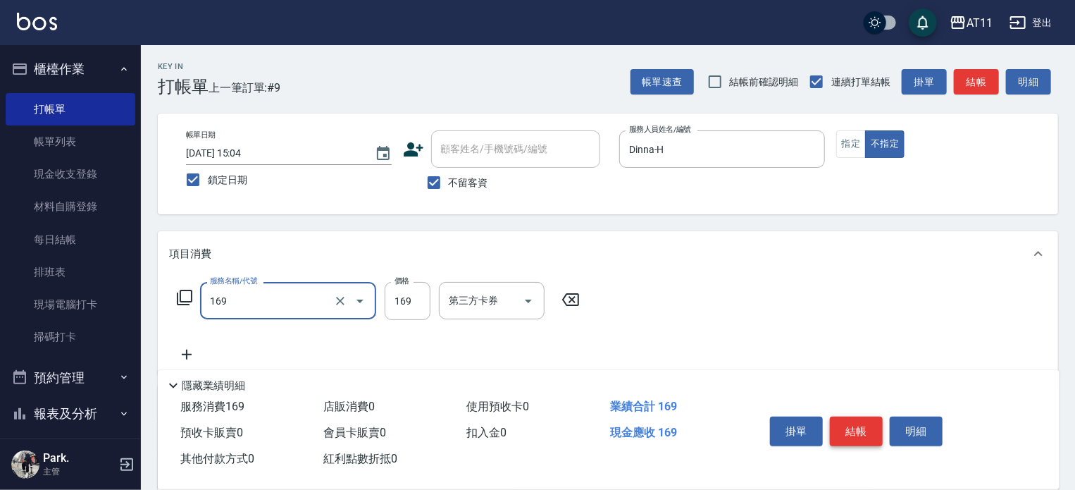
type input "單剪(169)"
click at [867, 428] on button "結帳" at bounding box center [856, 431] width 53 height 30
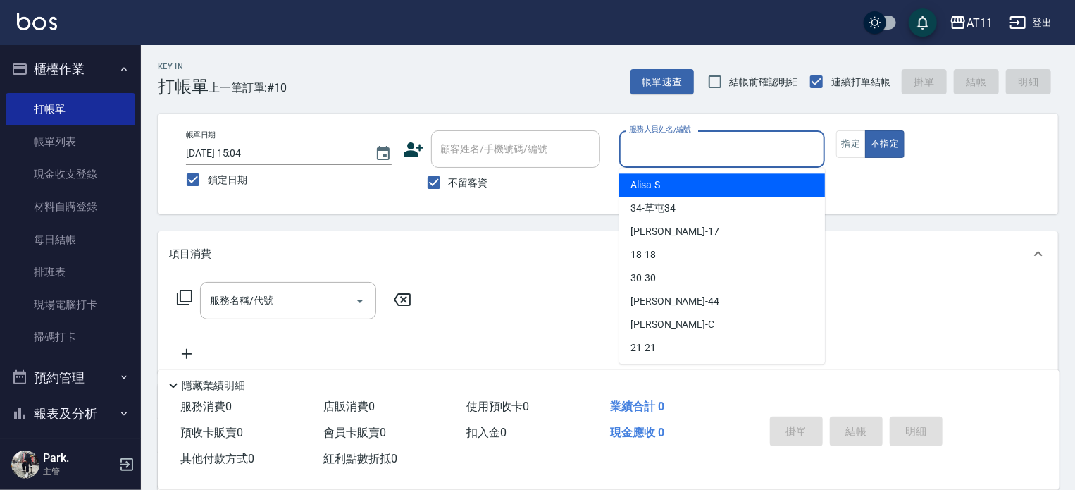
click at [703, 140] on input "服務人員姓名/編號" at bounding box center [722, 149] width 193 height 25
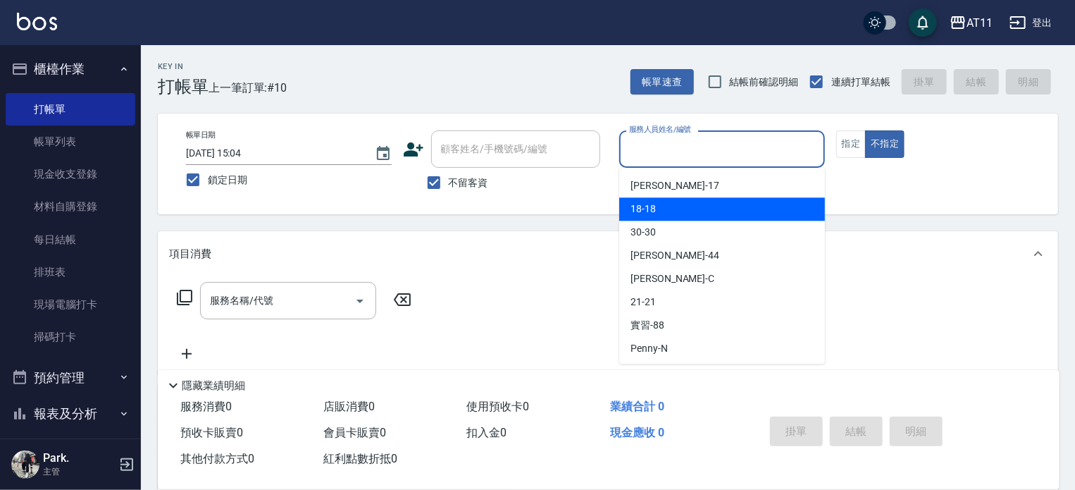
scroll to position [141, 0]
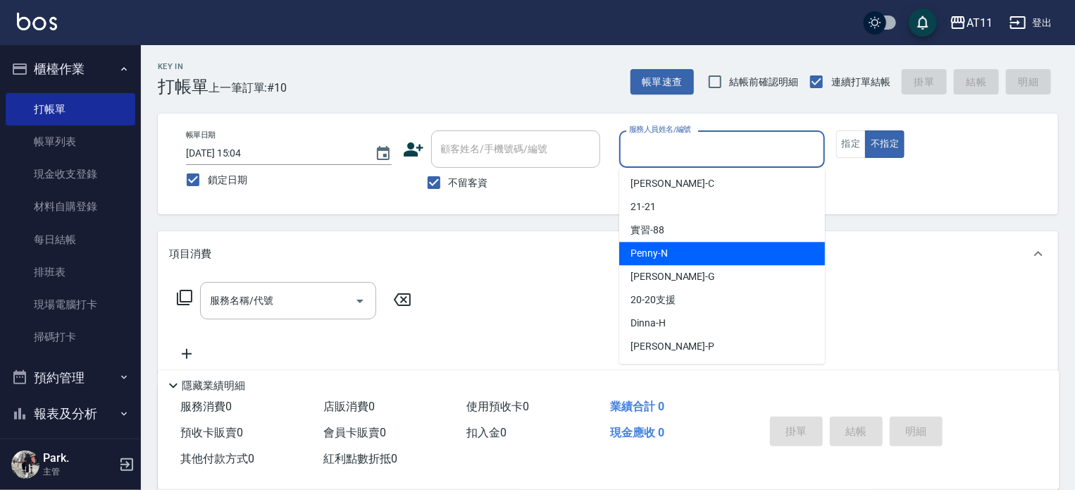
click at [683, 258] on div "Penny -N" at bounding box center [722, 253] width 206 height 23
type input "Penny-N"
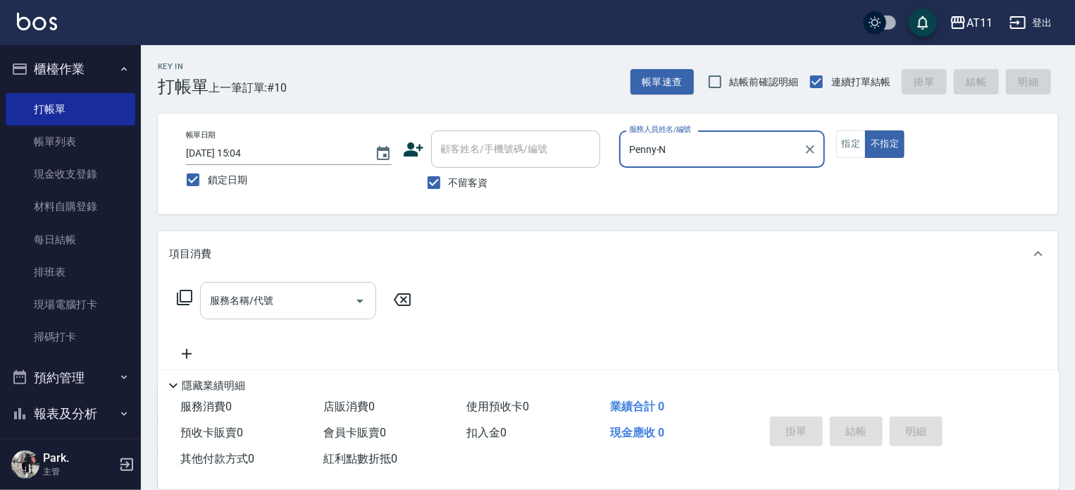
click at [304, 295] on input "服務名稱/代號" at bounding box center [277, 300] width 142 height 25
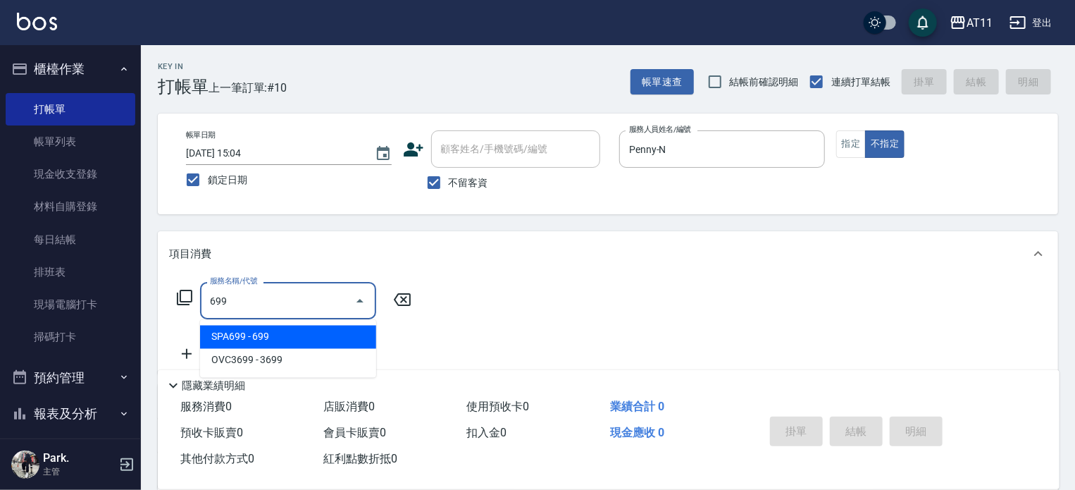
click at [340, 339] on span "SPA699 - 699" at bounding box center [288, 337] width 176 height 23
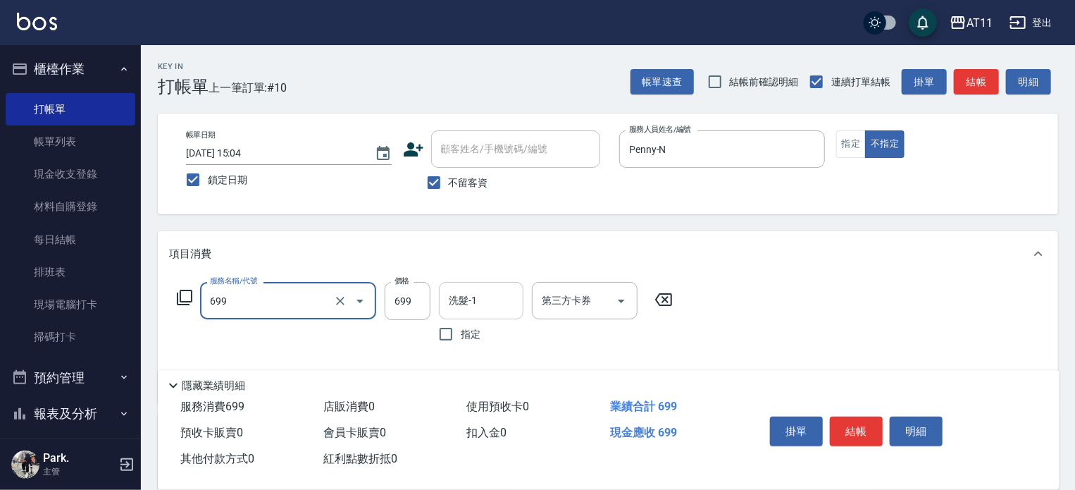
type input "SPA699(699)"
click at [479, 300] on input "洗髮-1" at bounding box center [481, 300] width 72 height 25
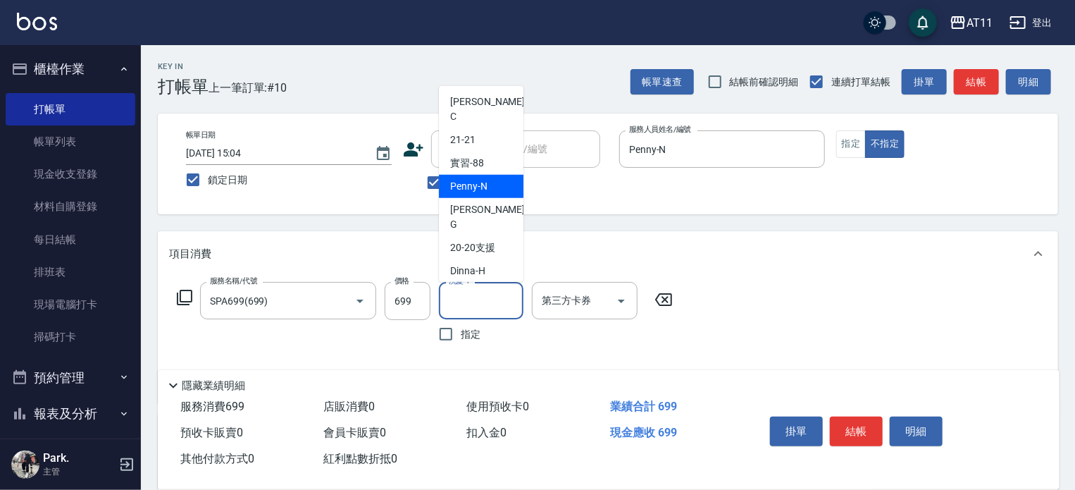
click at [471, 179] on span "Penny -N" at bounding box center [468, 186] width 37 height 15
type input "Penny-N"
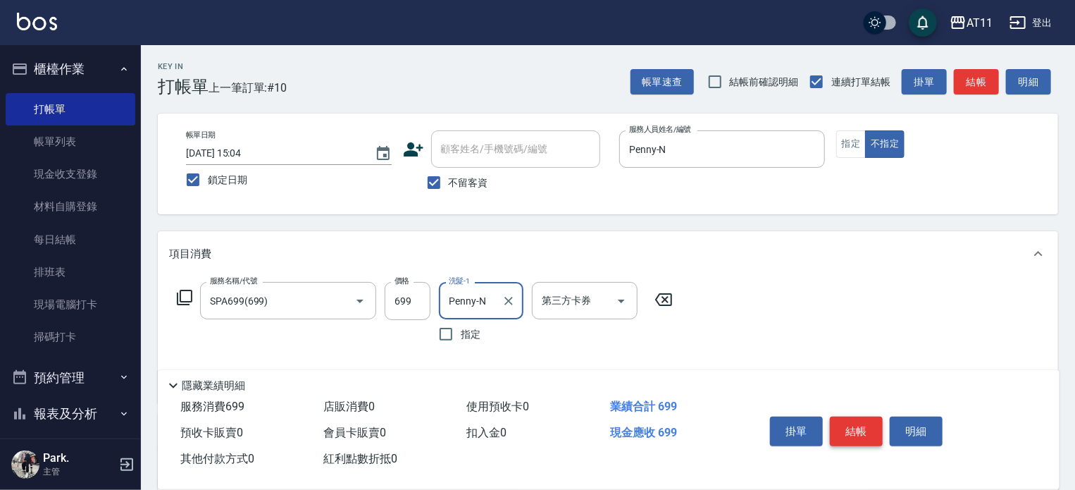
click at [866, 418] on button "結帳" at bounding box center [856, 431] width 53 height 30
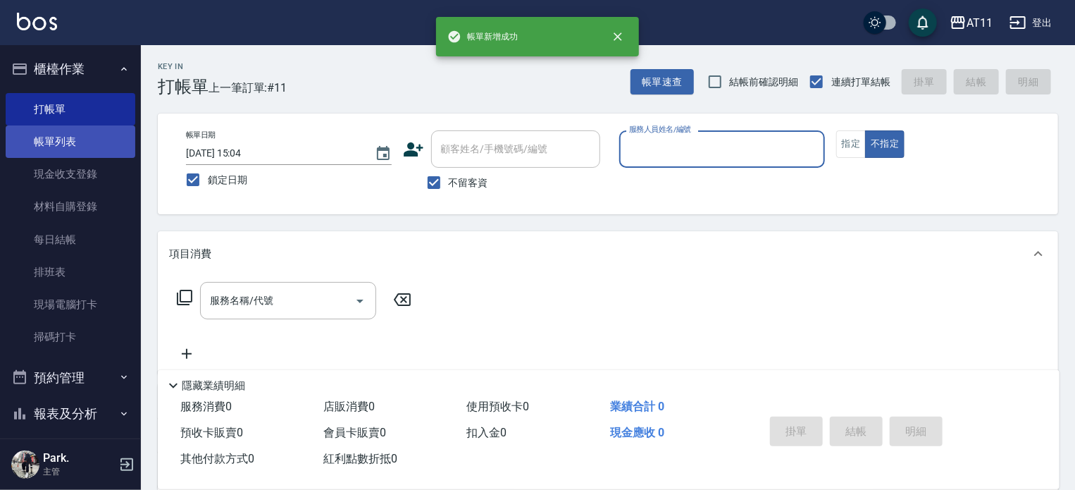
click at [59, 137] on link "帳單列表" at bounding box center [71, 141] width 130 height 32
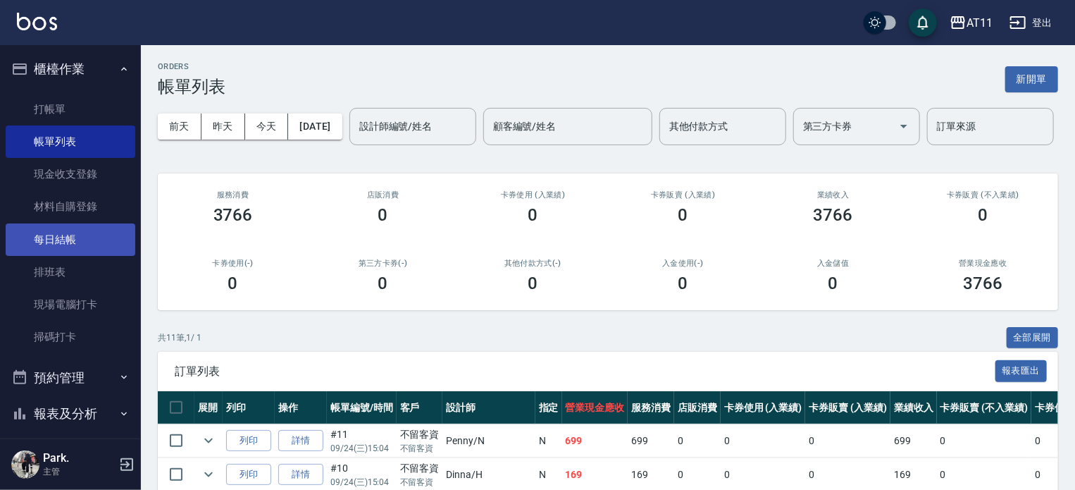
click at [75, 230] on link "每日結帳" at bounding box center [71, 239] width 130 height 32
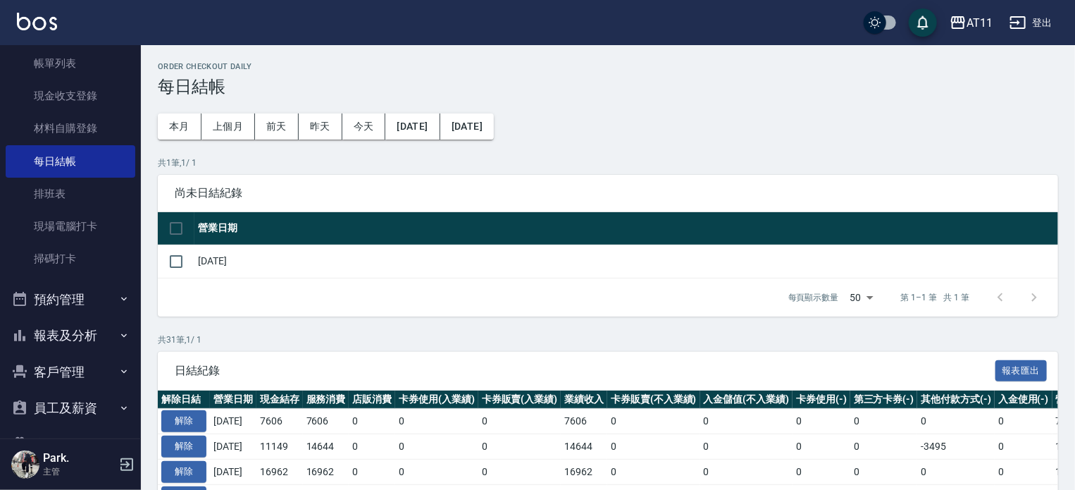
scroll to position [155, 0]
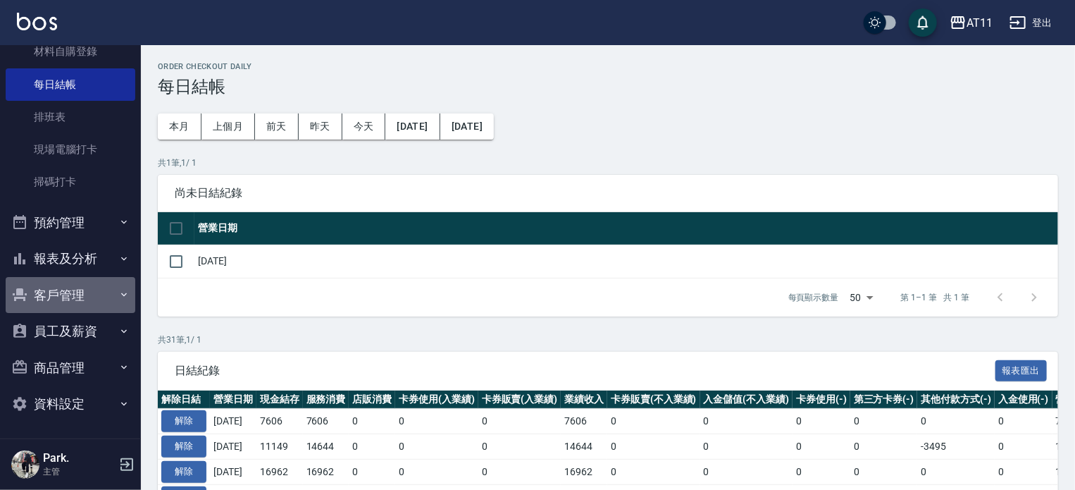
click at [90, 296] on button "客戶管理" at bounding box center [71, 295] width 130 height 37
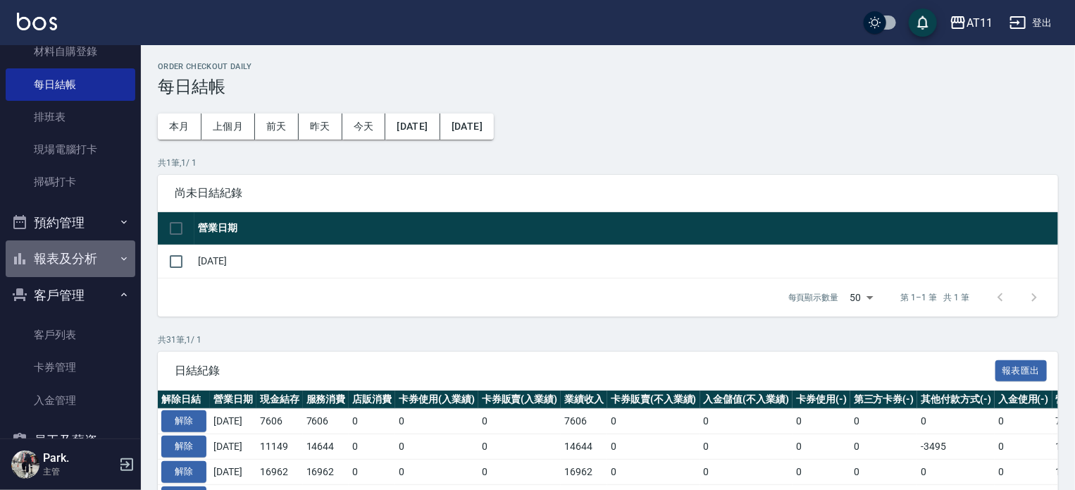
click at [71, 247] on button "報表及分析" at bounding box center [71, 258] width 130 height 37
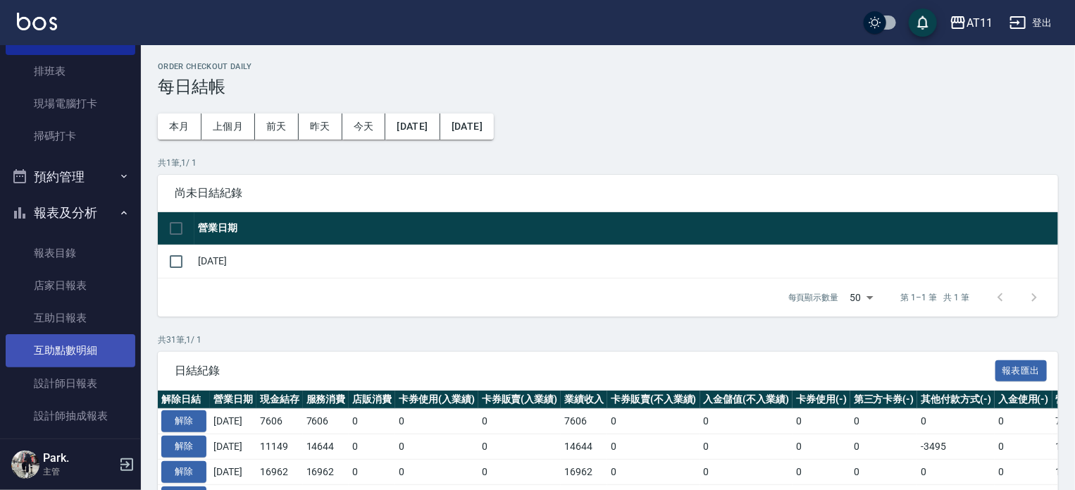
scroll to position [226, 0]
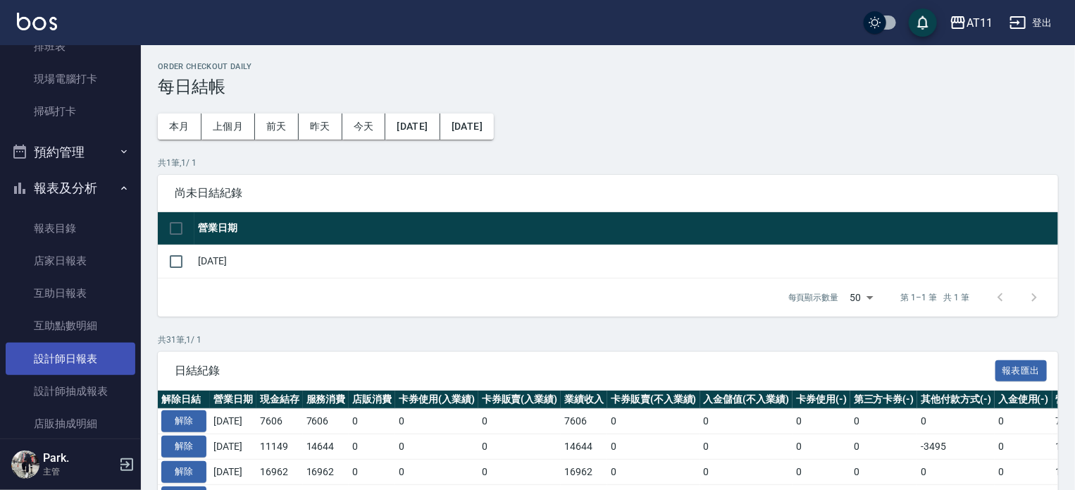
click at [93, 360] on link "設計師日報表" at bounding box center [71, 358] width 130 height 32
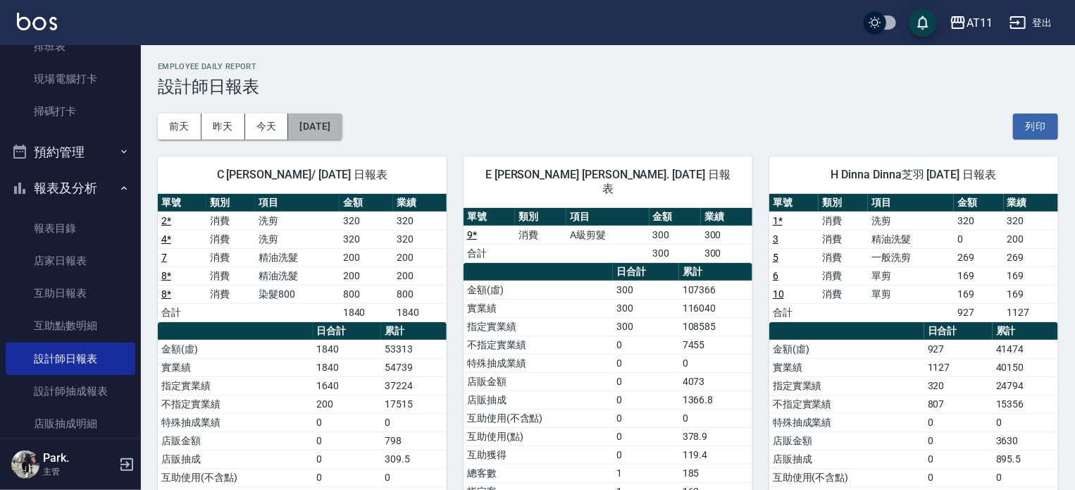
click at [316, 118] on button "[DATE]" at bounding box center [315, 126] width 54 height 26
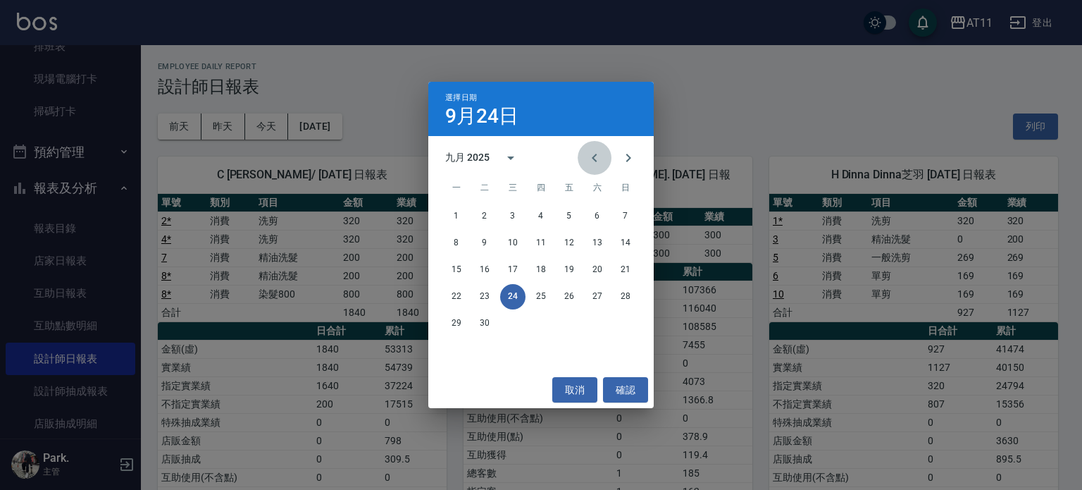
click at [595, 157] on icon "Previous month" at bounding box center [594, 157] width 17 height 17
click at [623, 297] on button "24" at bounding box center [625, 296] width 25 height 25
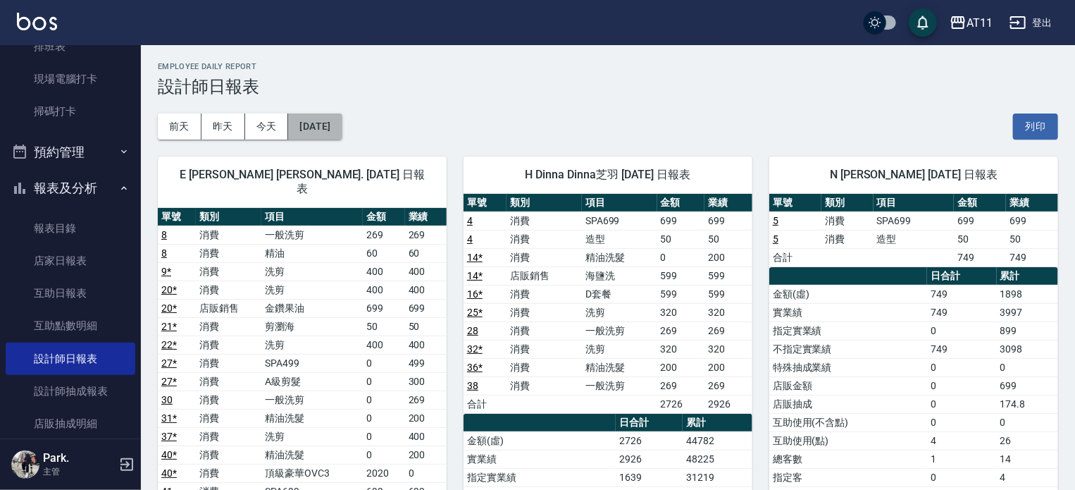
click at [328, 130] on button "[DATE]" at bounding box center [315, 126] width 54 height 26
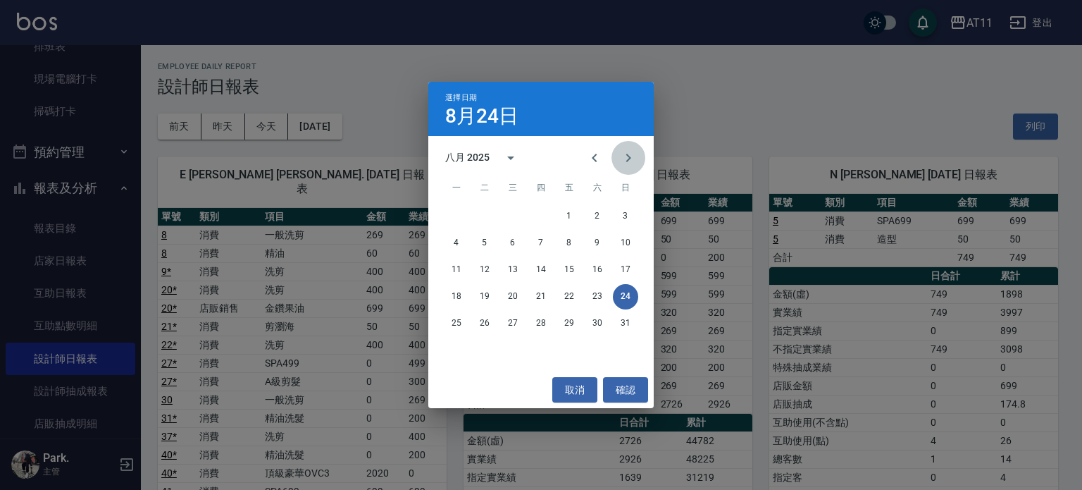
click at [628, 158] on icon "Next month" at bounding box center [628, 157] width 17 height 17
click at [508, 291] on button "24" at bounding box center [512, 296] width 25 height 25
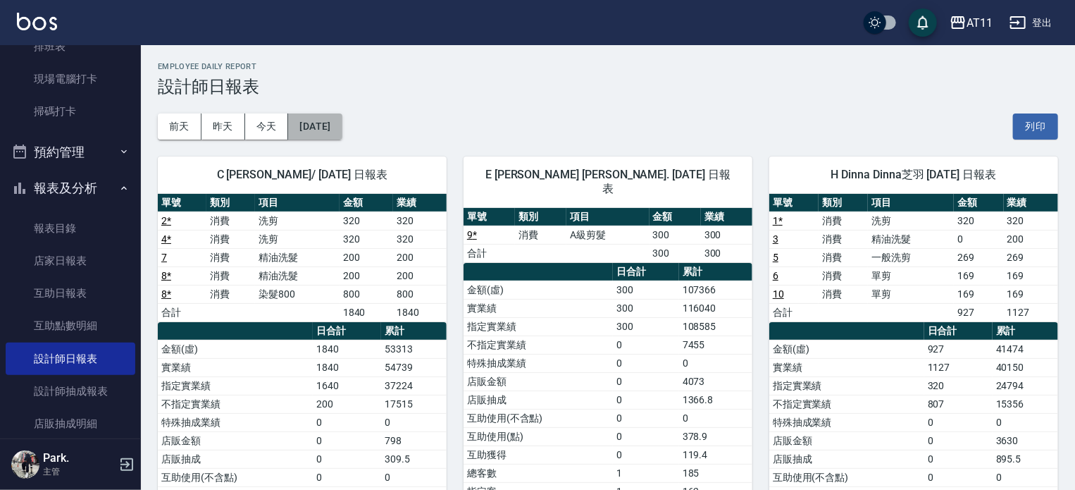
click at [342, 125] on button "[DATE]" at bounding box center [315, 126] width 54 height 26
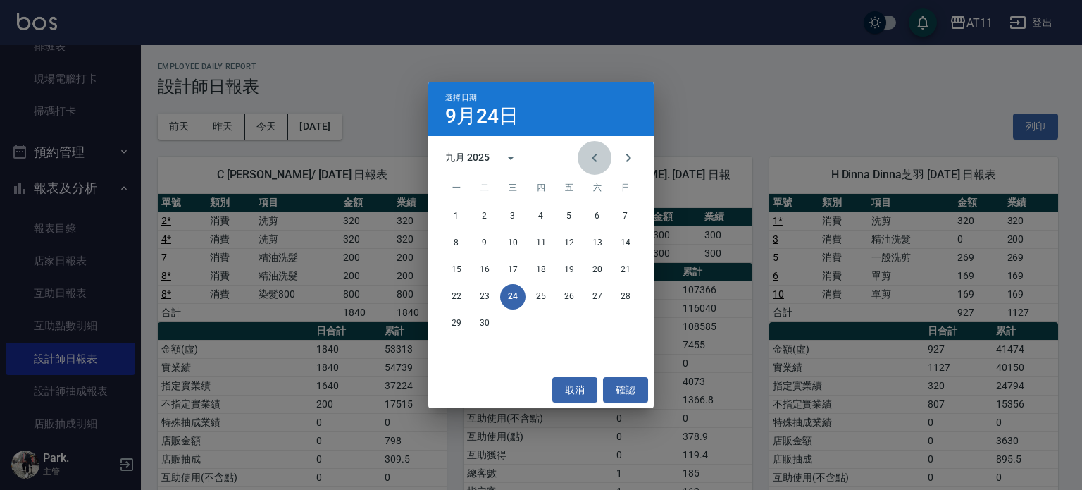
click at [600, 153] on icon "Previous month" at bounding box center [594, 157] width 17 height 17
click at [631, 298] on button "24" at bounding box center [625, 296] width 25 height 25
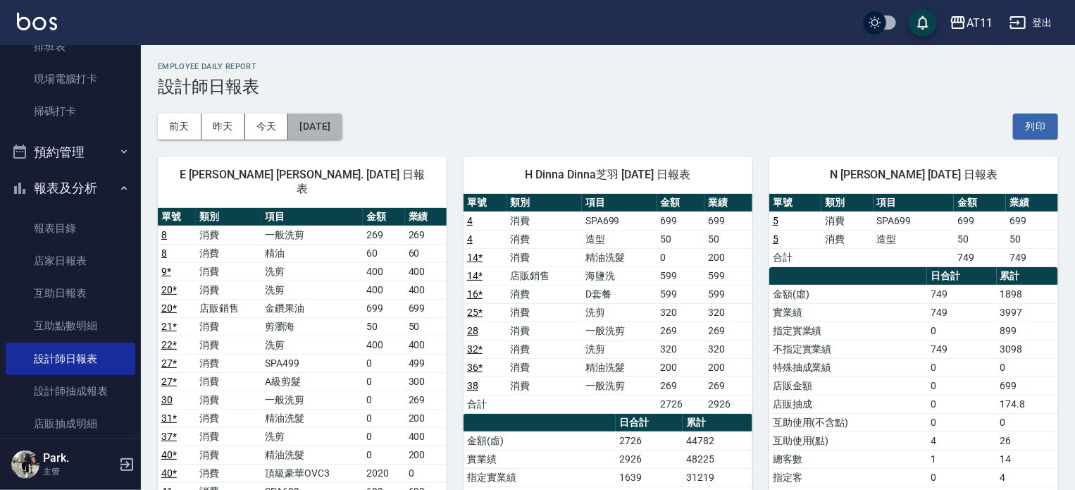
click at [342, 127] on button "[DATE]" at bounding box center [315, 126] width 54 height 26
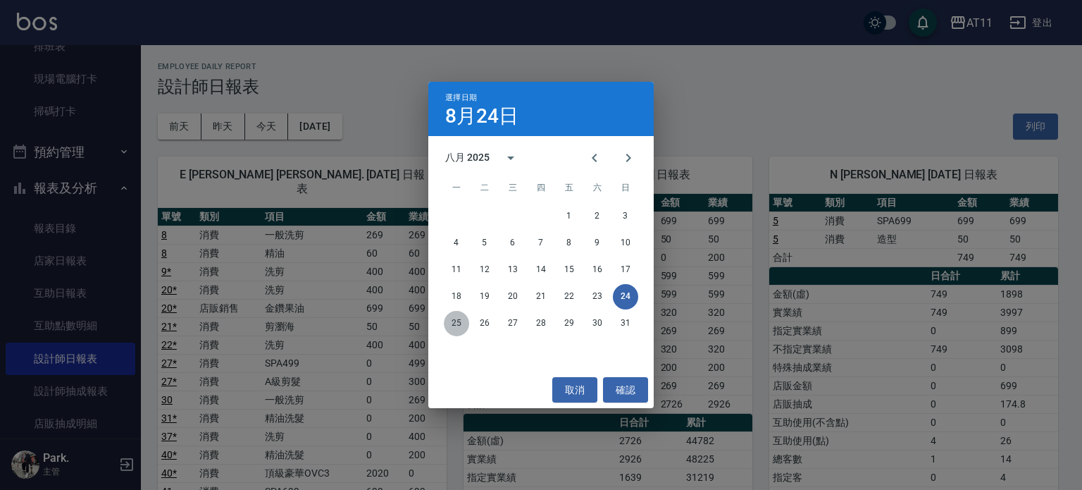
click at [464, 324] on button "25" at bounding box center [456, 323] width 25 height 25
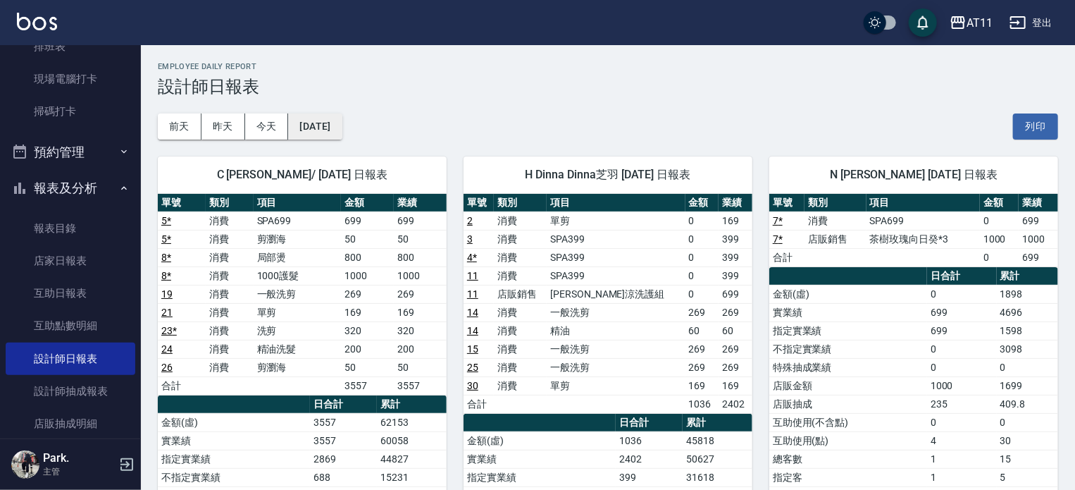
click at [341, 130] on button "[DATE]" at bounding box center [315, 126] width 54 height 26
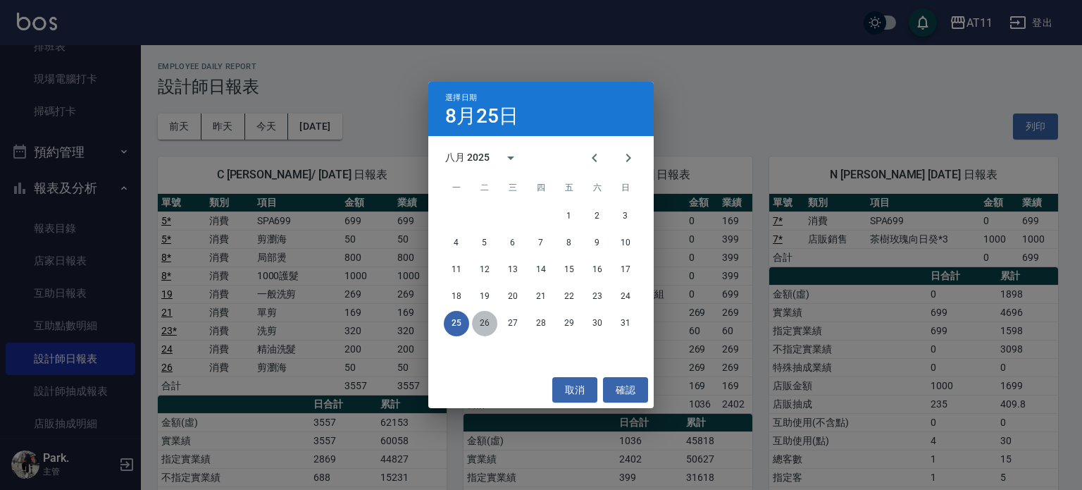
click at [483, 323] on button "26" at bounding box center [484, 323] width 25 height 25
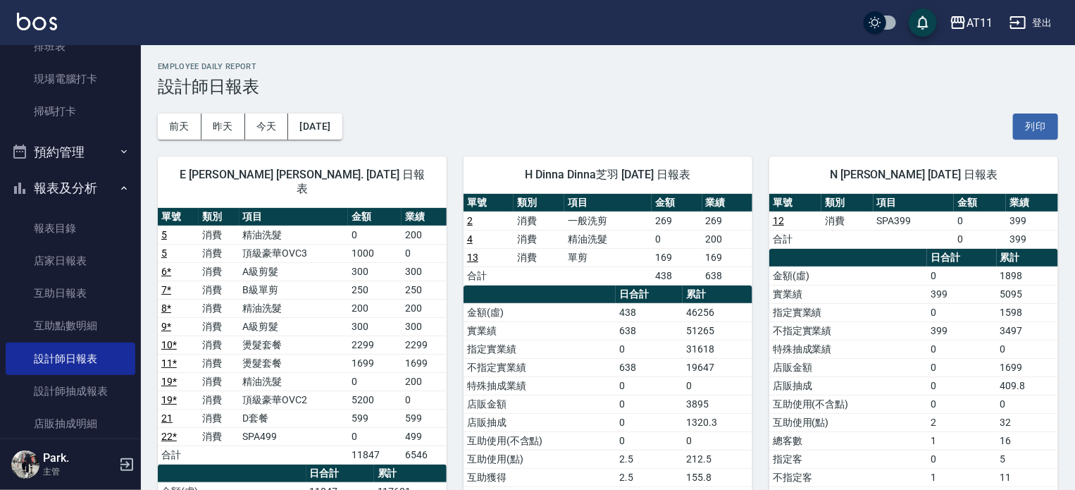
click at [369, 113] on div "[DATE] [DATE] [DATE] [DATE] 列印" at bounding box center [608, 127] width 901 height 60
click at [342, 125] on button "[DATE]" at bounding box center [315, 126] width 54 height 26
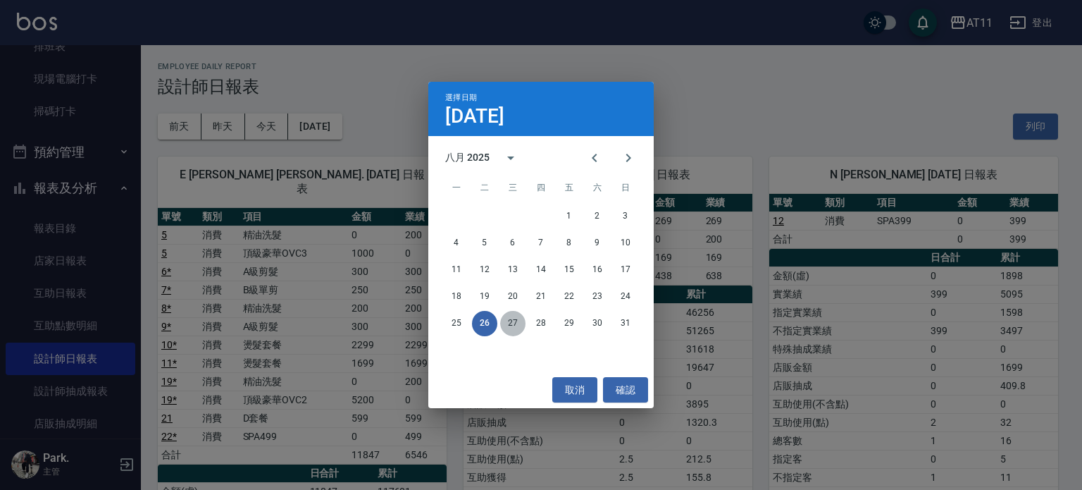
click at [513, 326] on button "27" at bounding box center [512, 323] width 25 height 25
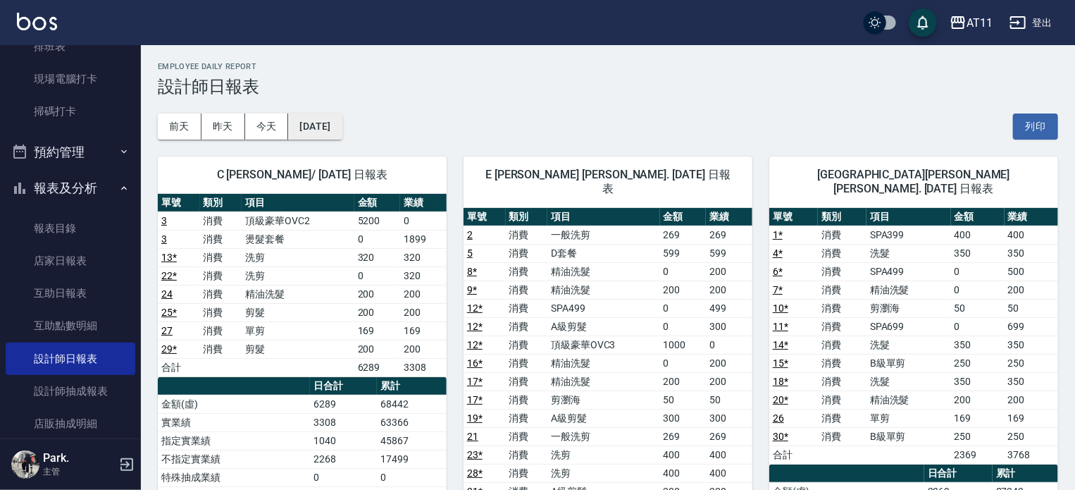
click at [323, 121] on button "[DATE]" at bounding box center [315, 126] width 54 height 26
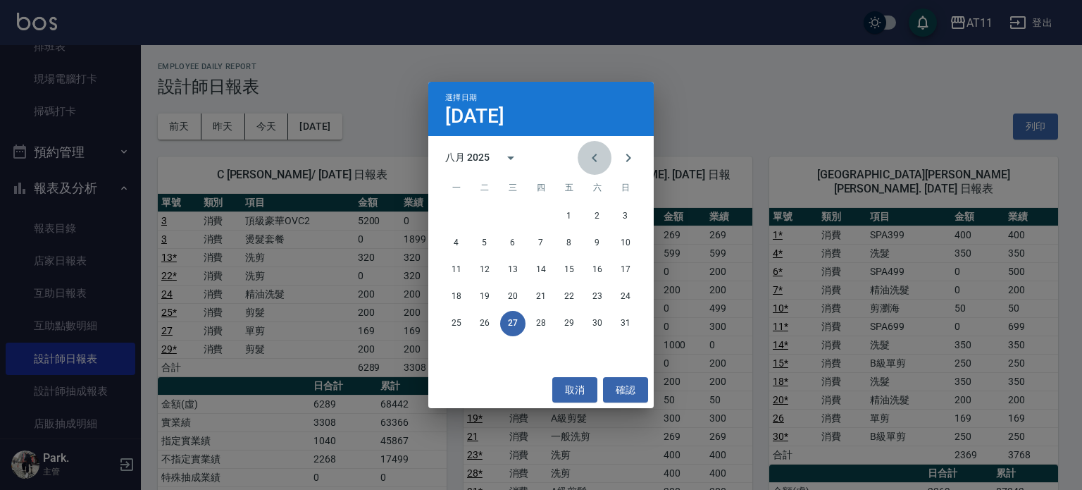
click at [601, 154] on icon "Previous month" at bounding box center [594, 157] width 17 height 17
click at [463, 326] on button "23" at bounding box center [456, 323] width 25 height 25
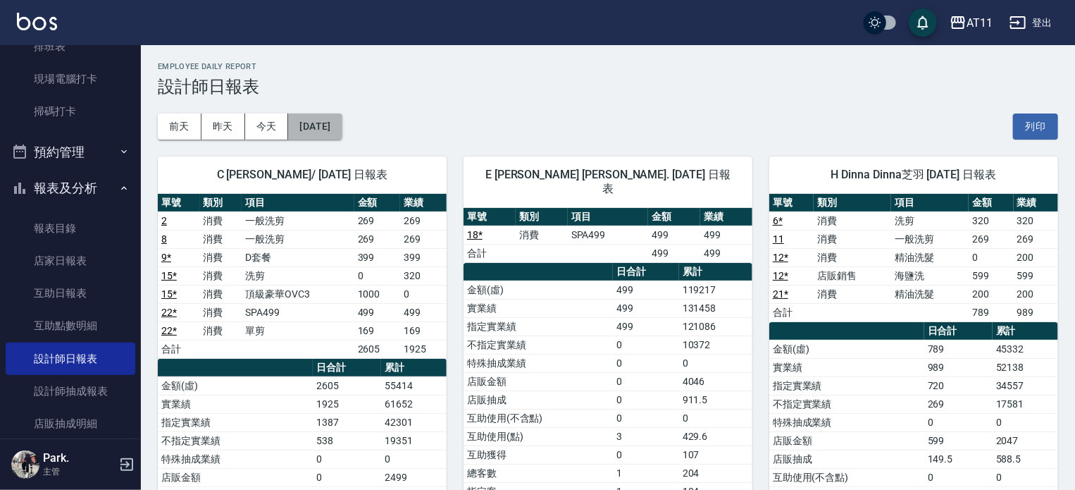
click at [333, 123] on button "[DATE]" at bounding box center [315, 126] width 54 height 26
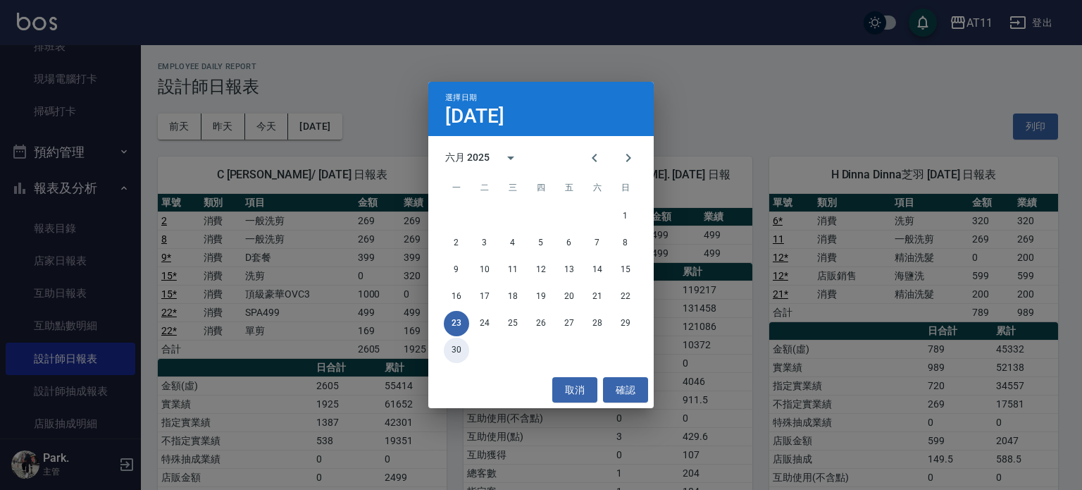
click at [461, 348] on button "30" at bounding box center [456, 350] width 25 height 25
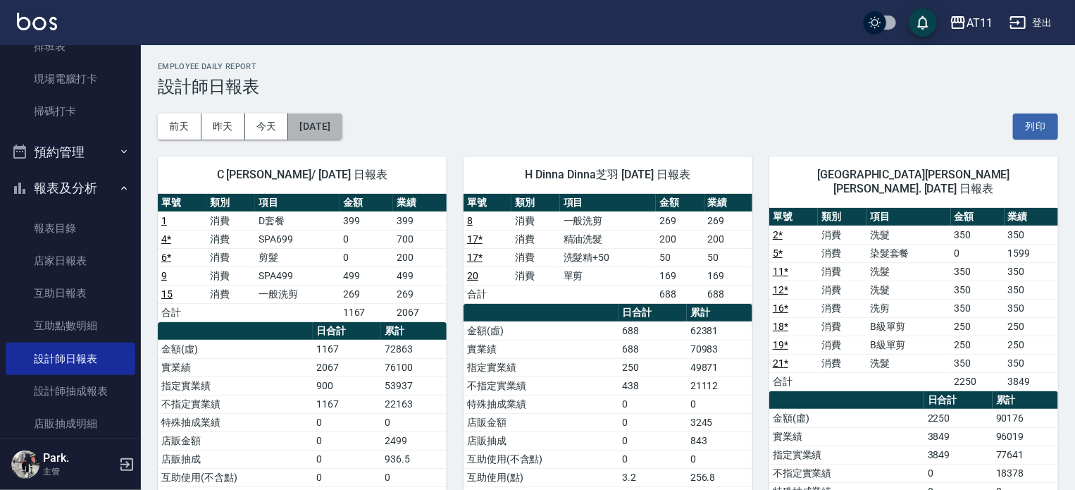
click at [342, 129] on button "[DATE]" at bounding box center [315, 126] width 54 height 26
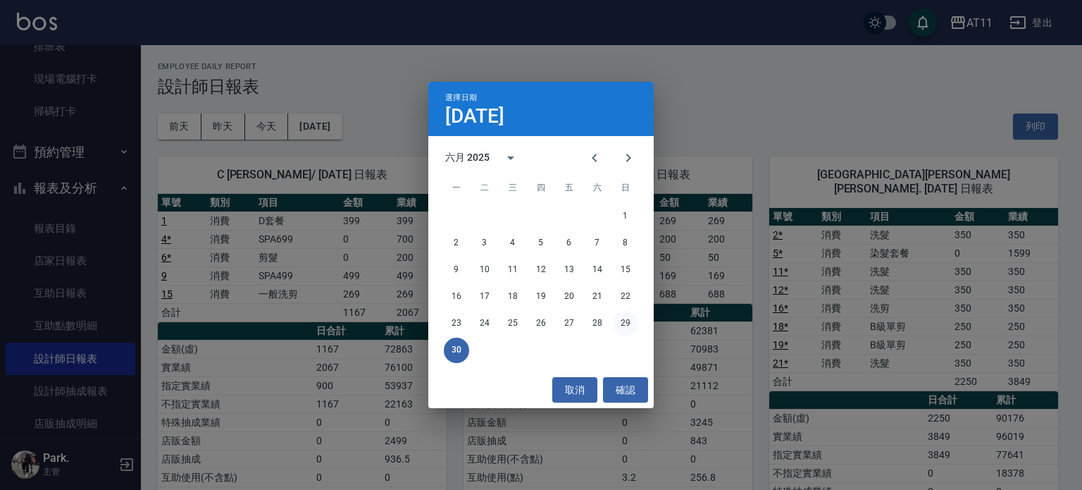
click at [621, 321] on button "29" at bounding box center [625, 323] width 25 height 25
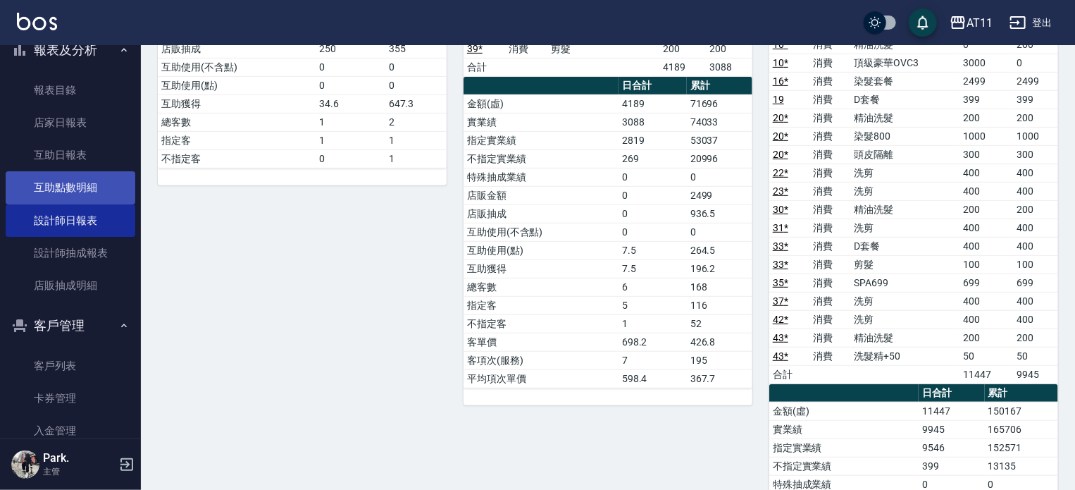
scroll to position [366, 0]
